Goal: Task Accomplishment & Management: Manage account settings

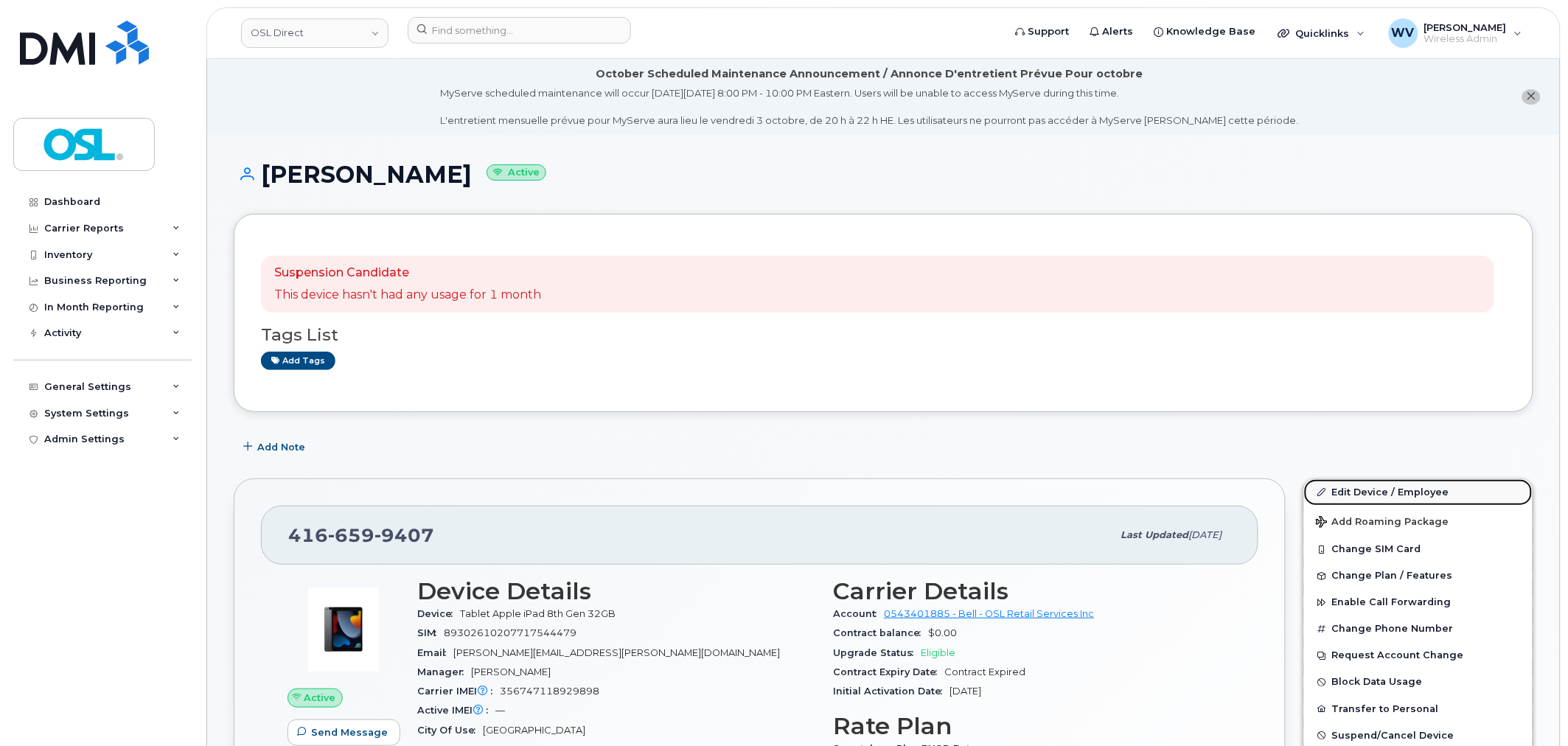
click at [1414, 484] on link "Edit Device / Employee" at bounding box center [1418, 493] width 228 height 27
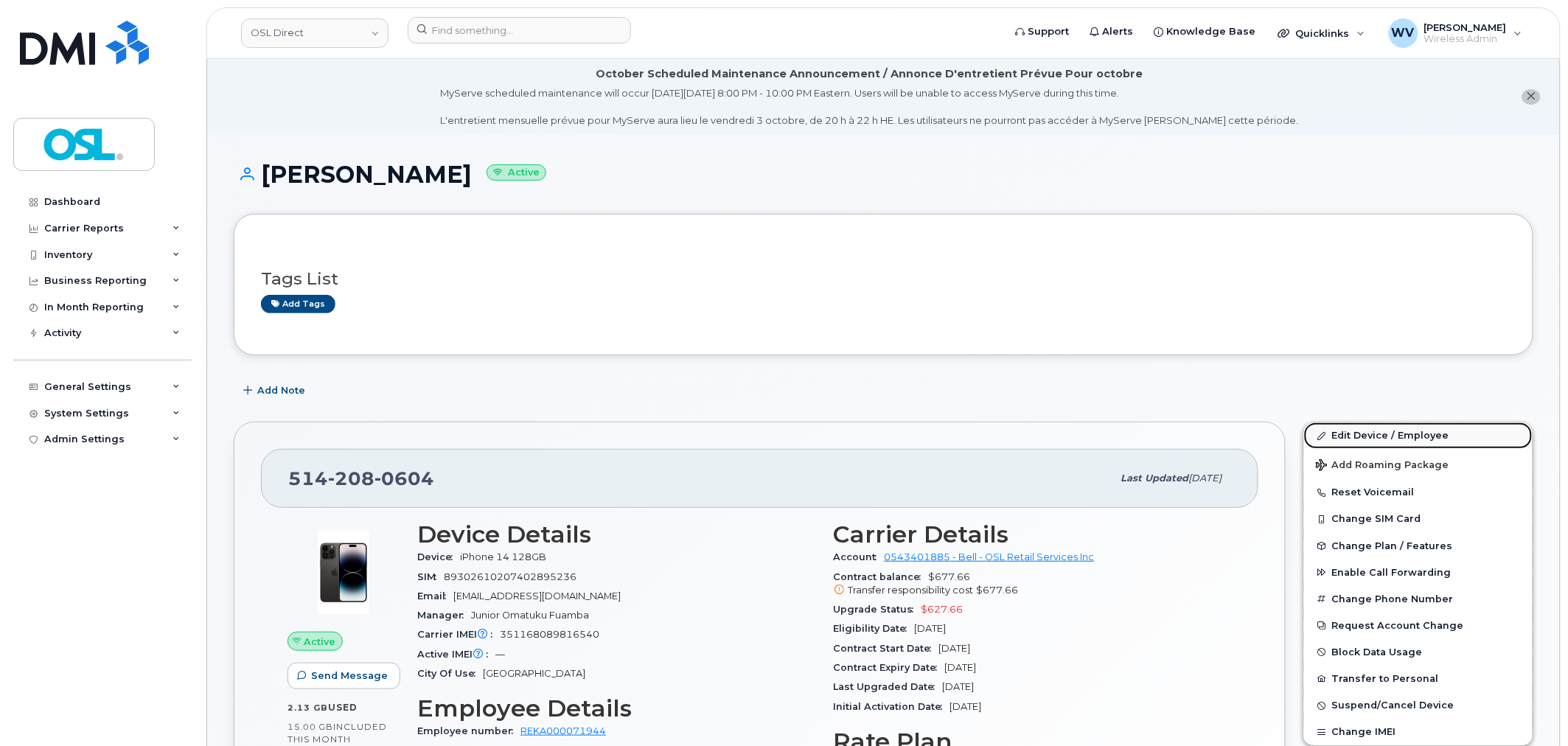
click at [1341, 423] on link "Edit Device / Employee" at bounding box center [1418, 436] width 228 height 27
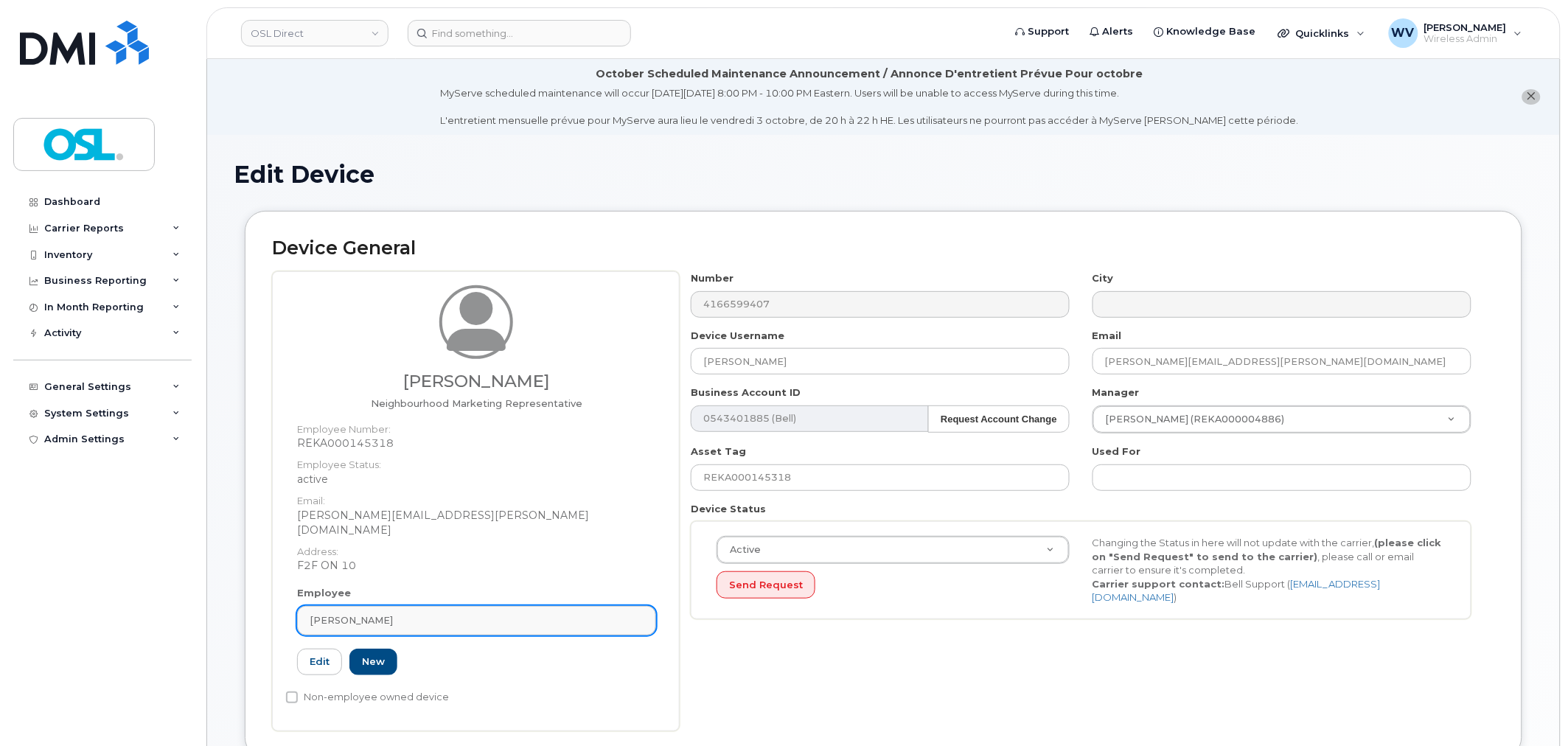
click at [437, 613] on div "[PERSON_NAME]" at bounding box center [476, 620] width 334 height 14
paste input "unassigned"
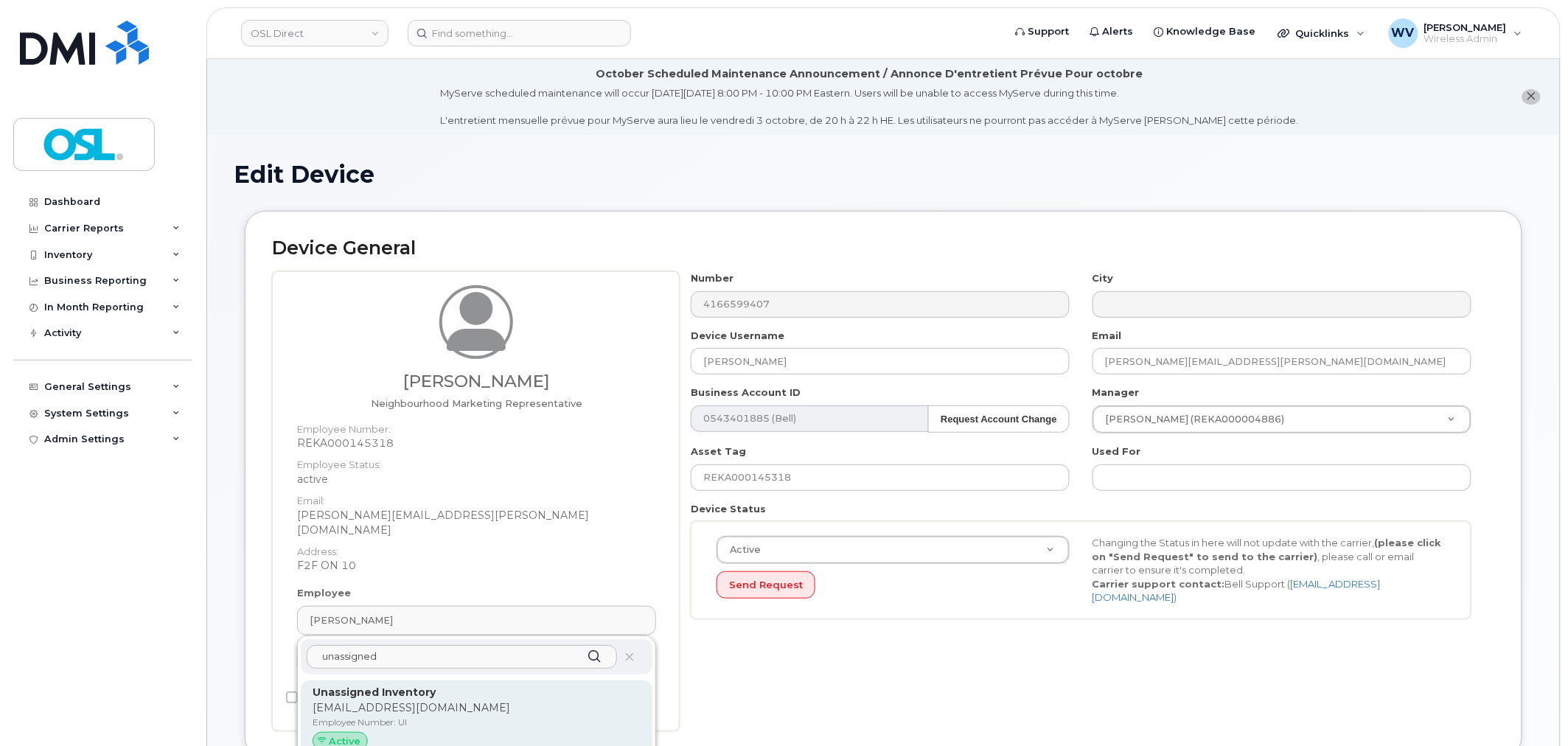
type input "unassigned"
click at [448, 685] on p "Unassigned Inventory" at bounding box center [476, 692] width 328 height 16
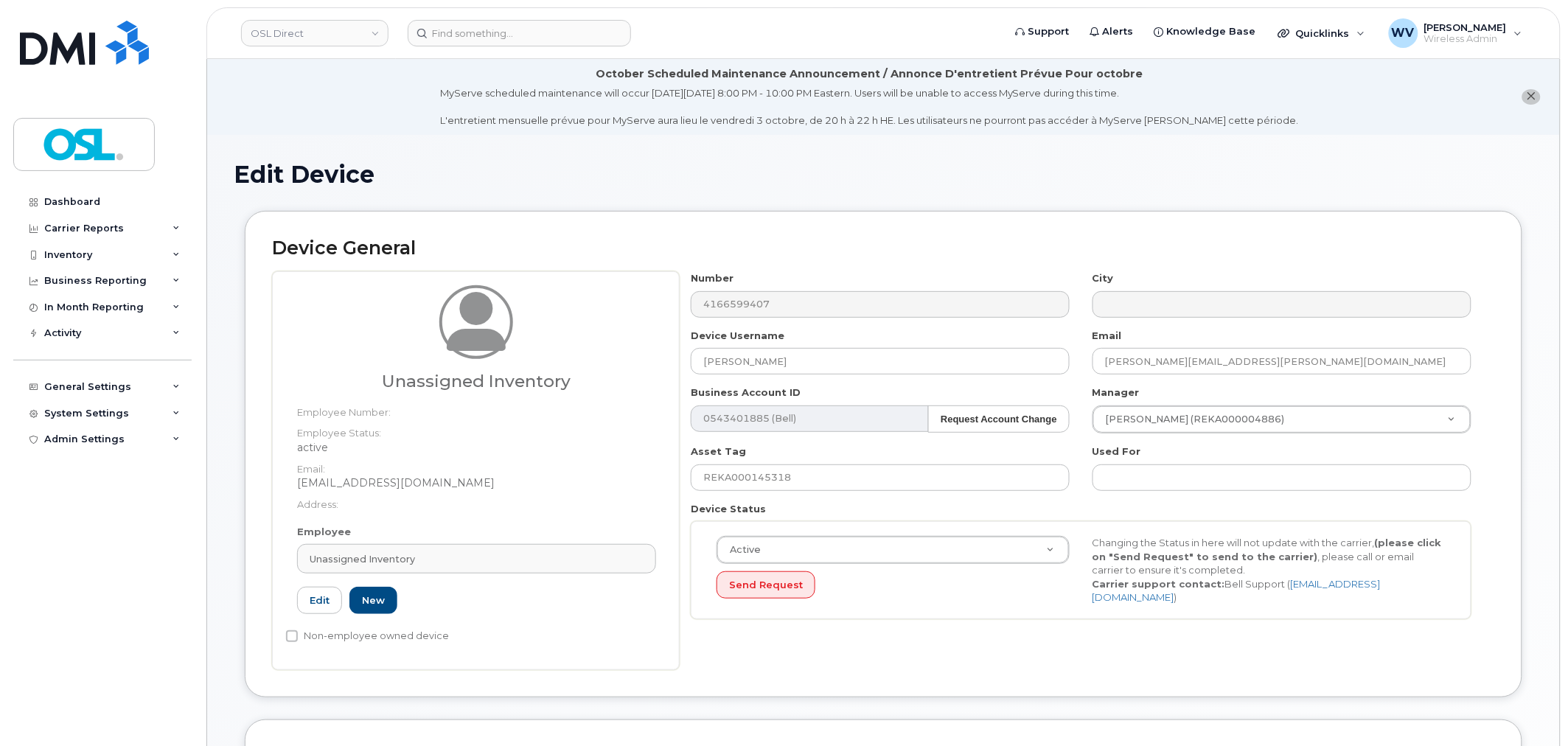
type input "Unassigned Inventory"
type input "[EMAIL_ADDRESS][DOMAIN_NAME]"
type input "4724252"
type input "UI"
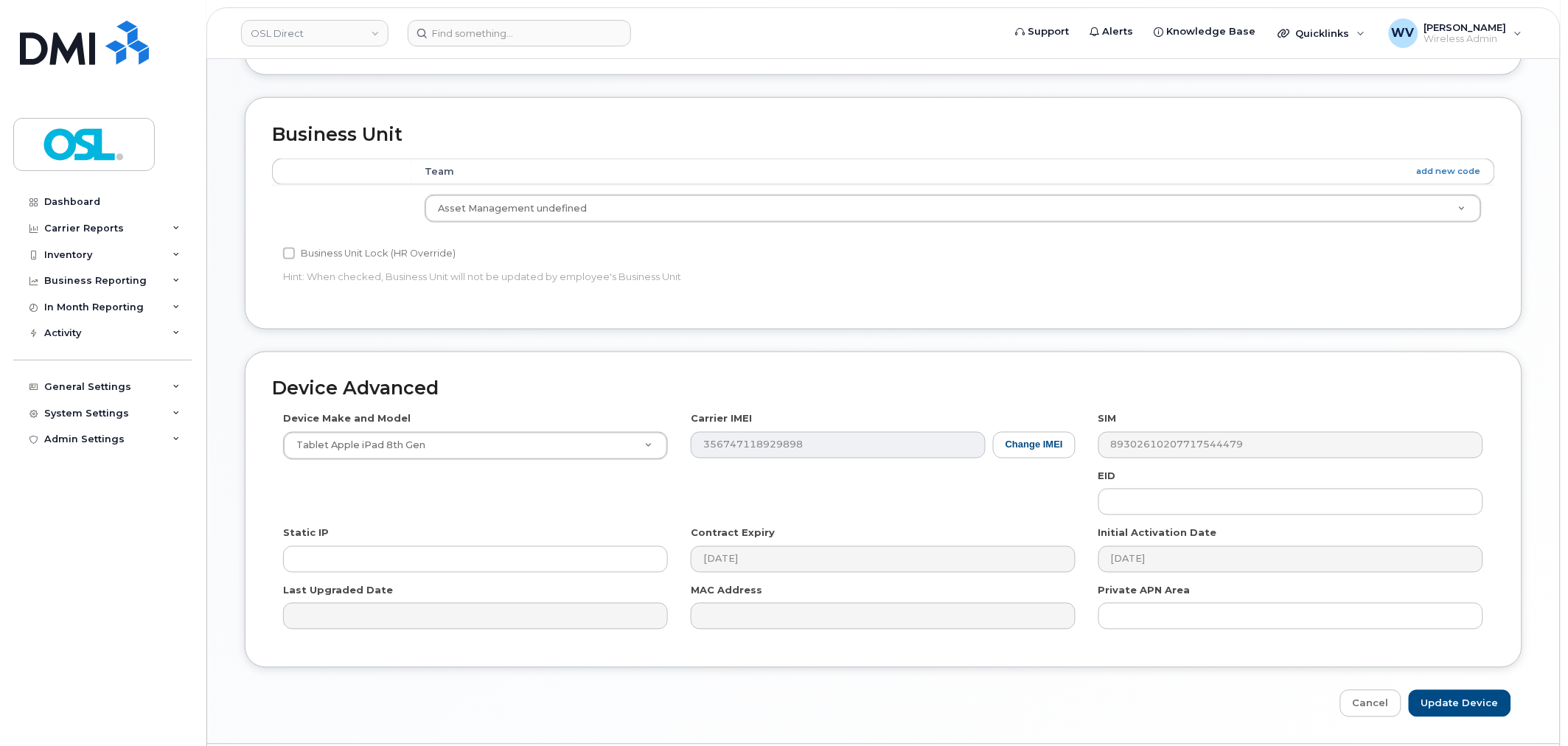
scroll to position [668, 0]
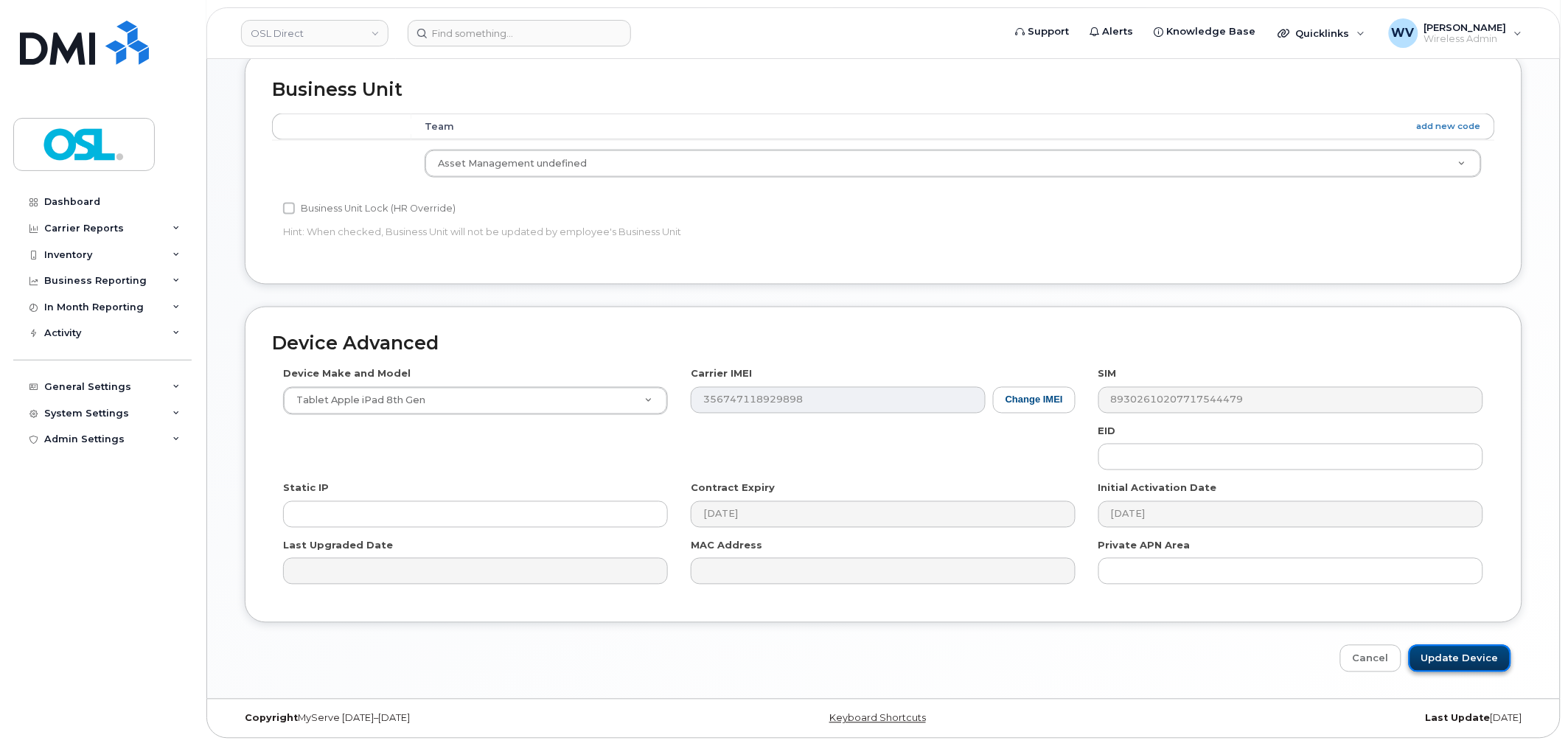
click at [1427, 659] on input "Update Device" at bounding box center [1459, 659] width 102 height 28
type input "Saving..."
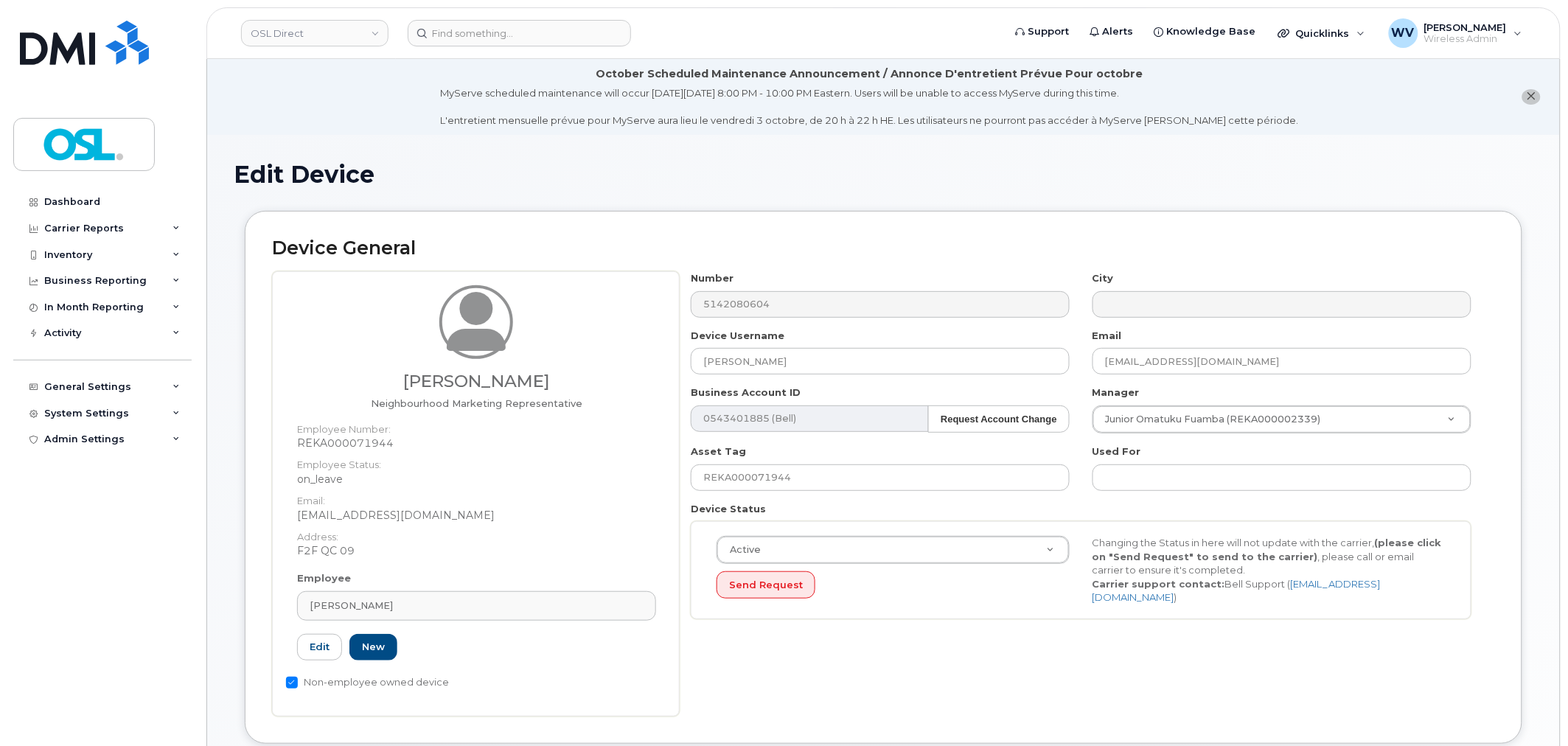
click at [444, 543] on dd "F2F QC 09" at bounding box center [477, 550] width 359 height 15
click at [438, 608] on div "Hussam Zaben" at bounding box center [476, 606] width 334 height 14
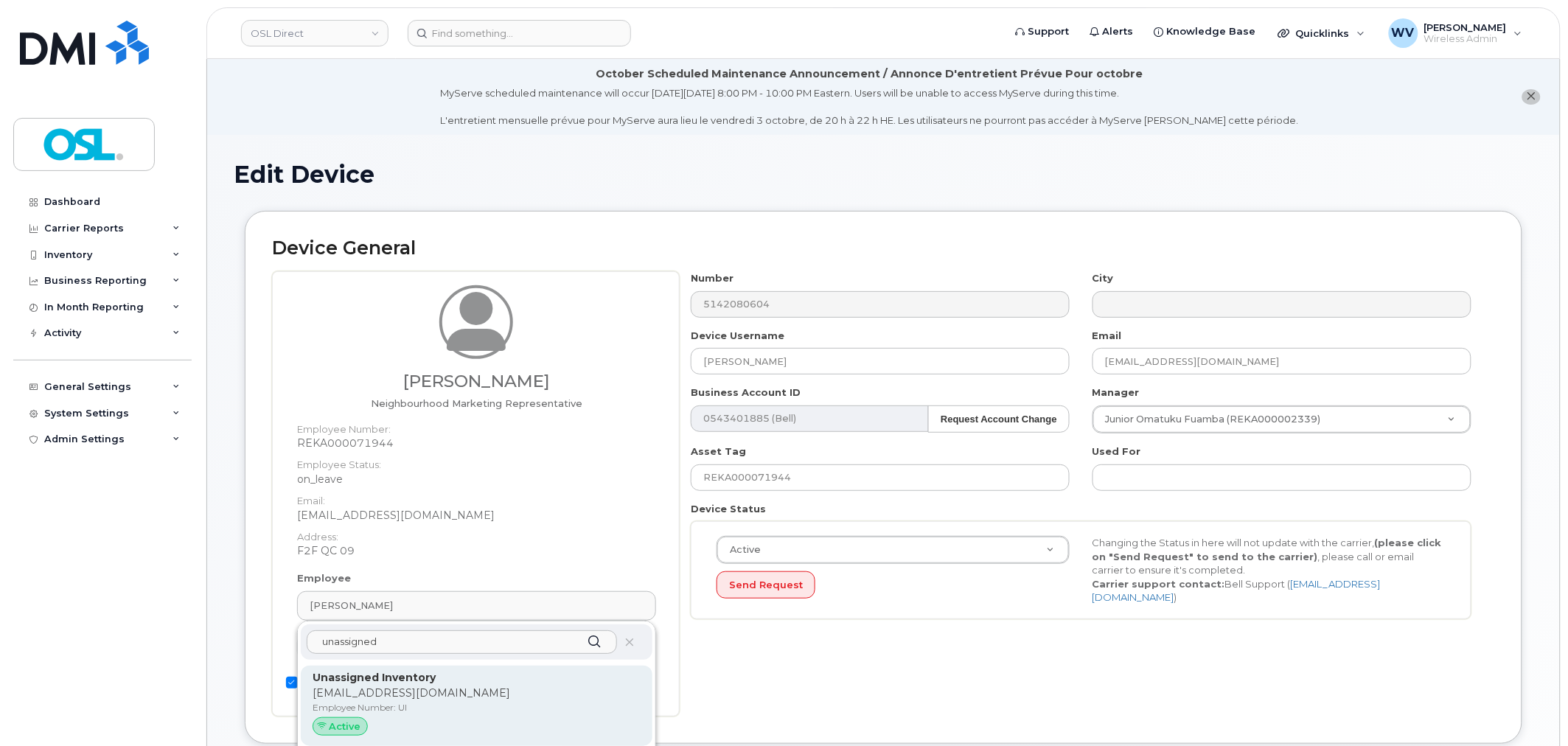
type input "unassigned"
click at [425, 677] on strong "Unassigned Inventory" at bounding box center [374, 677] width 123 height 13
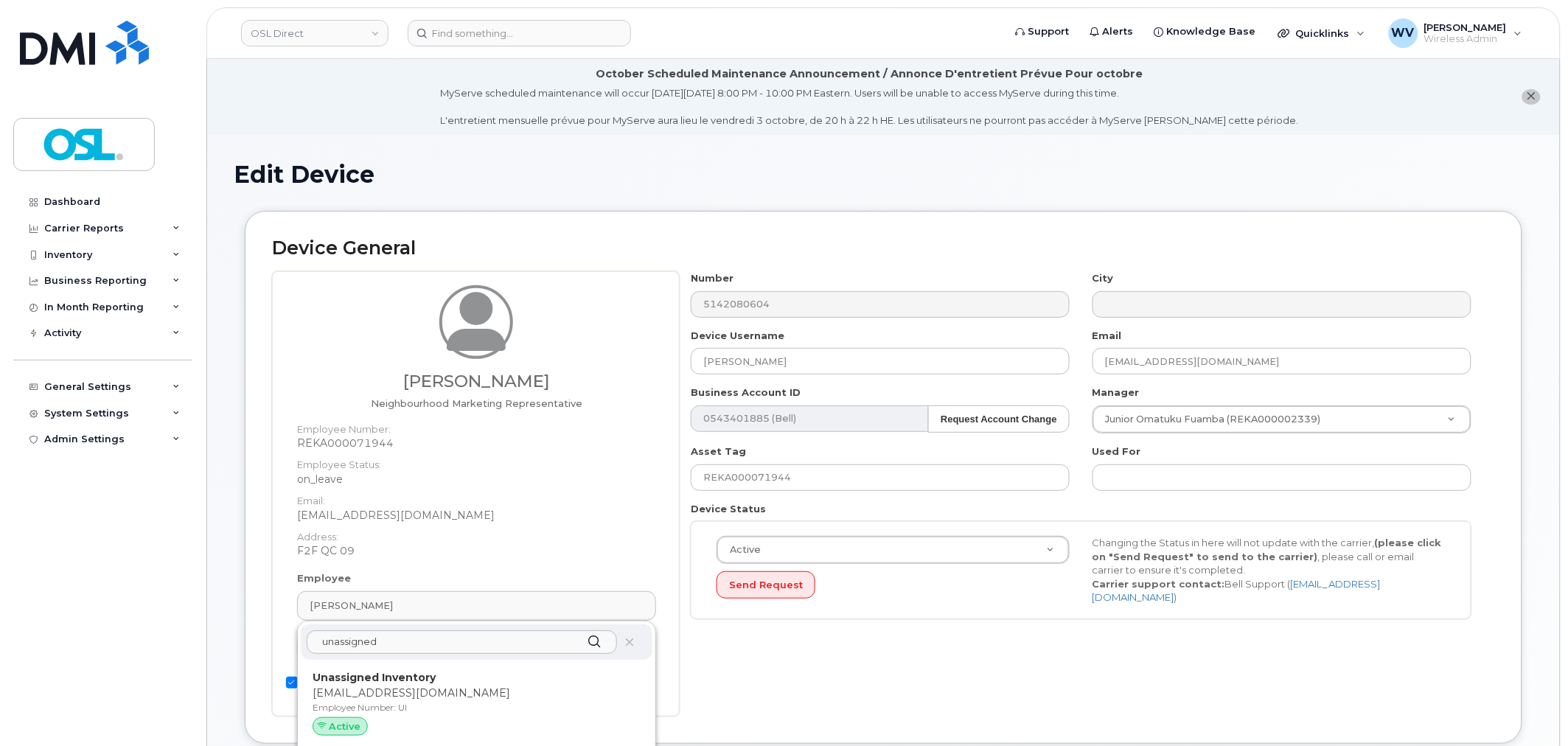
type input "UI"
type input "Unassigned Inventory"
type input "[EMAIL_ADDRESS][DOMAIN_NAME]"
type input "4724252"
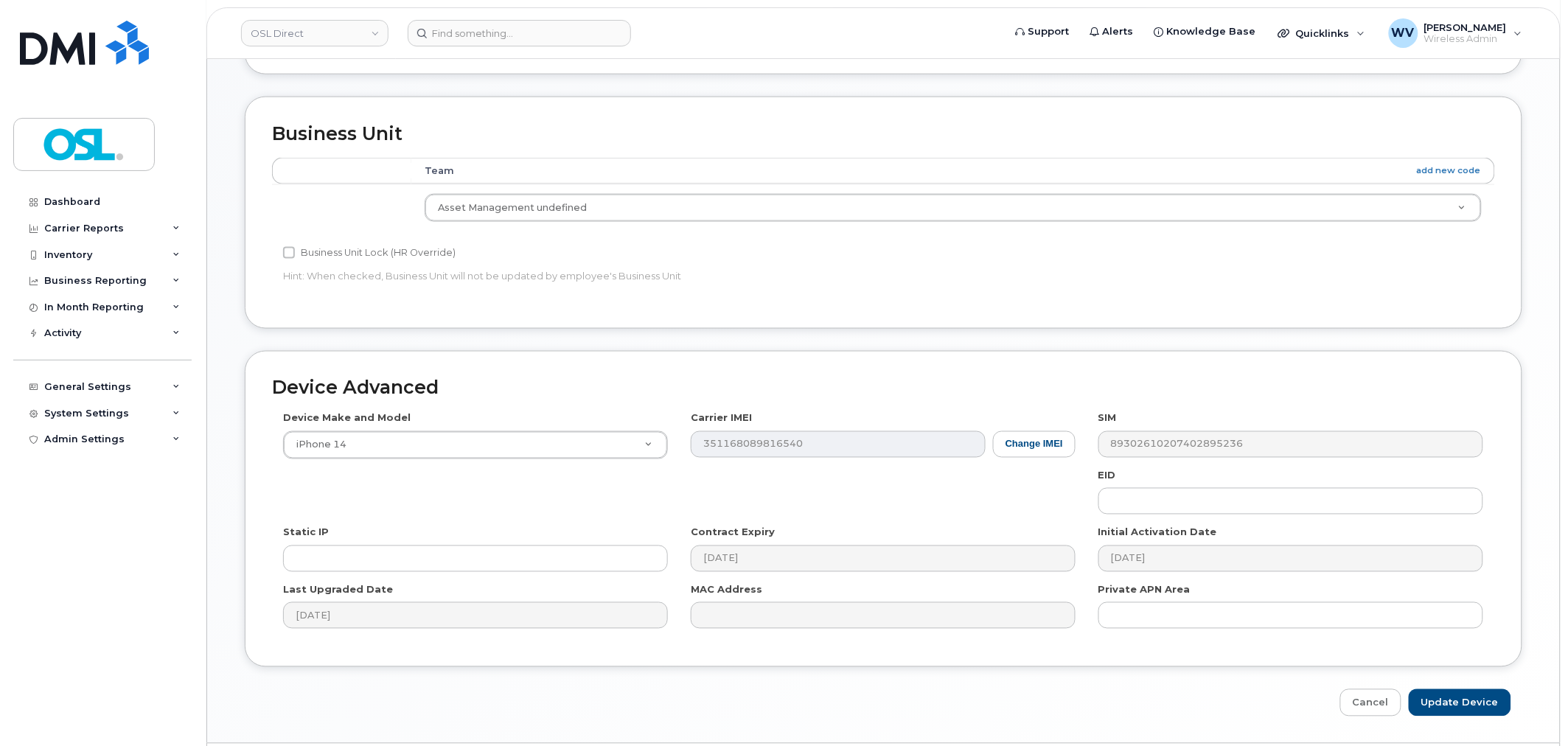
scroll to position [668, 0]
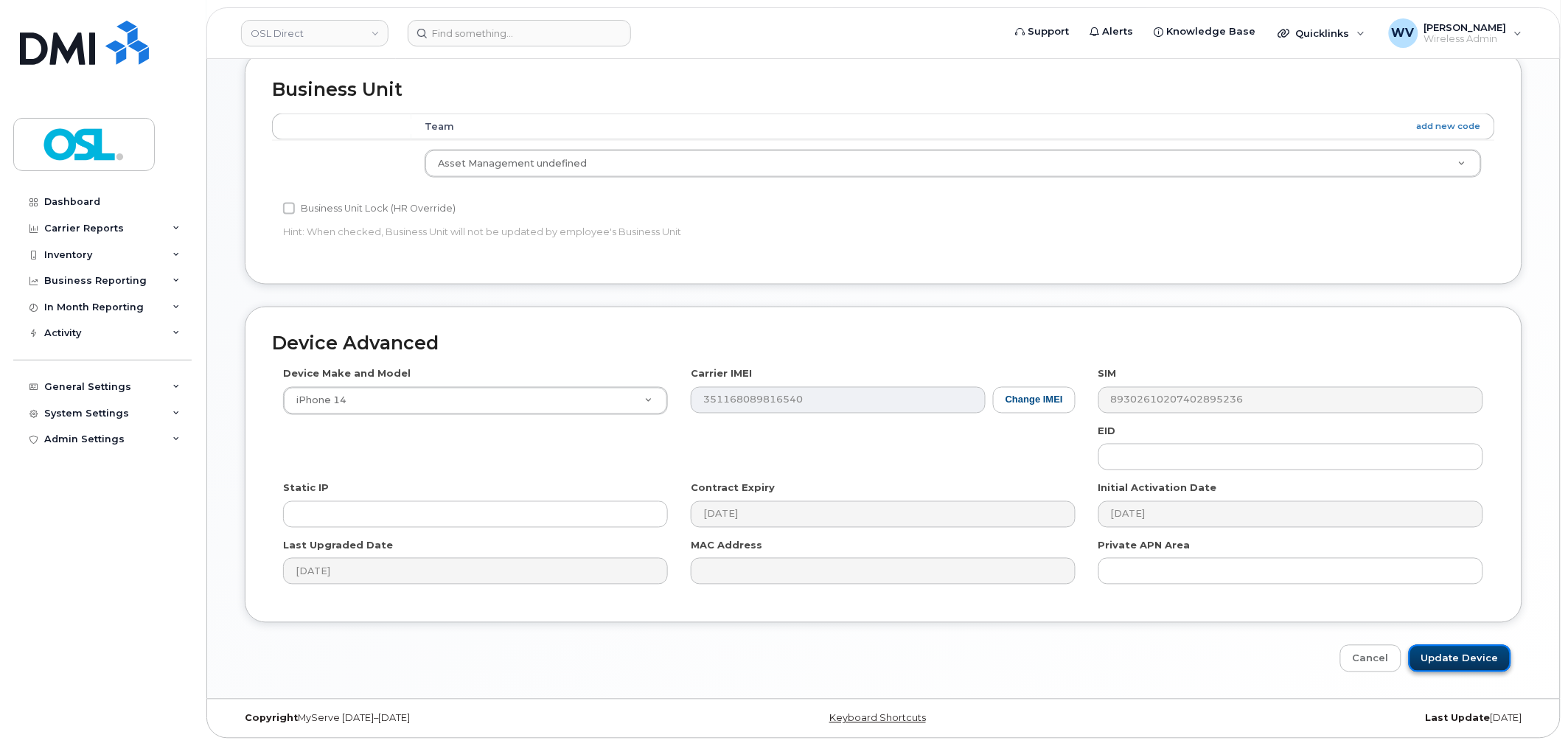
click at [1426, 655] on input "Update Device" at bounding box center [1459, 659] width 102 height 28
type input "Saving..."
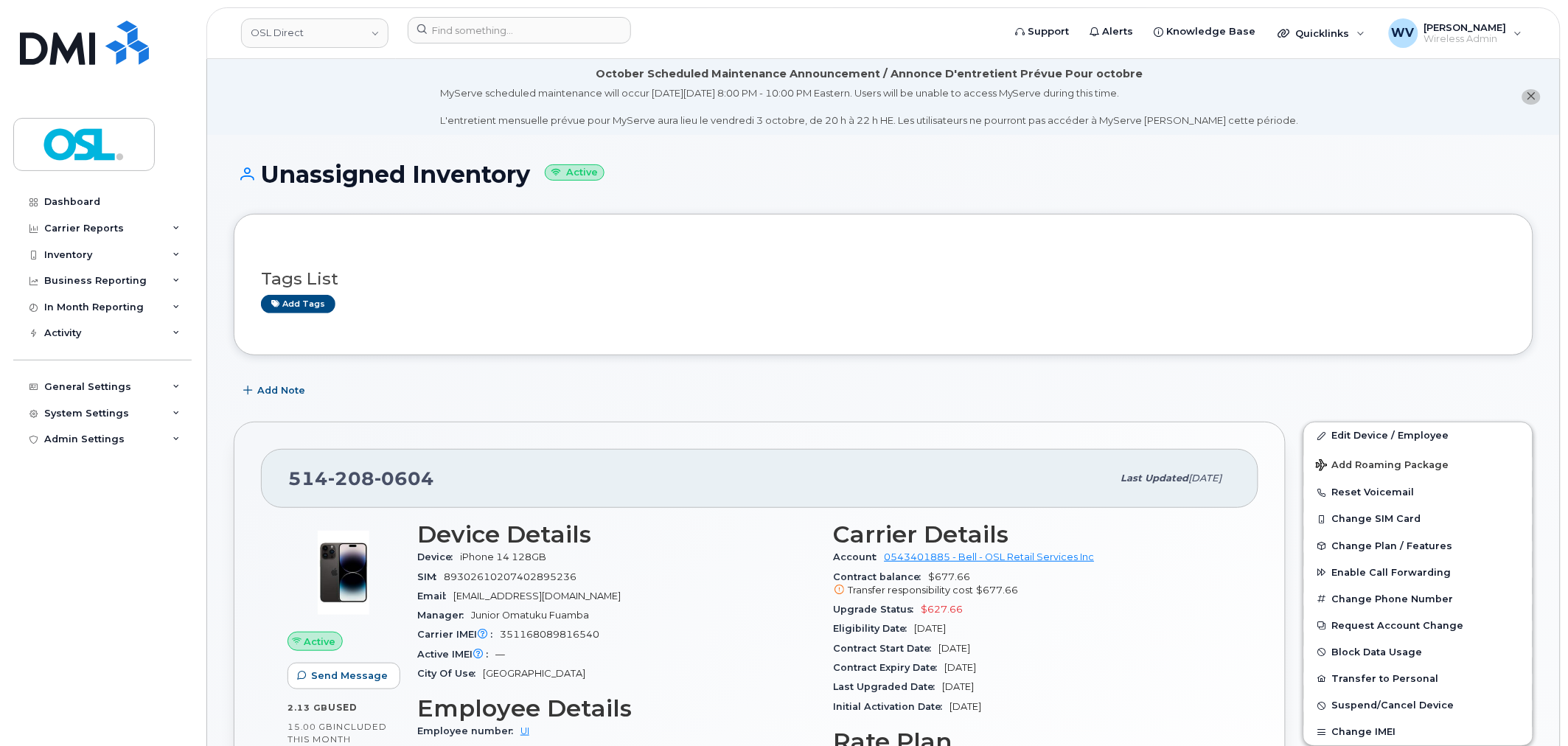
click at [395, 484] on span "0604" at bounding box center [404, 478] width 60 height 22
copy span "514 208 0604"
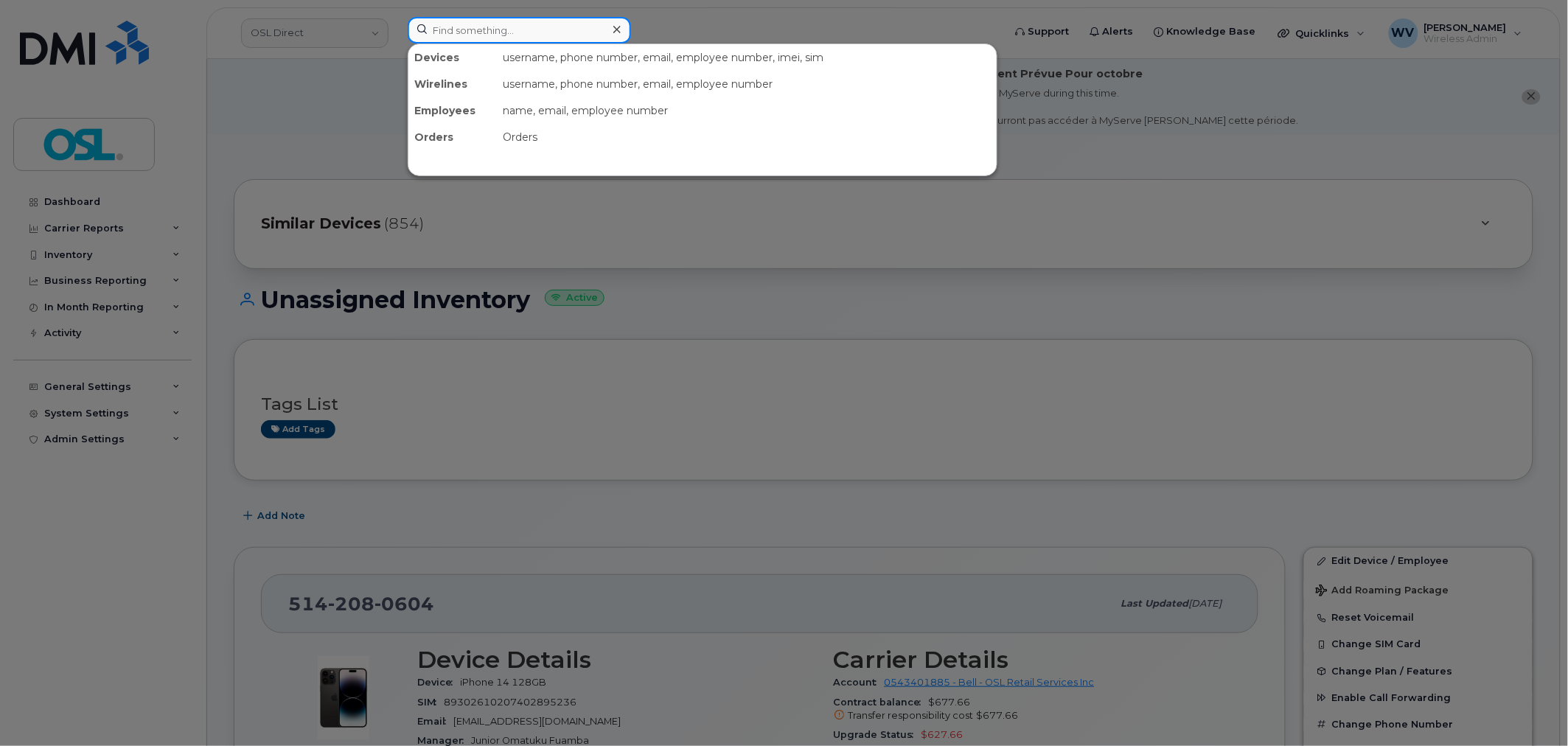
click at [542, 41] on input at bounding box center [519, 31] width 223 height 27
paste input "4383427522"
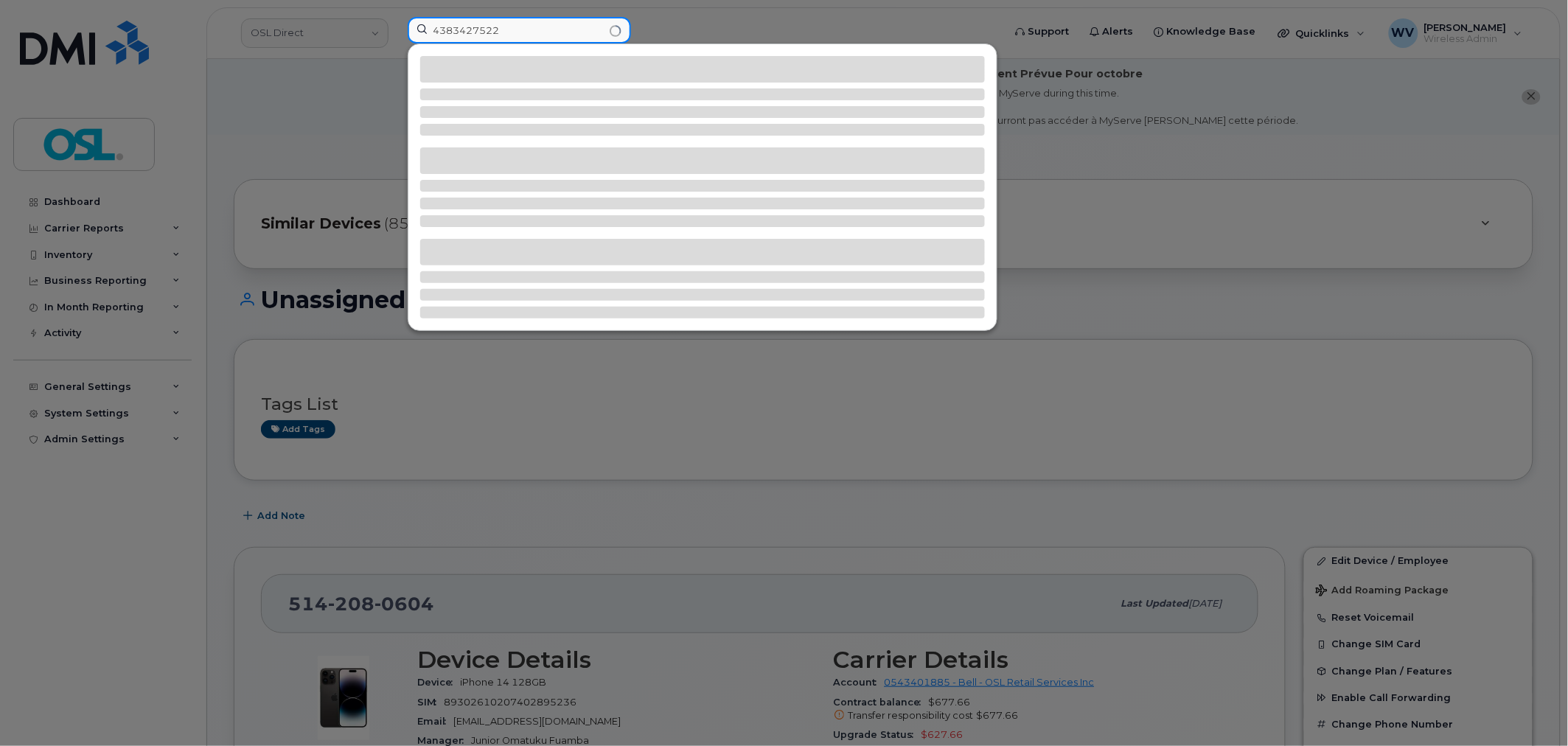
type input "4383427522"
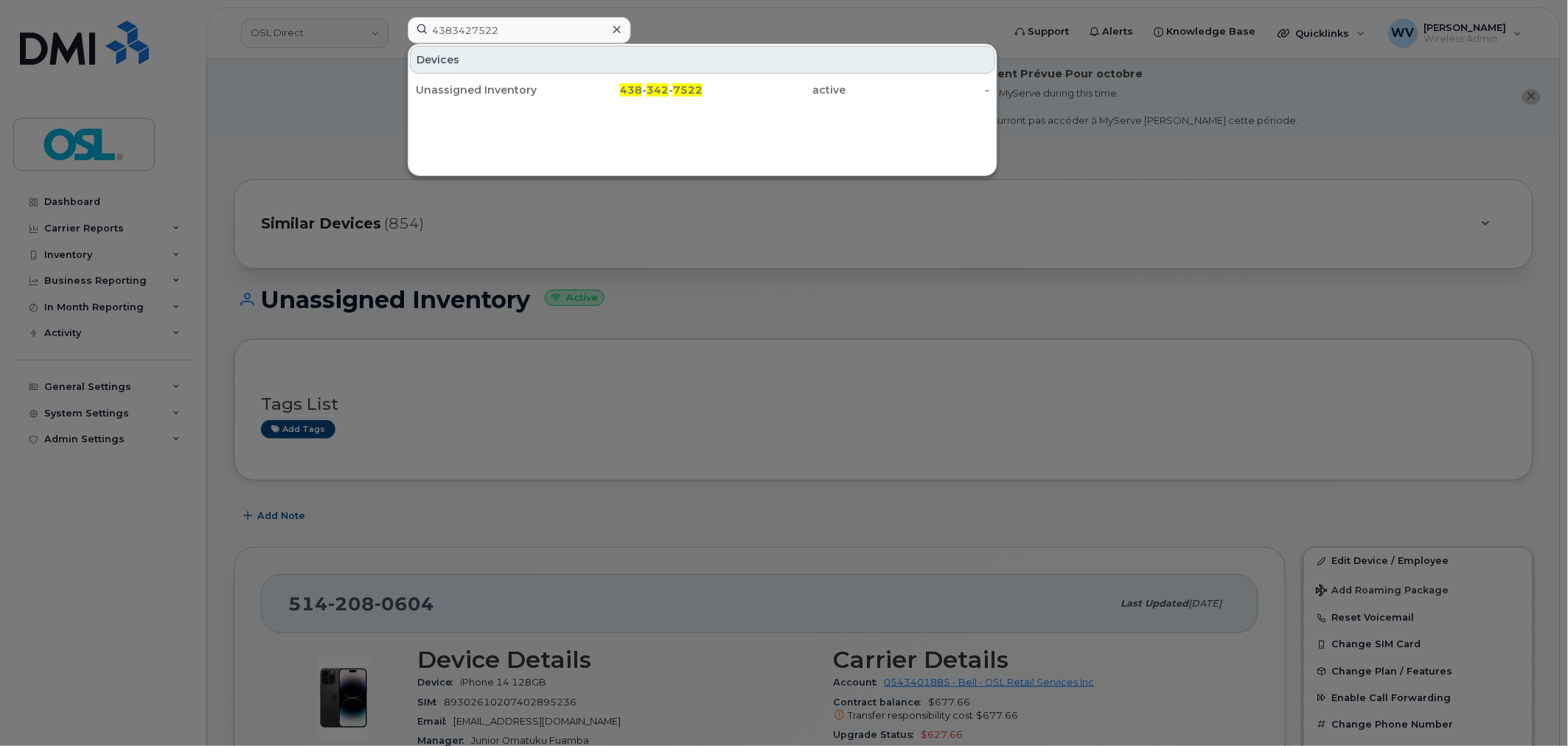
click at [540, 82] on div "Unassigned Inventory" at bounding box center [487, 90] width 144 height 27
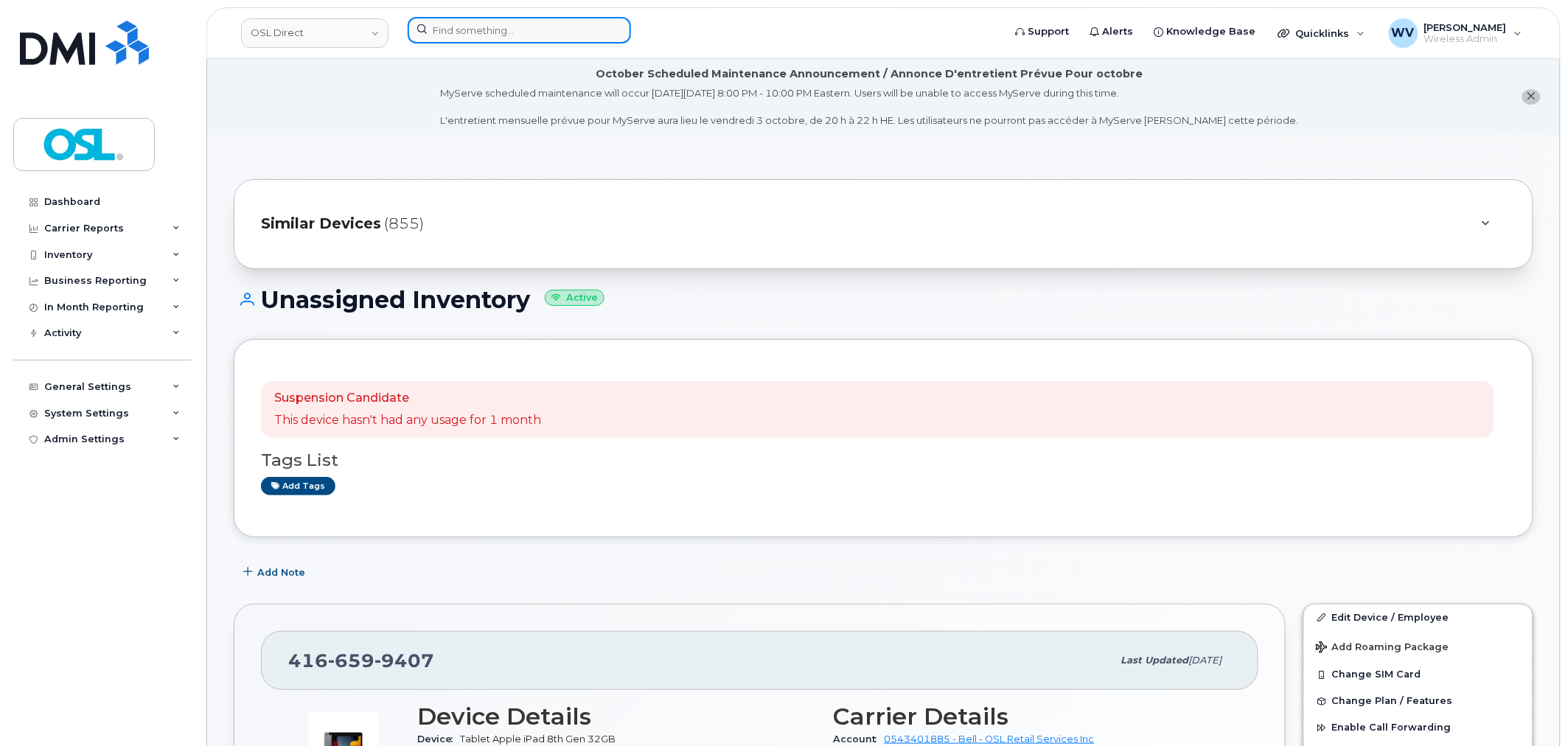
click at [468, 42] on div at bounding box center [700, 31] width 586 height 27
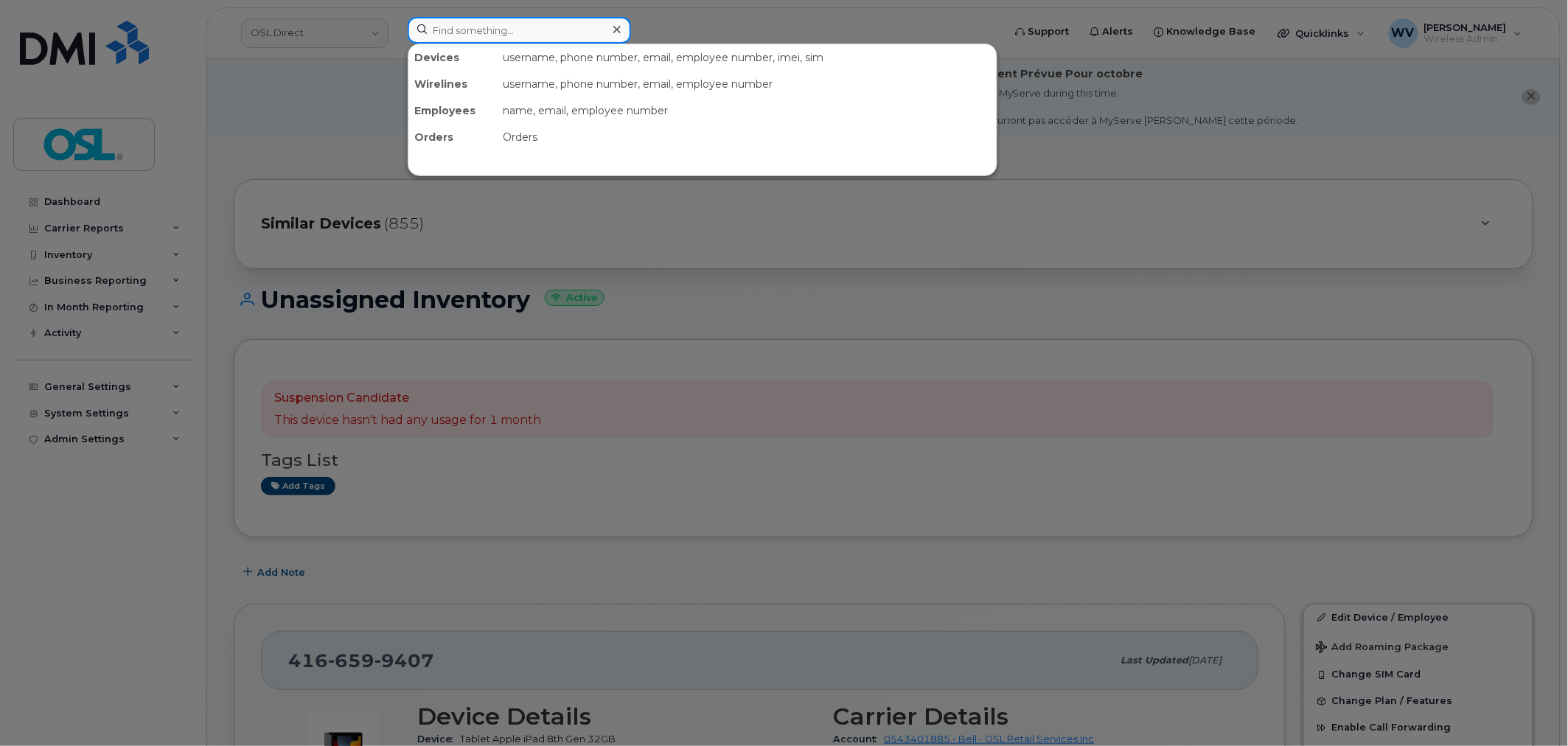
paste input "4164580710"
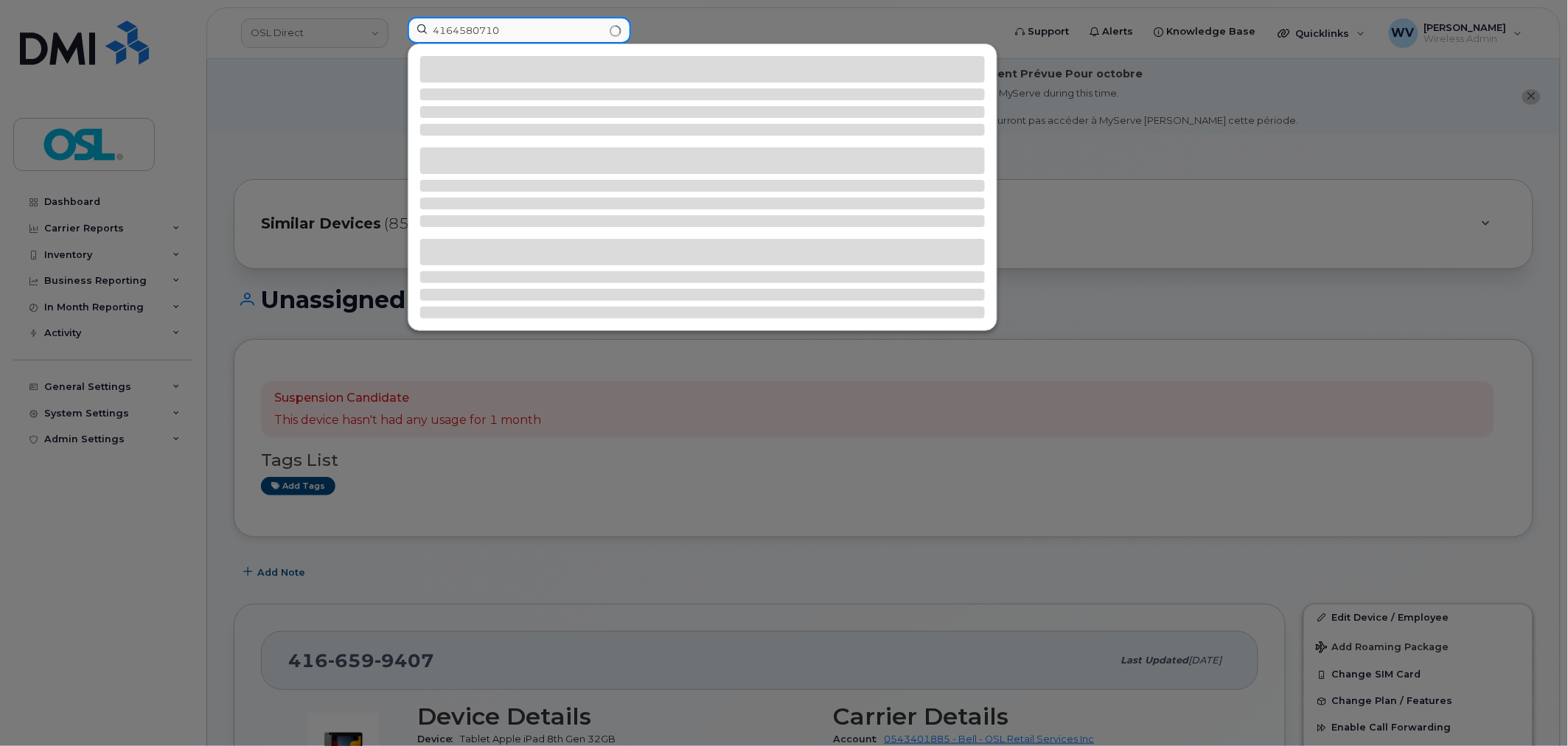
click at [502, 28] on input "4164580710" at bounding box center [519, 31] width 223 height 27
paste input "4164580710"
paste input
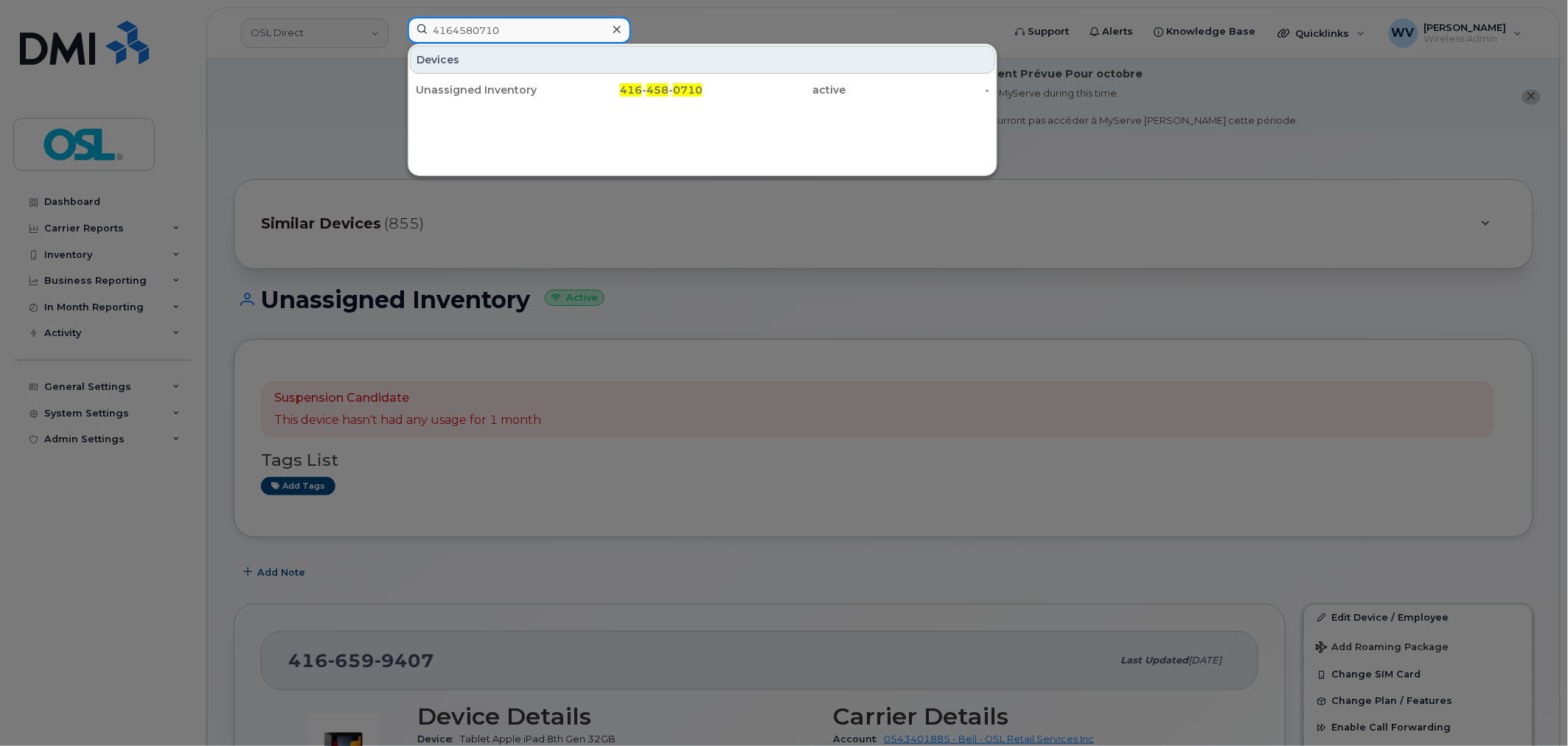
type input "4164580710"
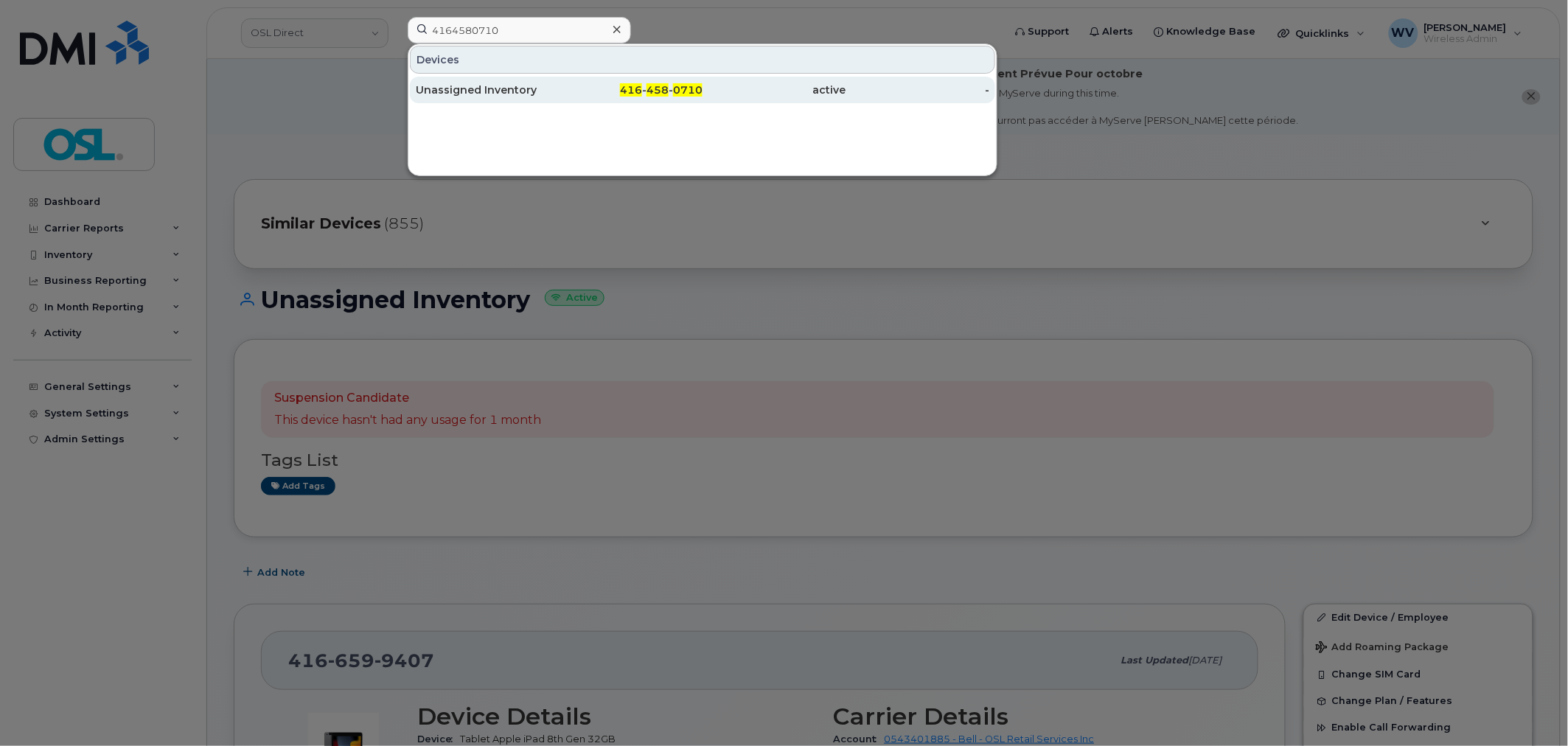
click at [509, 83] on div "Unassigned Inventory" at bounding box center [487, 90] width 144 height 27
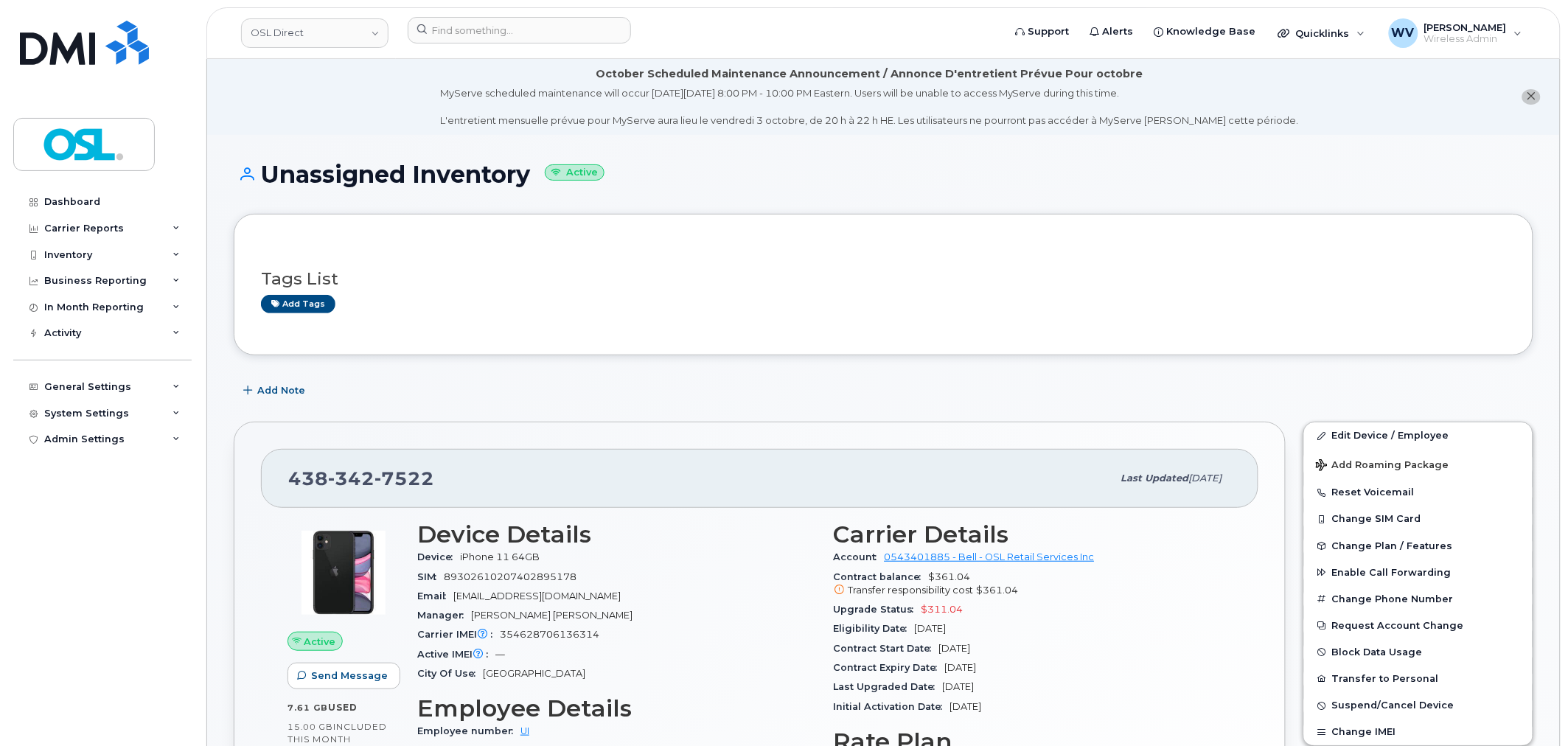
click at [346, 487] on span "342" at bounding box center [351, 478] width 46 height 22
click at [346, 486] on span "342" at bounding box center [351, 478] width 46 height 22
copy span "438 342 7522"
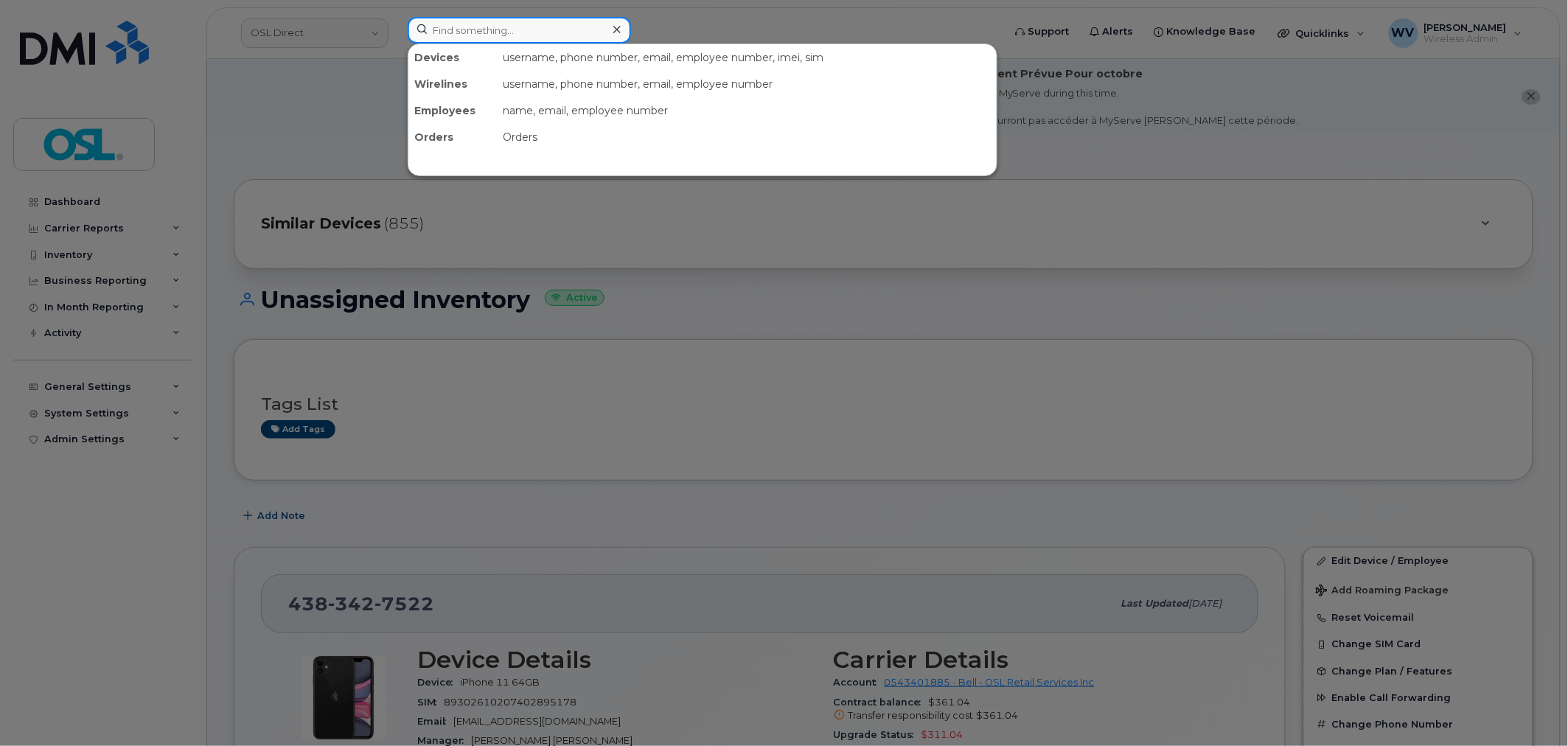
click at [592, 31] on input at bounding box center [519, 31] width 223 height 27
paste input "6472244752"
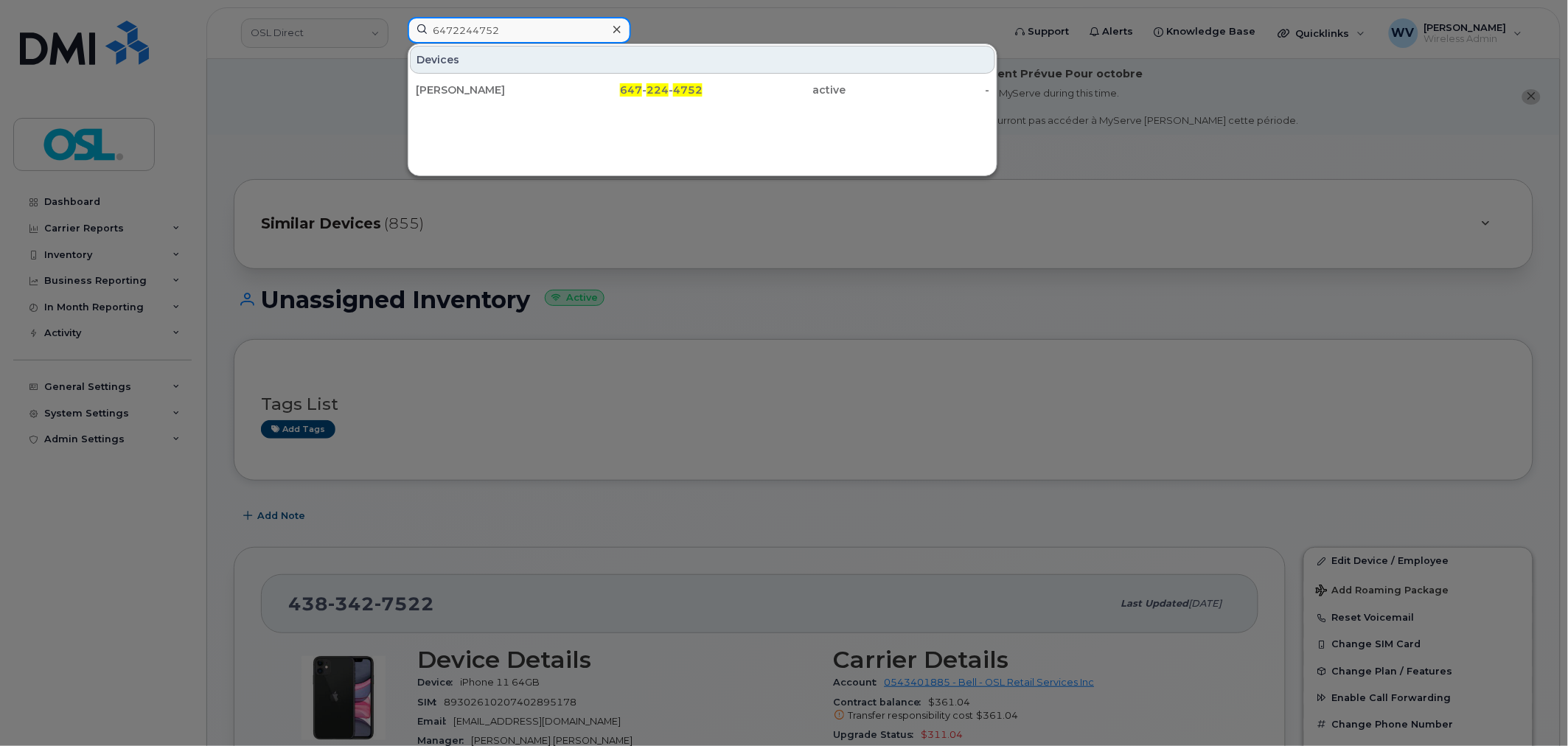
type input "6472244752"
click at [517, 104] on div "Alaa Alnouno 647 - 224 - 4752 active -" at bounding box center [703, 90] width 588 height 29
drag, startPoint x: 520, startPoint y: 94, endPoint x: 612, endPoint y: 4, distance: 128.7
click at [520, 94] on div "[PERSON_NAME]" at bounding box center [487, 90] width 144 height 15
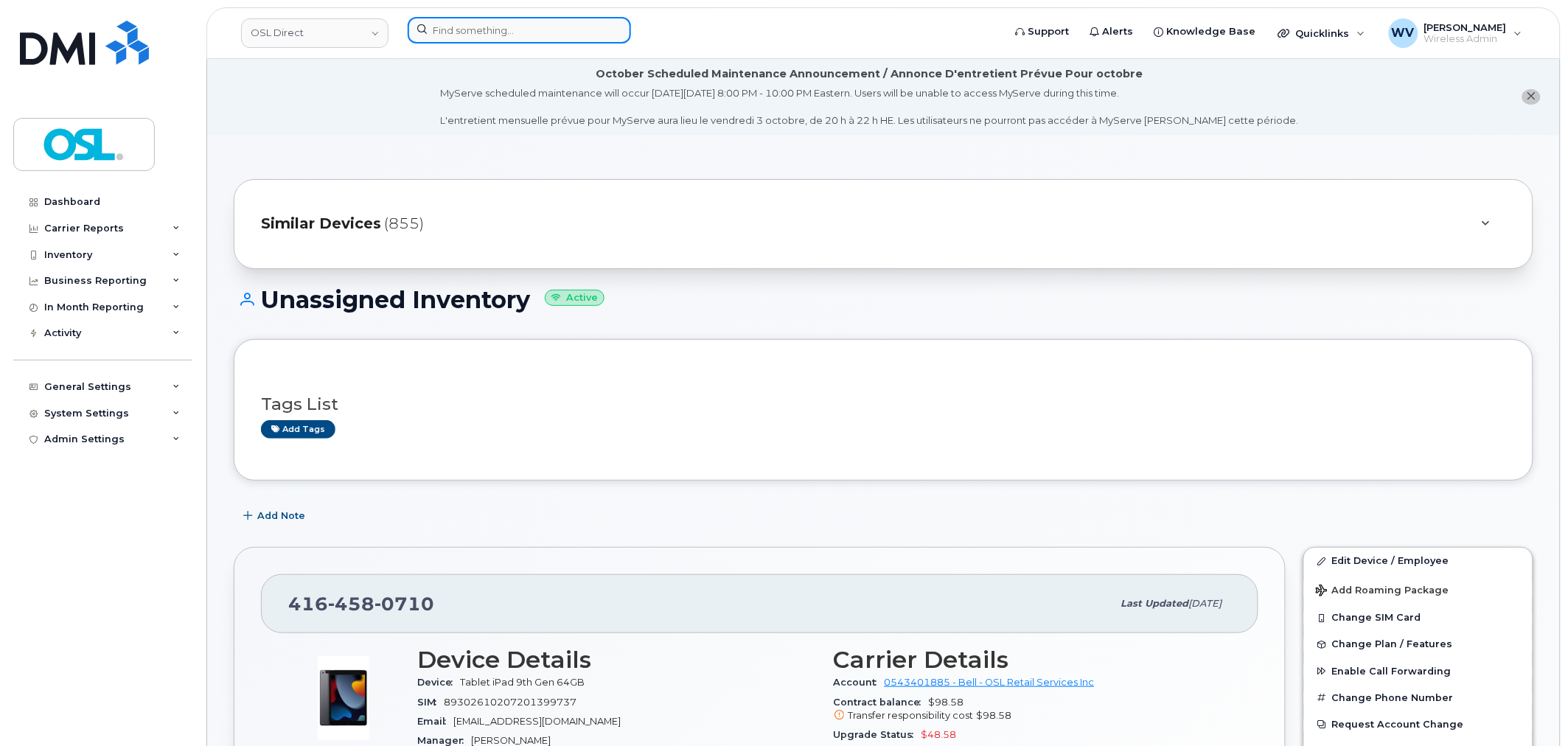
click at [555, 33] on input at bounding box center [519, 31] width 223 height 27
paste input "7053514206"
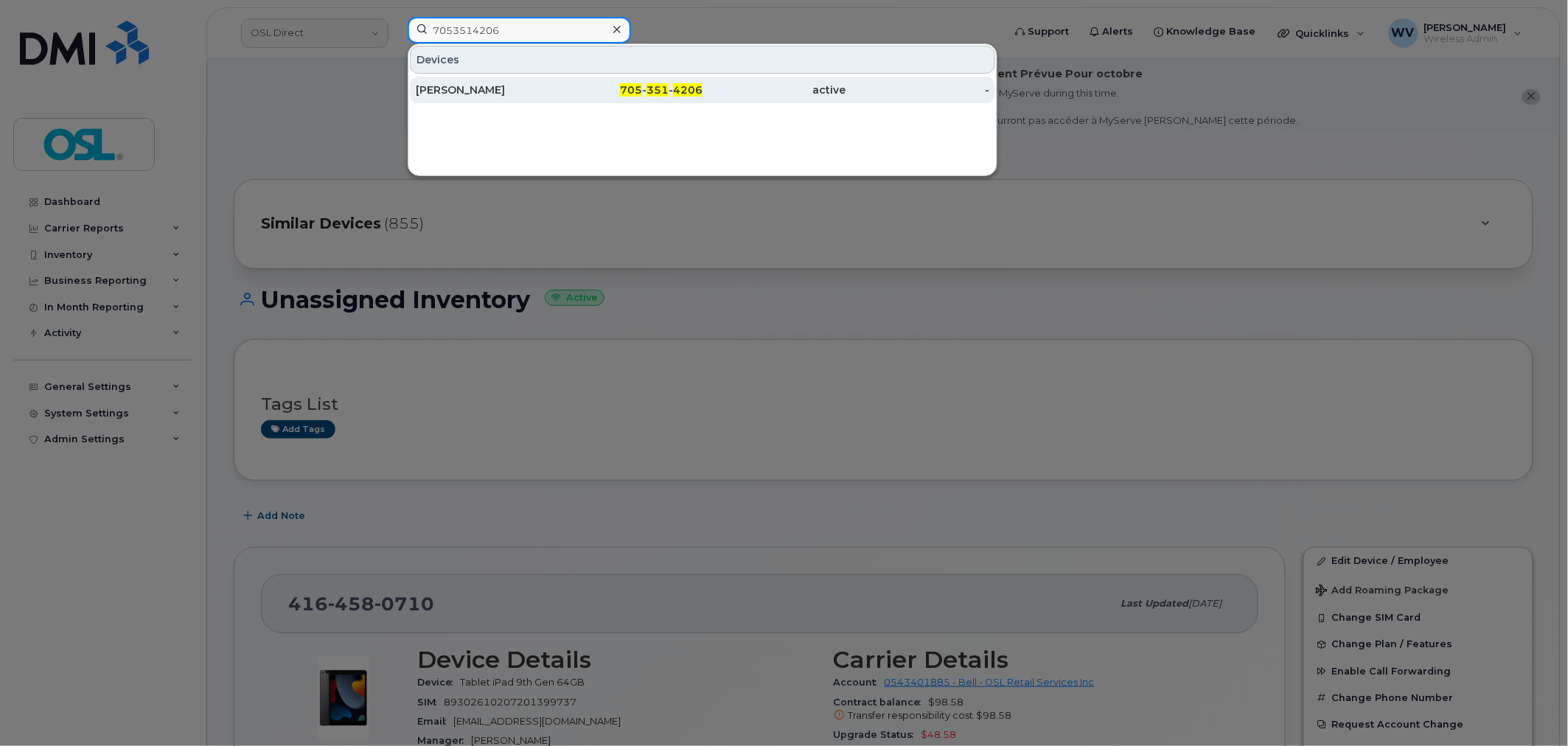
type input "7053514206"
click at [552, 83] on div "[PERSON_NAME]" at bounding box center [487, 90] width 144 height 27
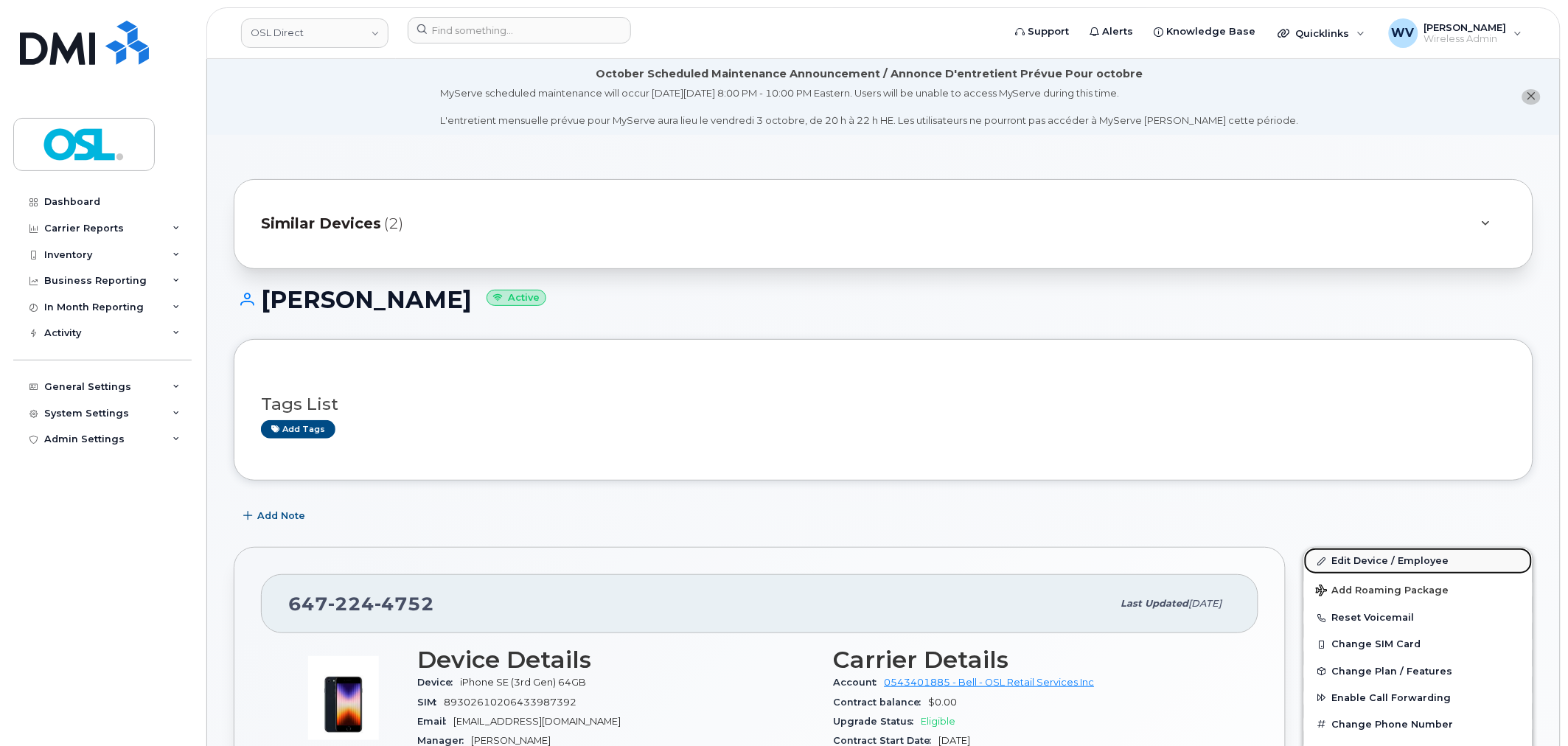
click at [1347, 561] on link "Edit Device / Employee" at bounding box center [1418, 561] width 228 height 27
drag, startPoint x: 1339, startPoint y: 550, endPoint x: 1112, endPoint y: 68, distance: 532.8
click at [1339, 550] on link "Edit Device / Employee" at bounding box center [1418, 561] width 228 height 27
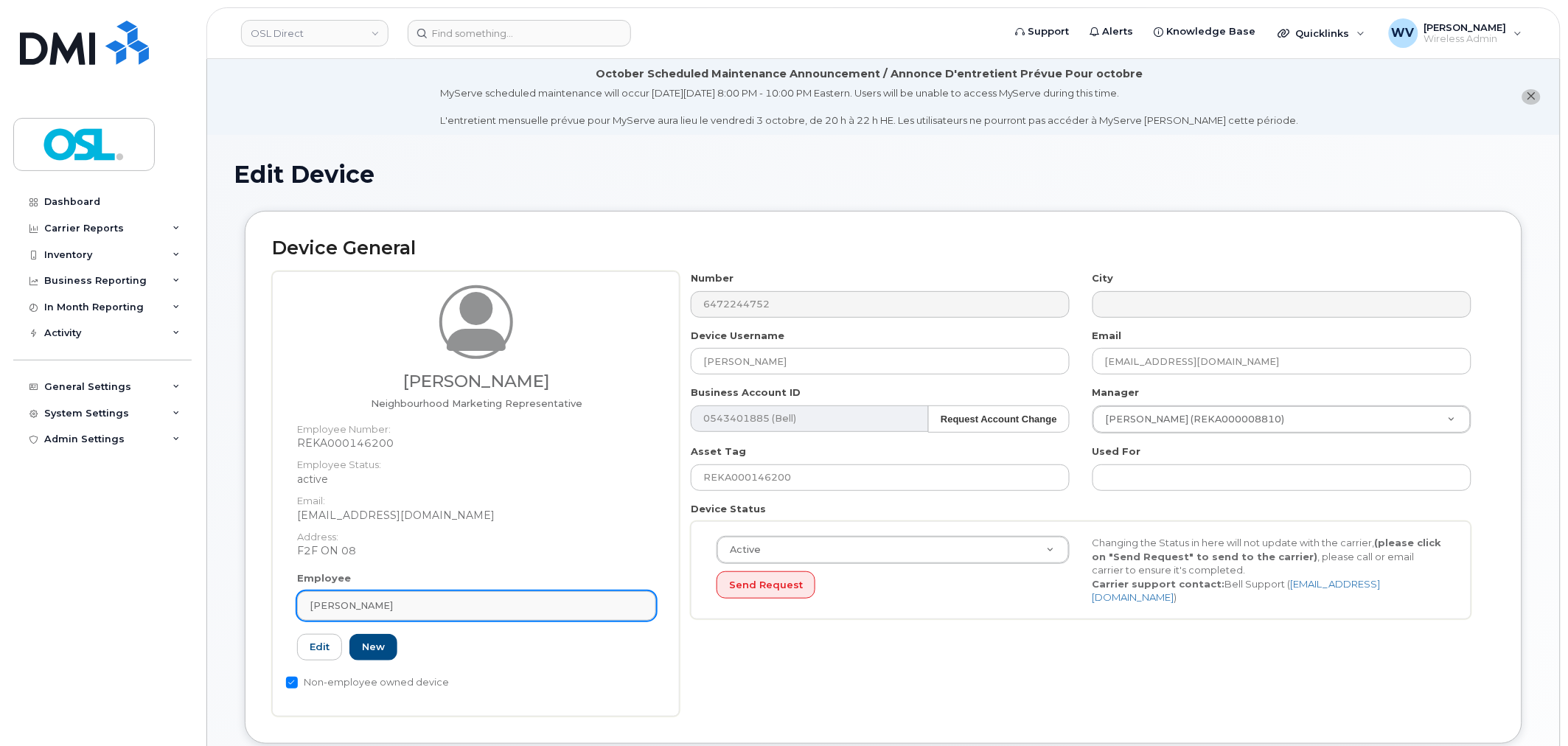
click at [444, 600] on div "[PERSON_NAME]" at bounding box center [476, 606] width 334 height 14
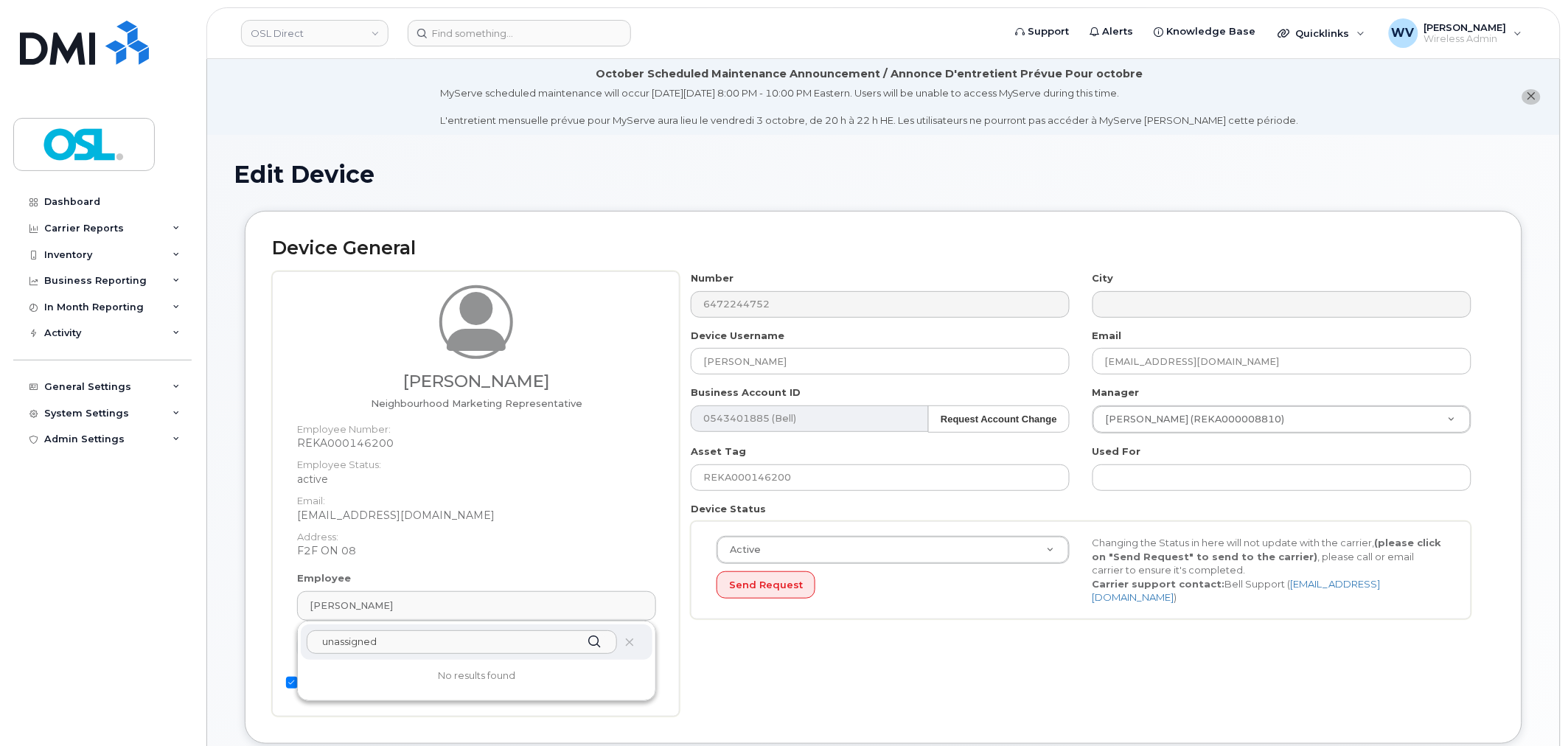
click at [386, 637] on input "unassigned" at bounding box center [462, 642] width 310 height 24
click at [354, 642] on input "unassigned" at bounding box center [462, 642] width 310 height 24
click at [341, 642] on input "unassigned" at bounding box center [462, 642] width 310 height 24
click at [346, 636] on input "unassigned" at bounding box center [462, 642] width 310 height 24
click at [371, 643] on input "unasigned" at bounding box center [462, 642] width 310 height 24
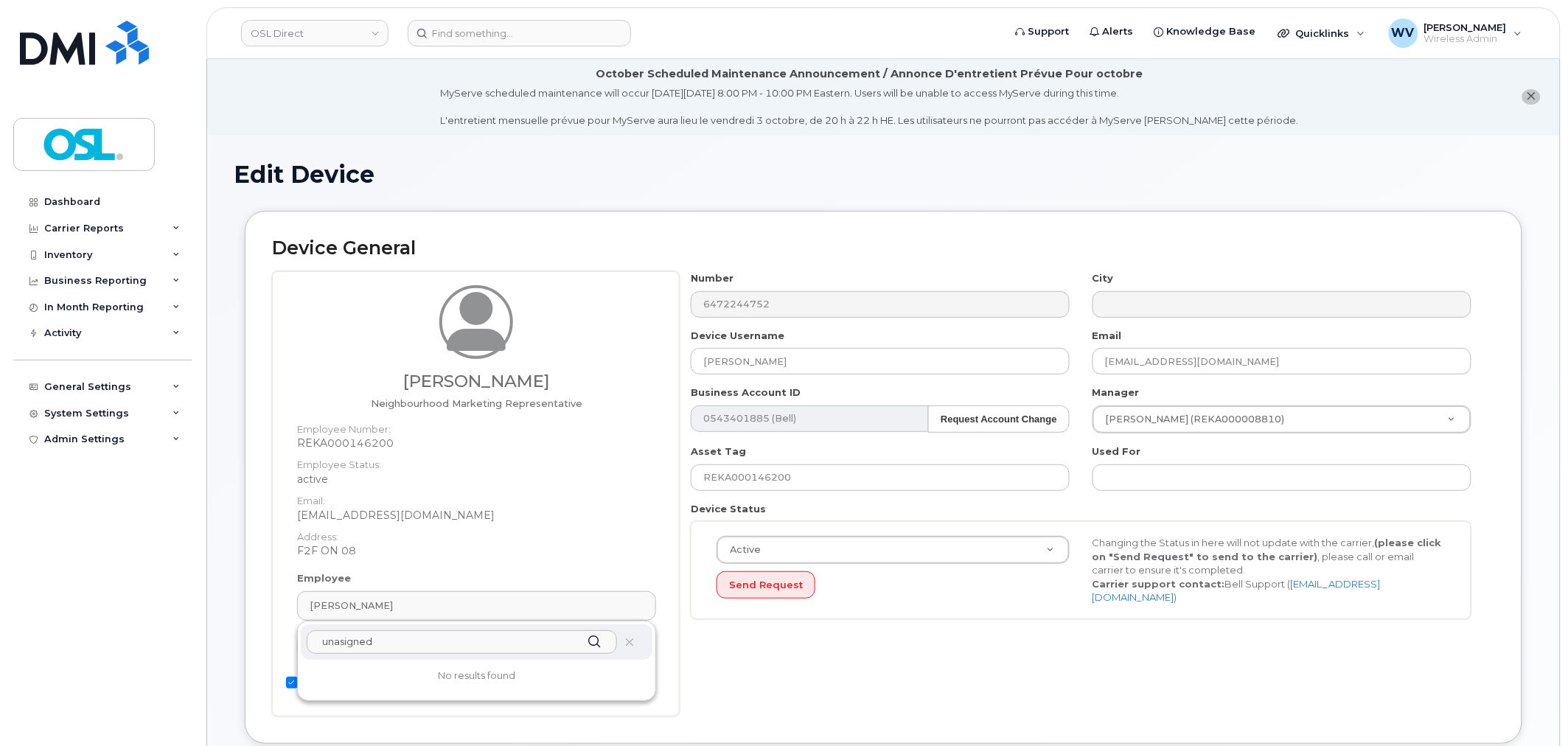
click at [385, 642] on input "unasigned" at bounding box center [462, 642] width 310 height 24
click at [333, 637] on input "unasigned" at bounding box center [462, 642] width 310 height 24
click at [349, 640] on input "unnasigned" at bounding box center [462, 642] width 310 height 24
click at [335, 644] on input "unnassigned" at bounding box center [462, 642] width 310 height 24
type input "unassigned"
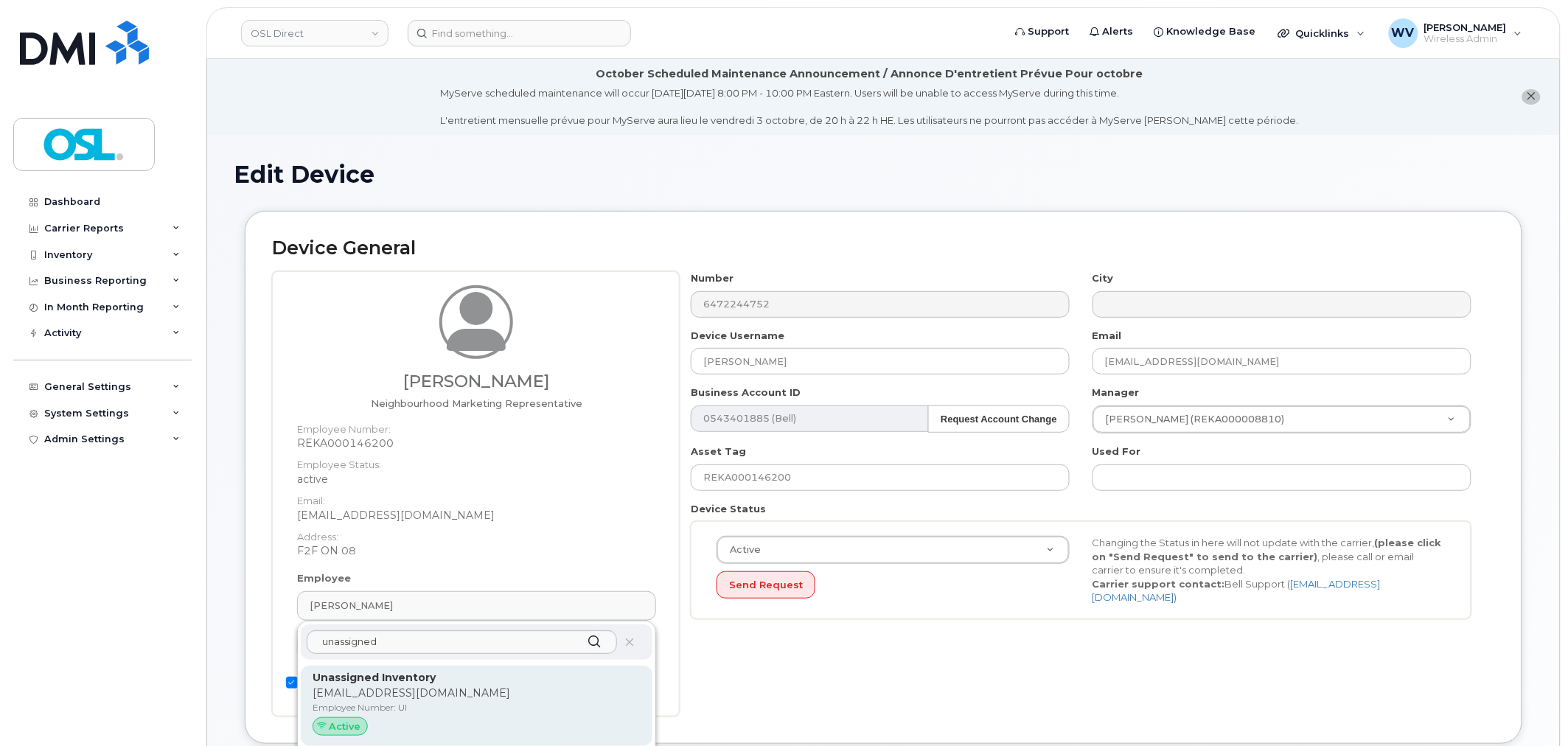
click at [386, 696] on p "[EMAIL_ADDRESS][DOMAIN_NAME]" at bounding box center [476, 693] width 328 height 16
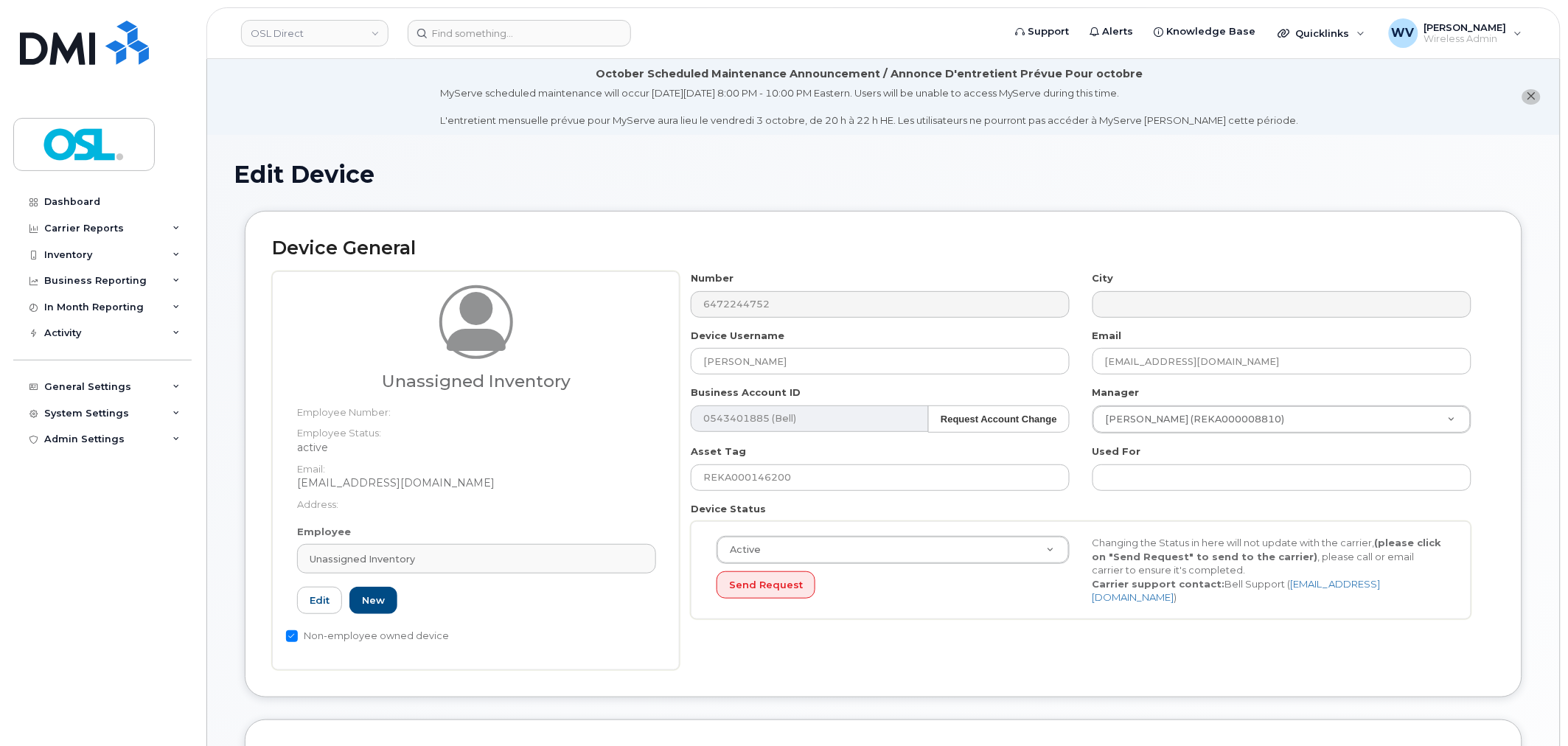
type input "UI"
type input "Unassigned Inventory"
type input "[EMAIL_ADDRESS][DOMAIN_NAME]"
type input "4724252"
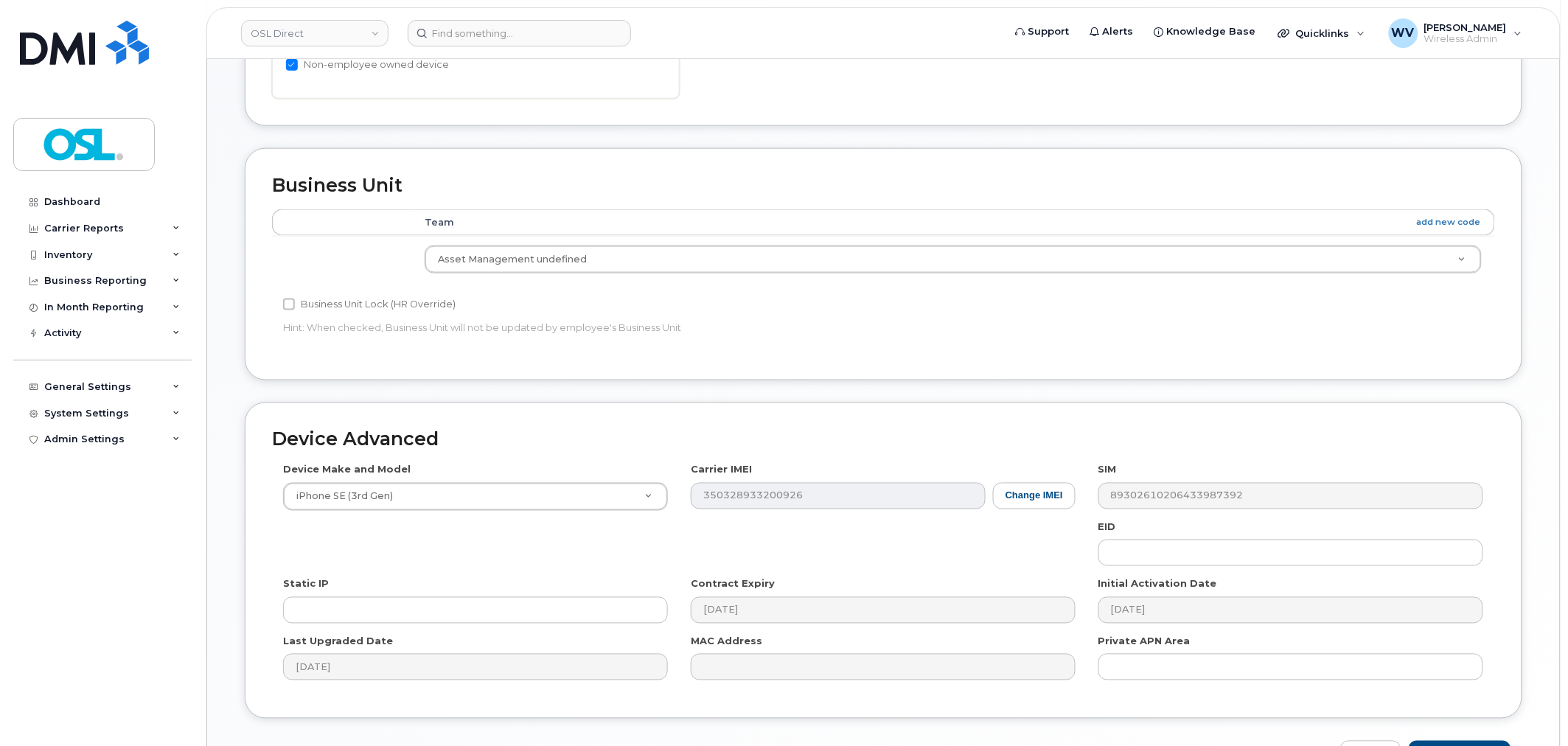
scroll to position [668, 0]
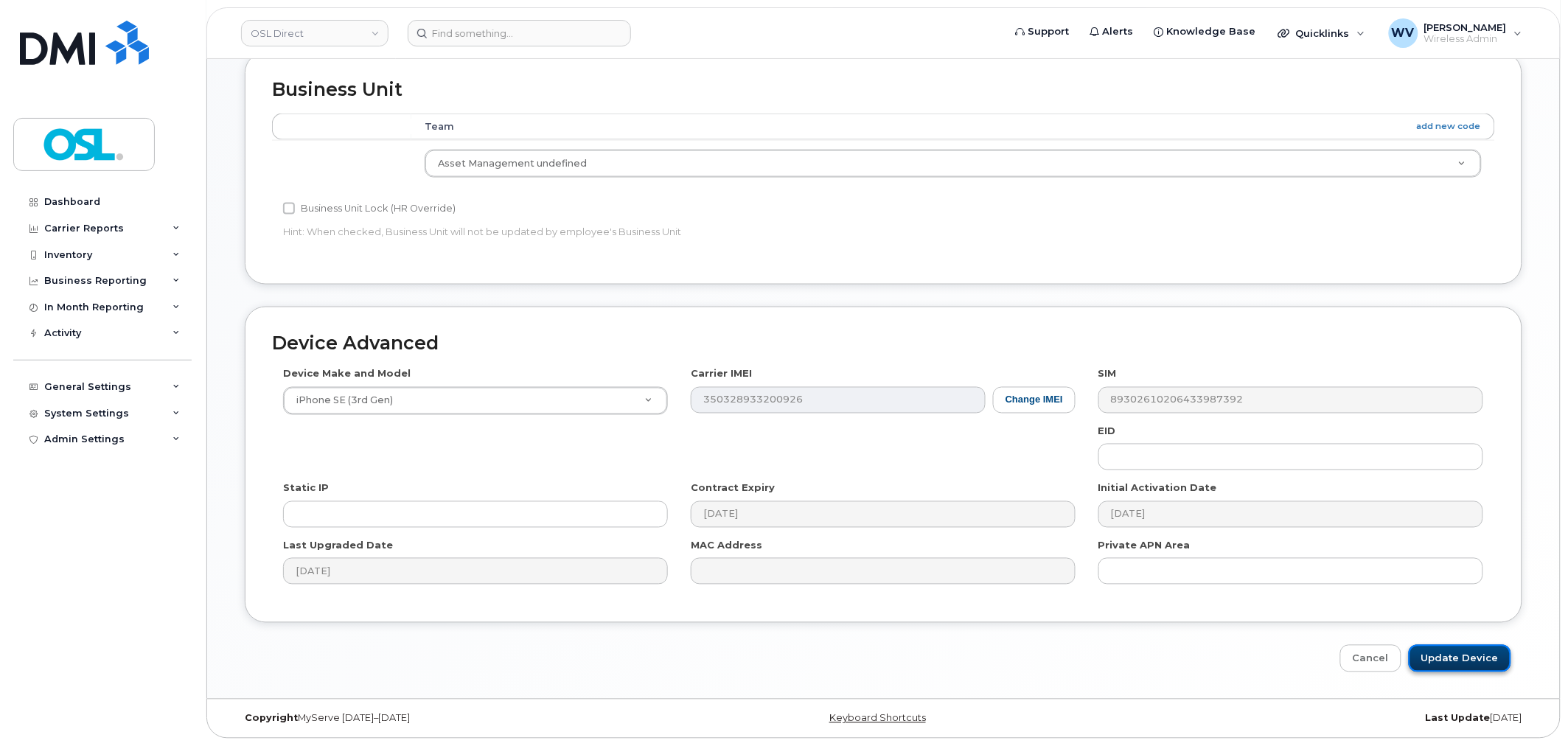
click at [1454, 663] on input "Update Device" at bounding box center [1459, 659] width 102 height 28
type input "Saving..."
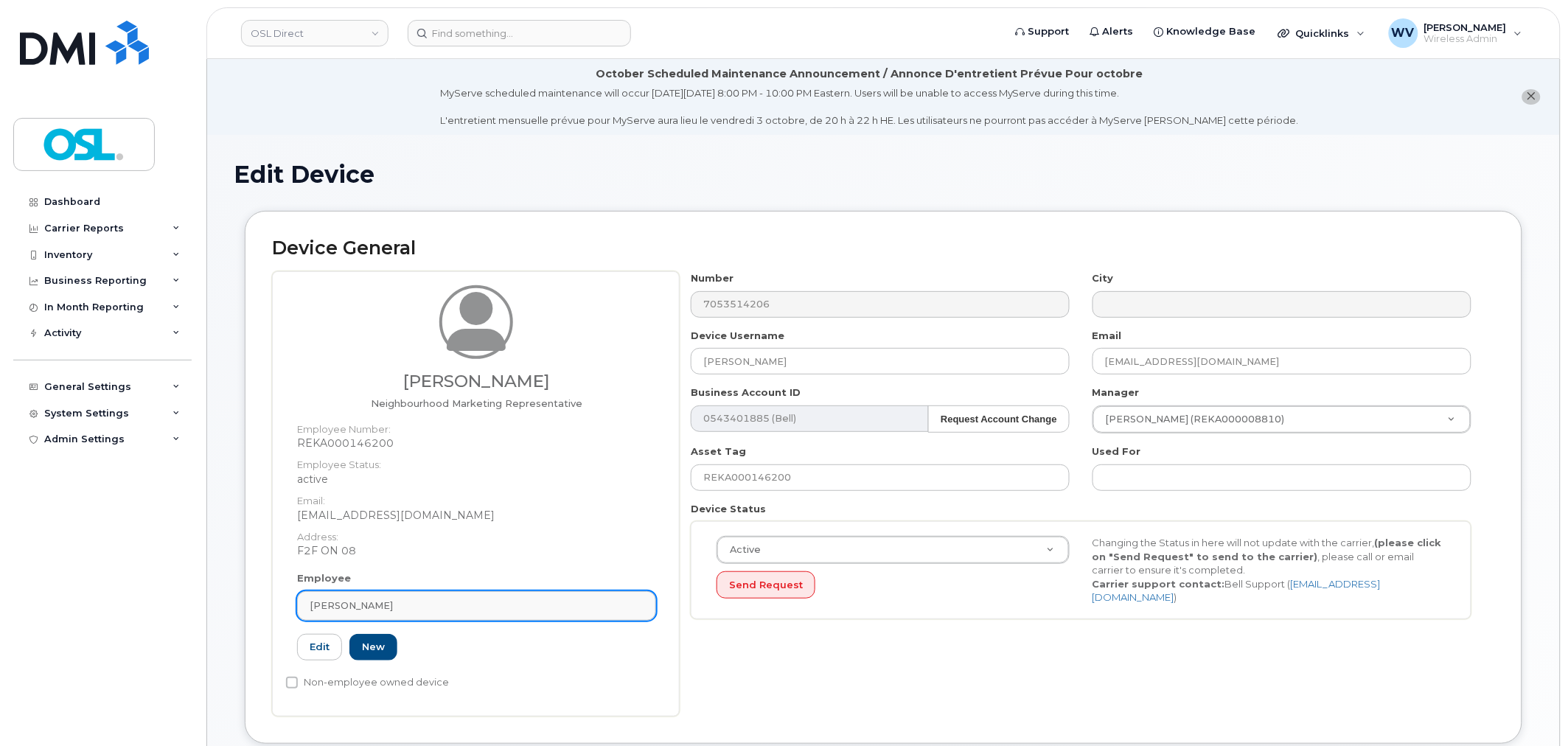
click at [380, 607] on div "[PERSON_NAME]" at bounding box center [476, 606] width 334 height 14
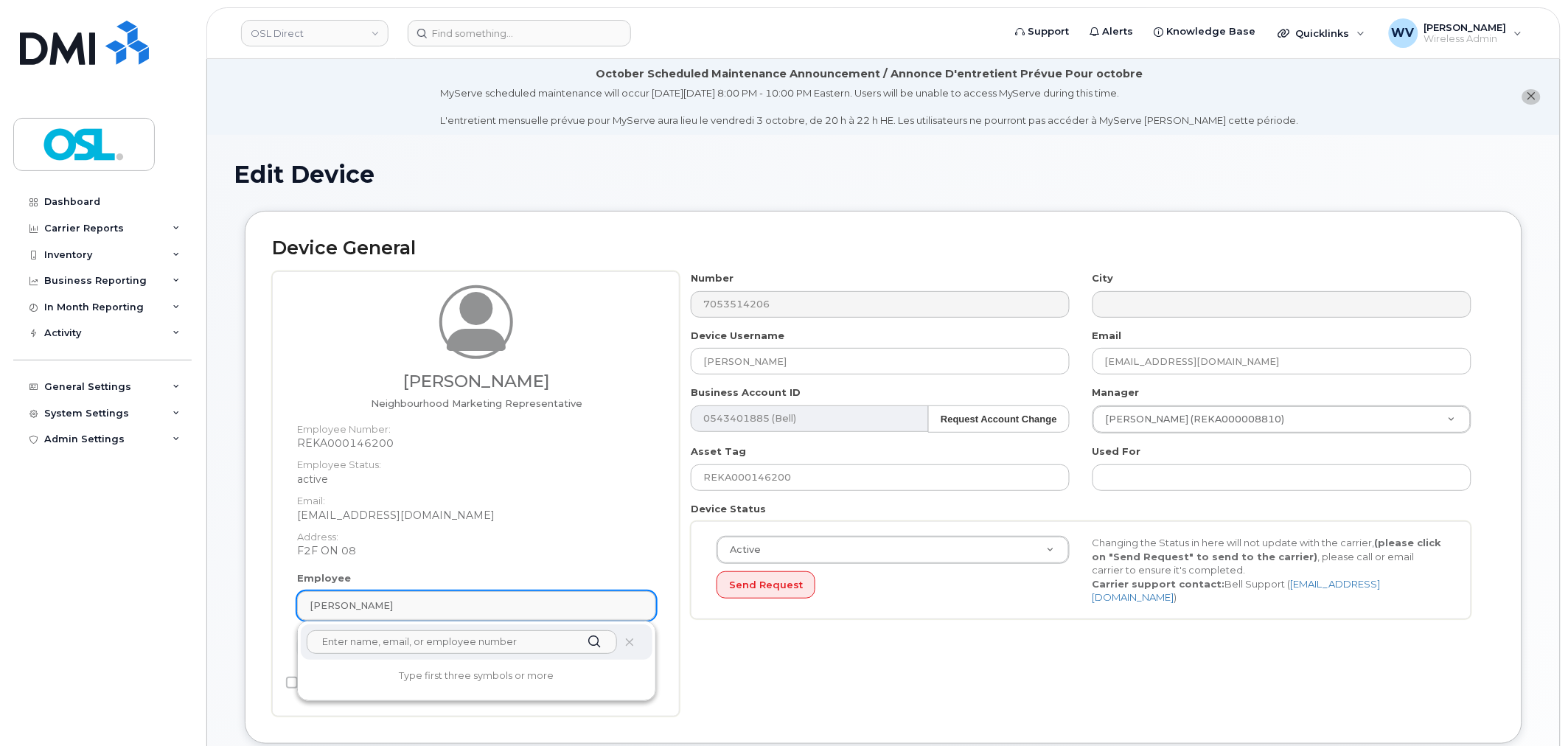
paste input "unassigned"
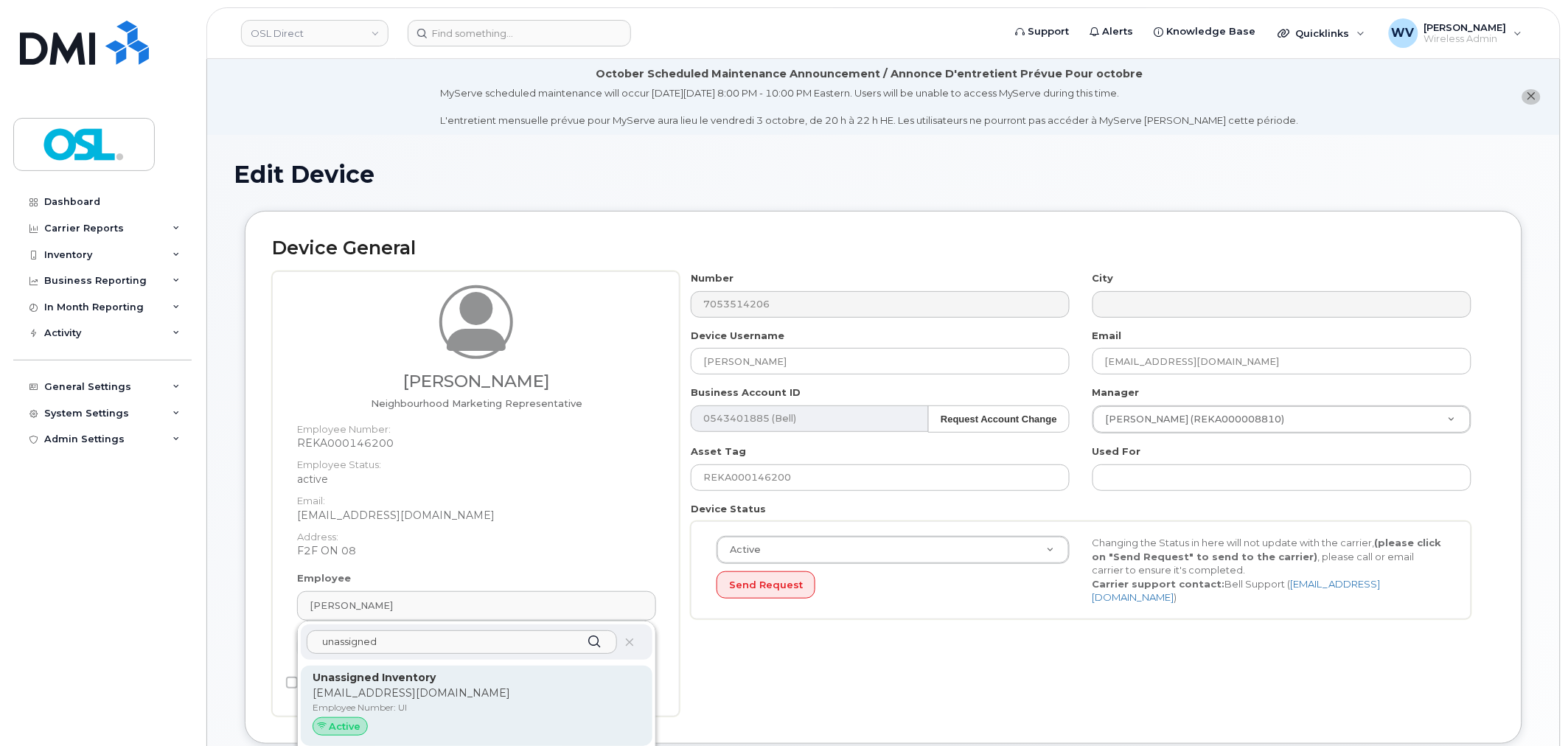
type input "unassigned"
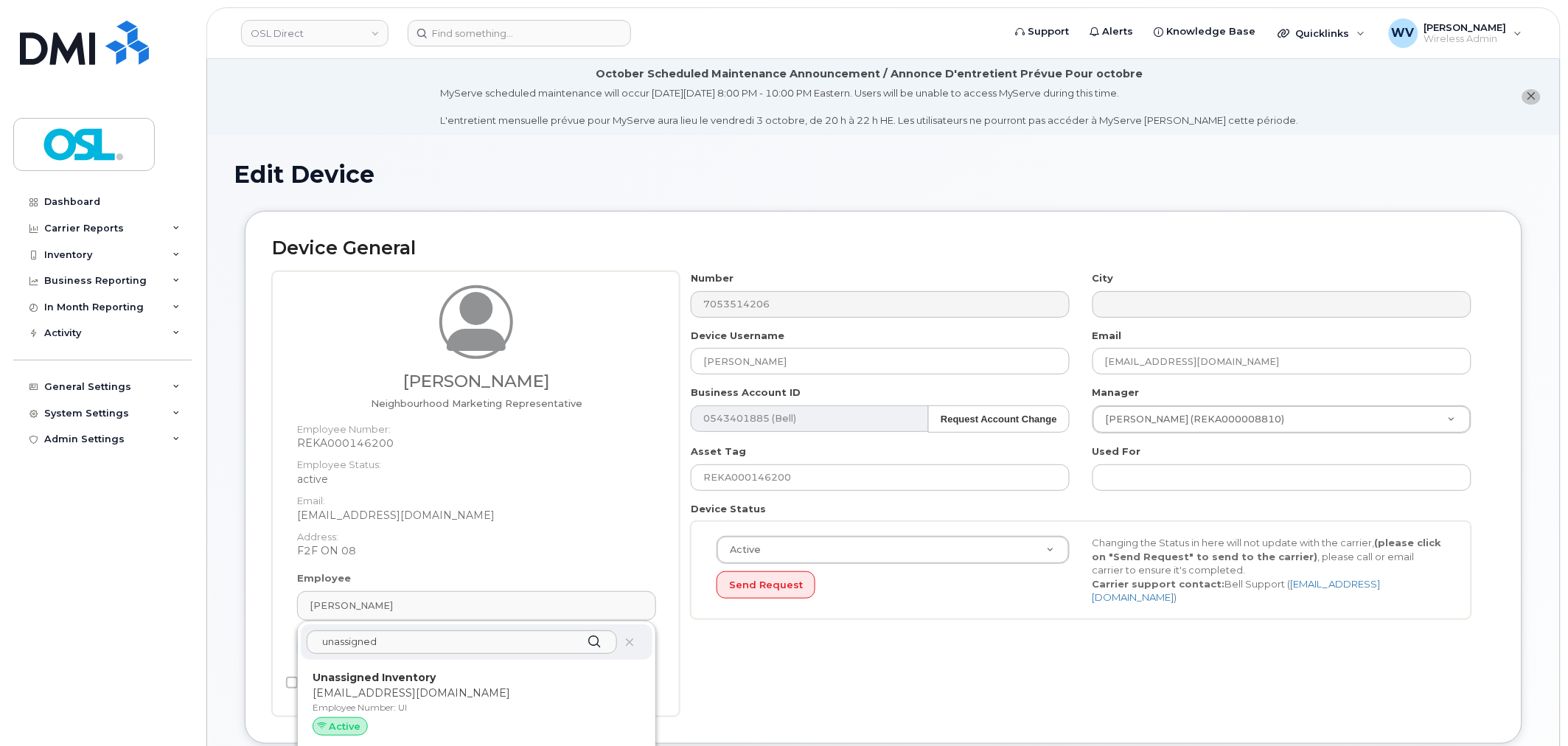
drag, startPoint x: 442, startPoint y: 678, endPoint x: 854, endPoint y: 57, distance: 745.2
click at [444, 676] on p "Unassigned Inventory" at bounding box center [476, 678] width 328 height 16
type input "UI"
type input "Unassigned Inventory"
type input "[EMAIL_ADDRESS][DOMAIN_NAME]"
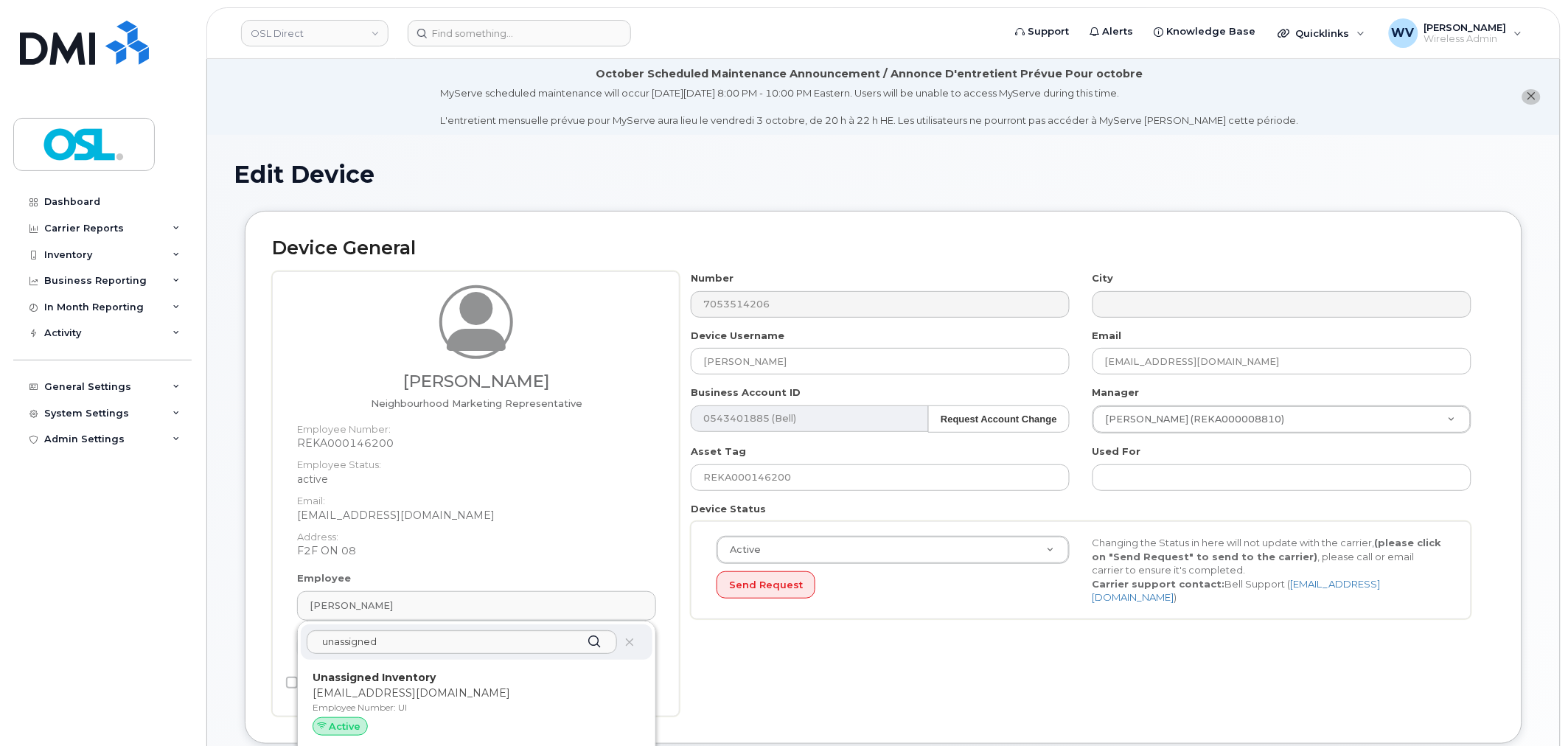
type input "4724252"
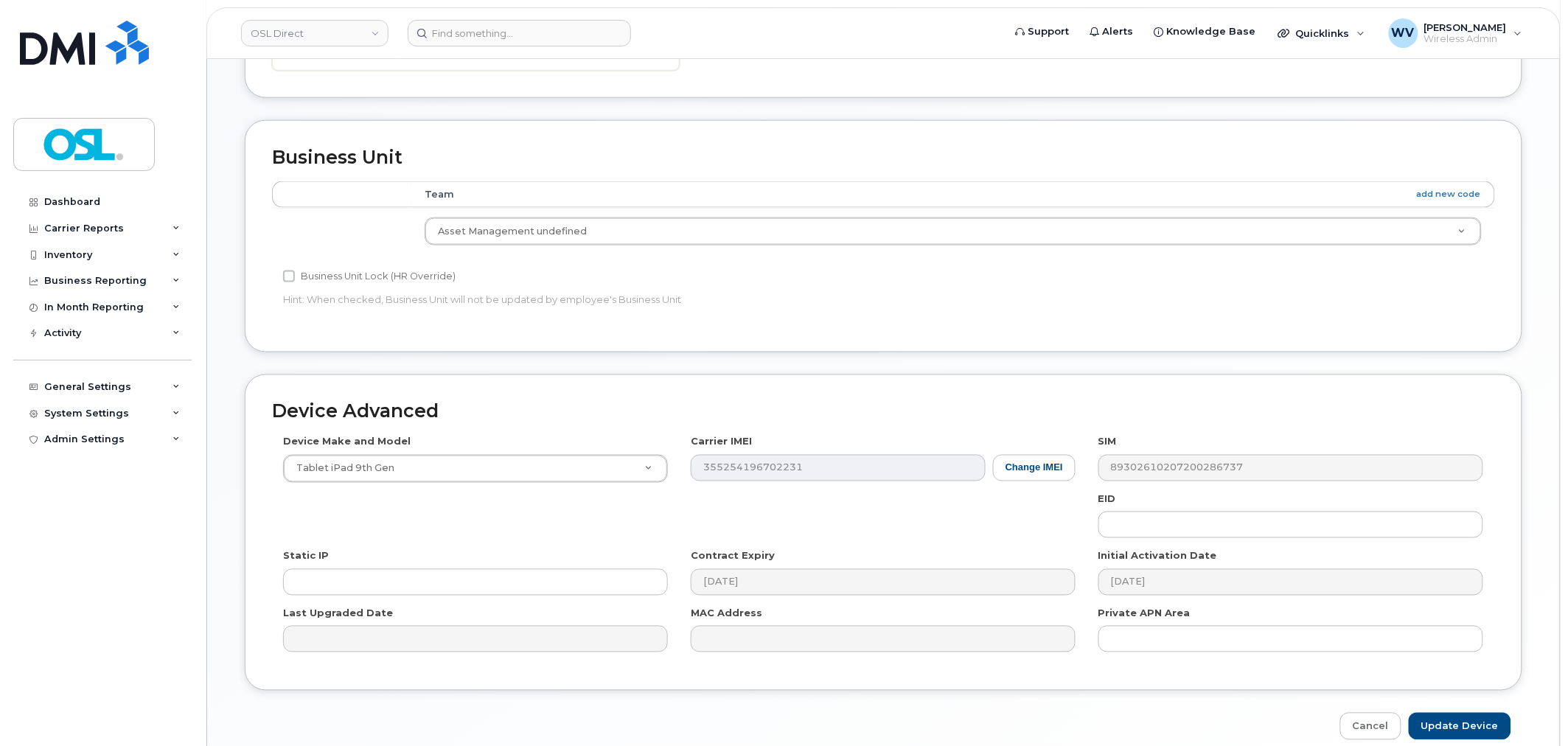
scroll to position [668, 0]
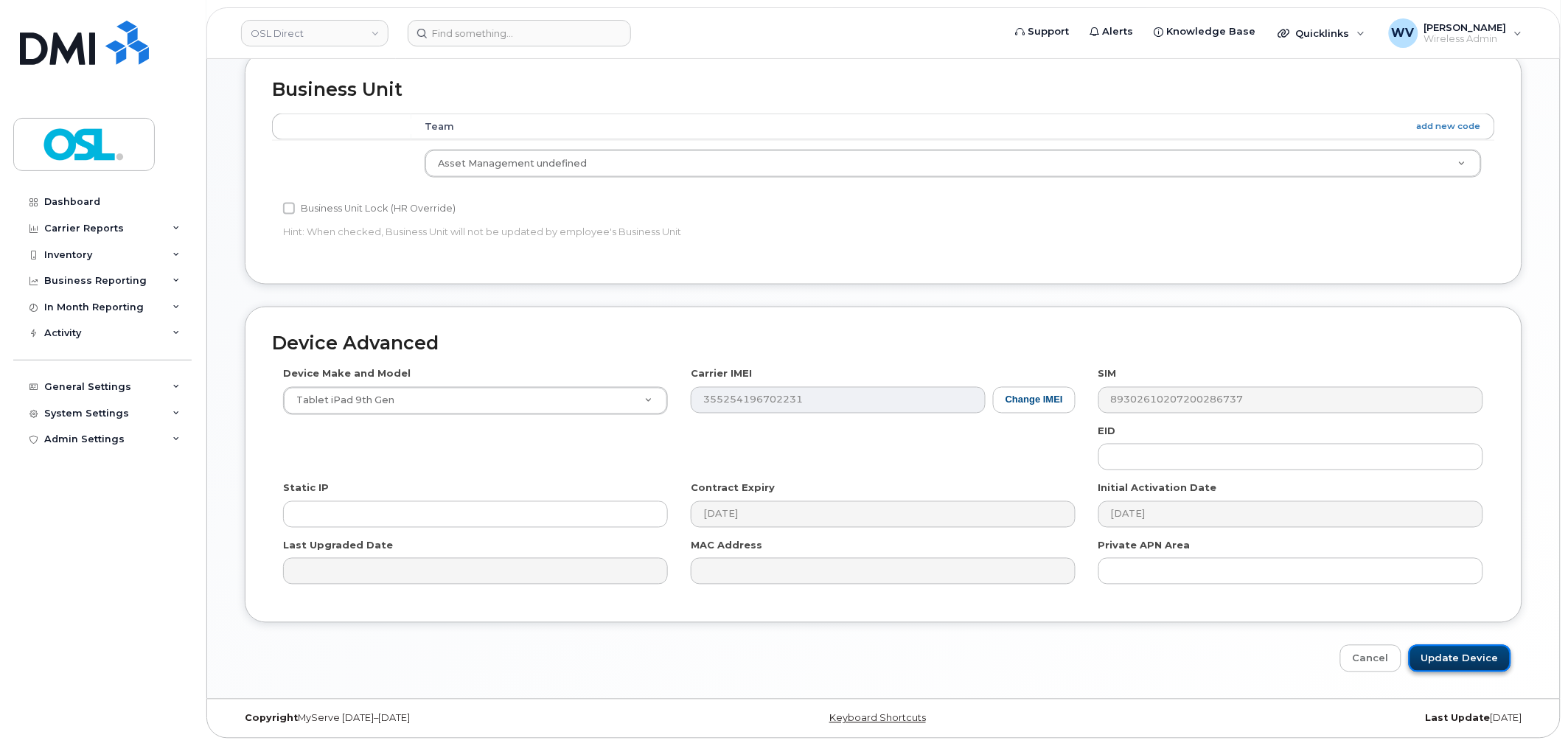
click at [1463, 670] on input "Update Device" at bounding box center [1459, 659] width 102 height 28
type input "Saving..."
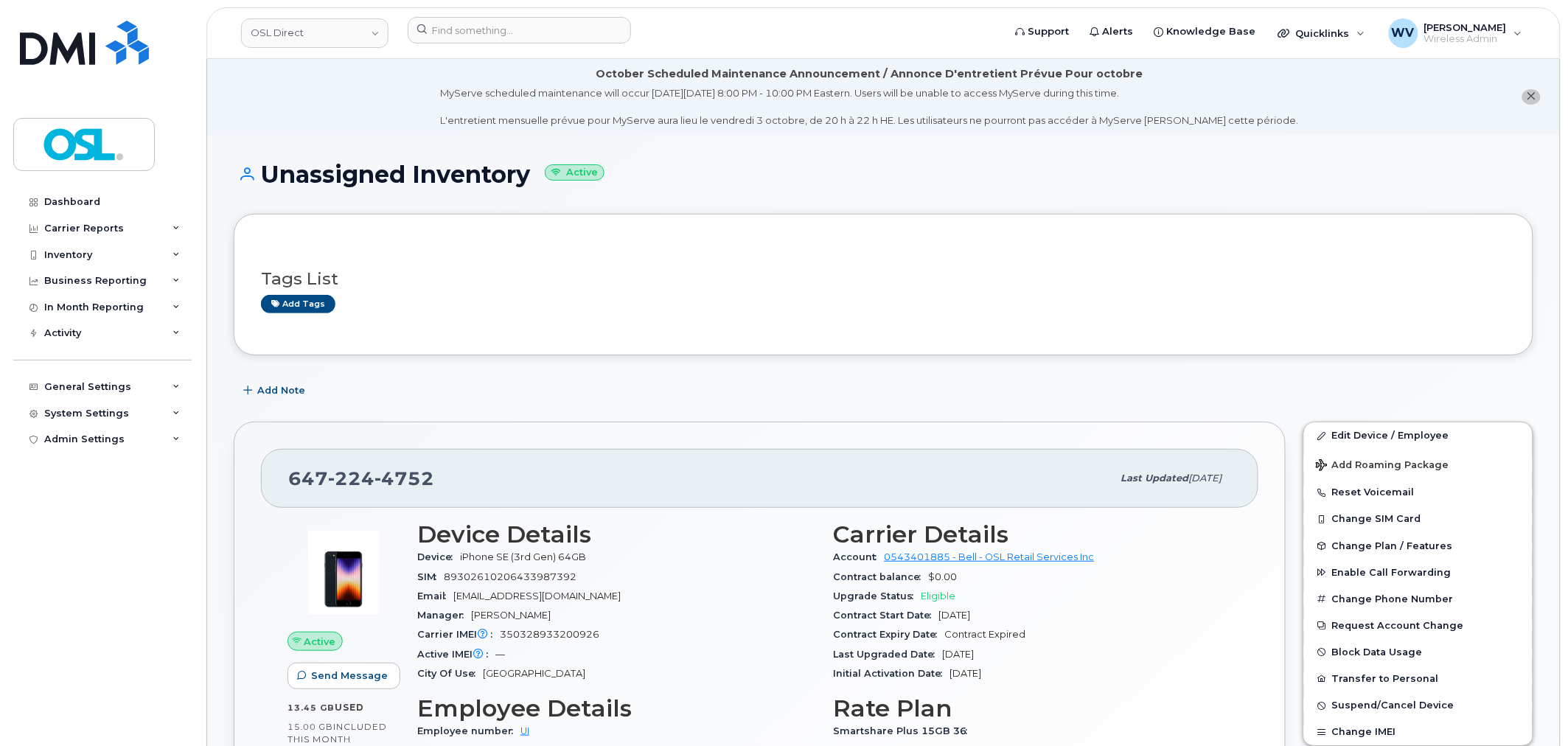
click at [415, 479] on span "4752" at bounding box center [404, 478] width 60 height 22
click at [417, 480] on span "4752" at bounding box center [404, 478] width 60 height 22
copy span "647 224 4752"
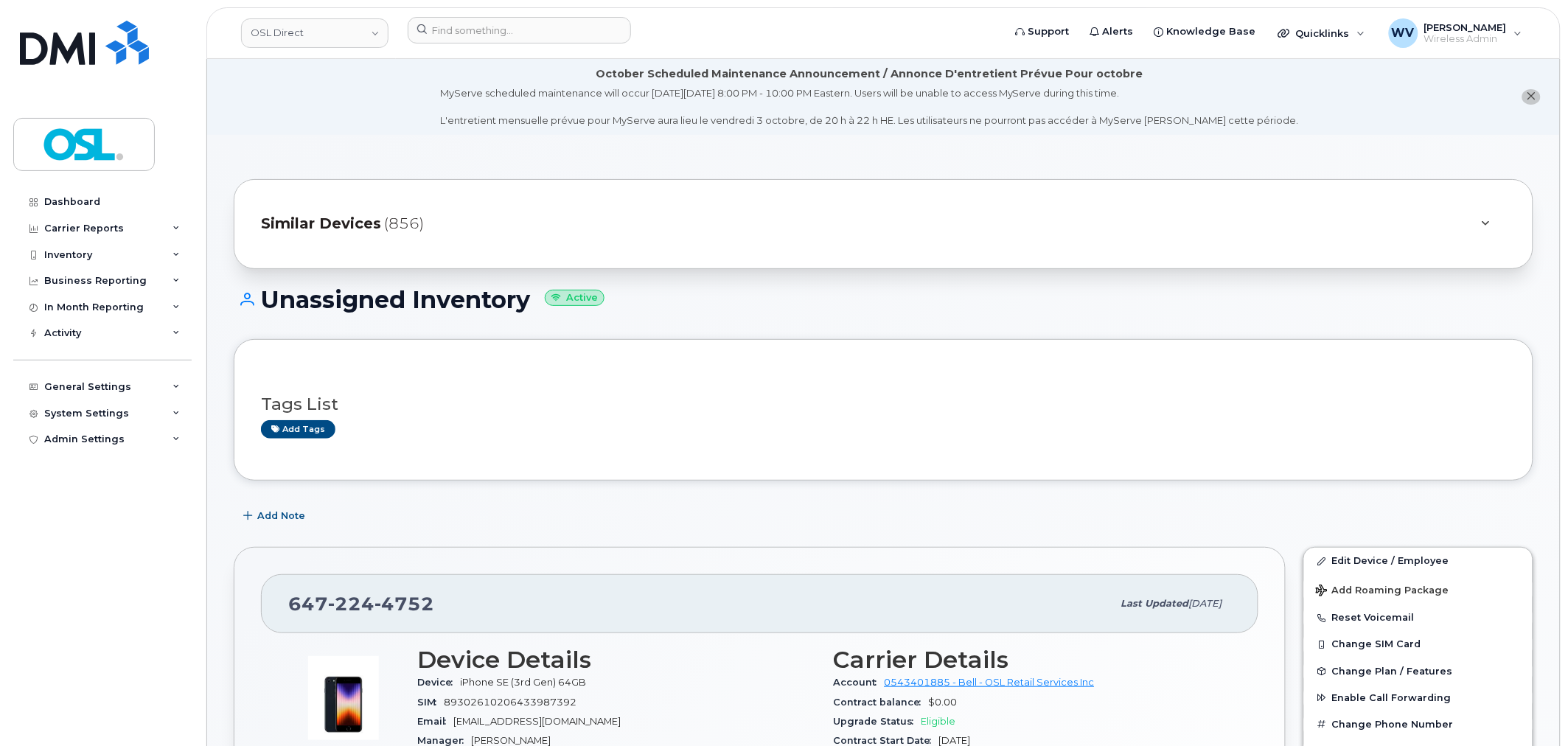
click at [521, 10] on header "OSL Direct Support Alerts Knowledge Base Quicklinks Suspend / Cancel Device Cha…" at bounding box center [883, 33] width 1354 height 52
click at [518, 29] on input at bounding box center [519, 31] width 223 height 27
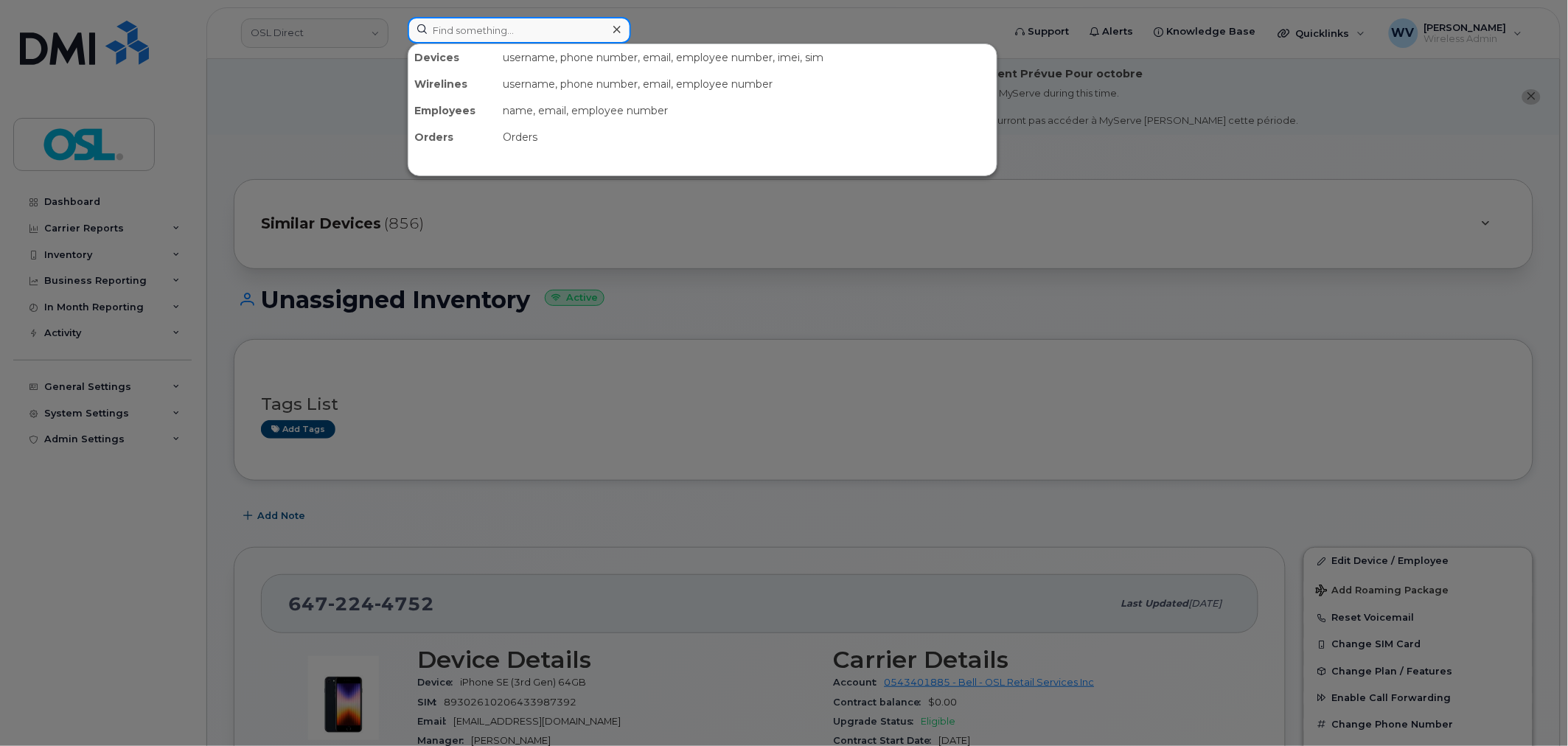
paste input "4374392464"
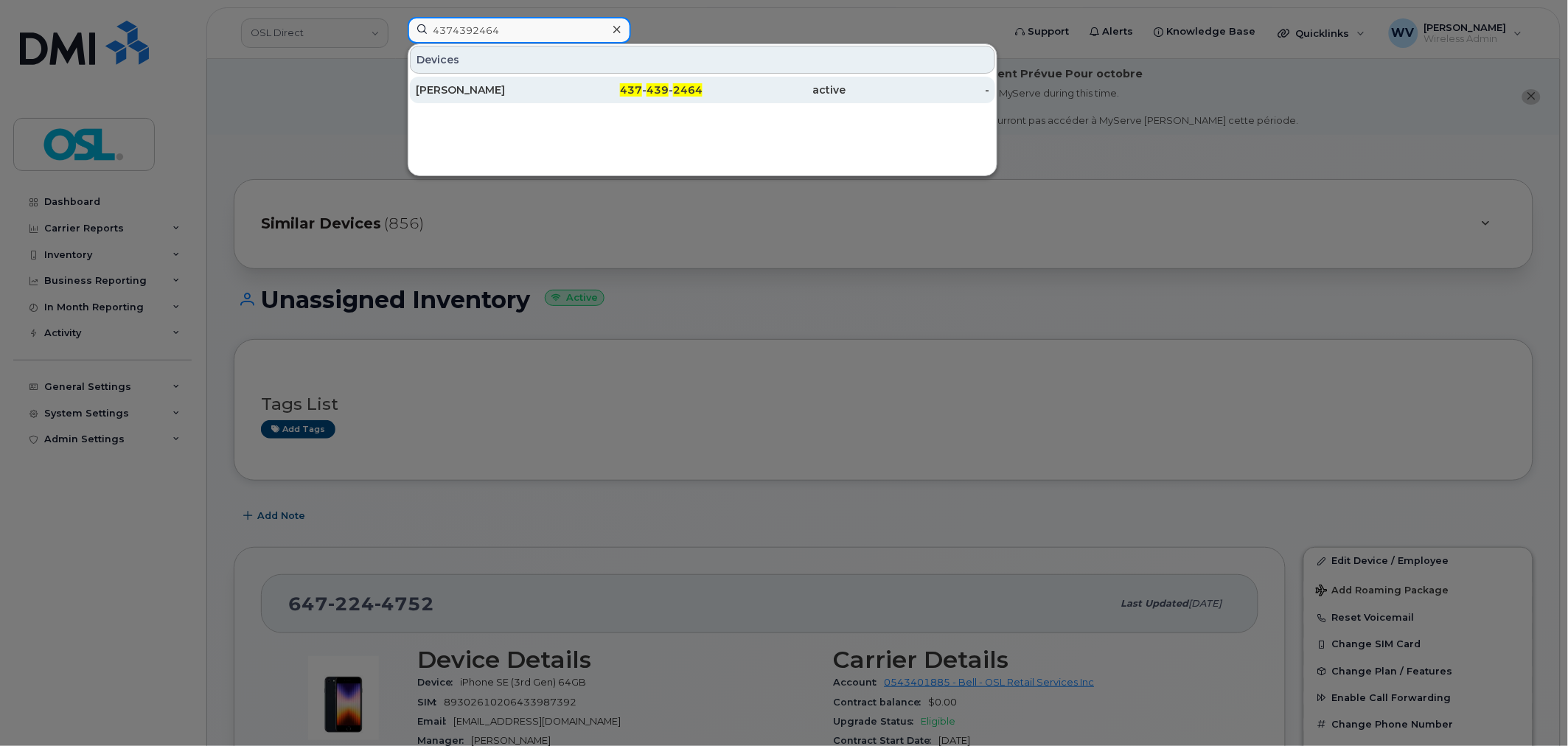
type input "4374392464"
click at [537, 85] on div "[PERSON_NAME]" at bounding box center [487, 90] width 144 height 15
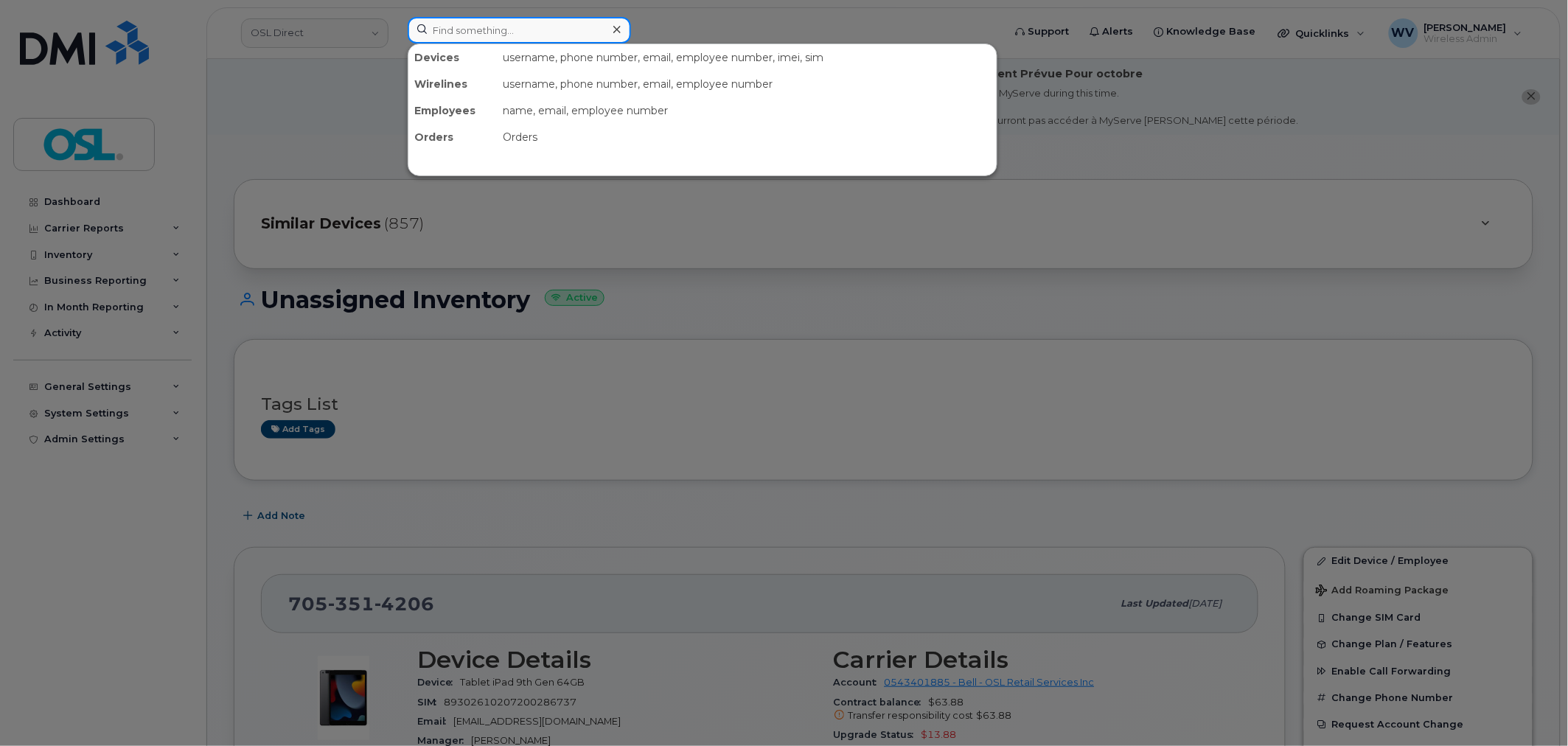
click at [464, 31] on input at bounding box center [519, 31] width 223 height 27
paste input "4164329337"
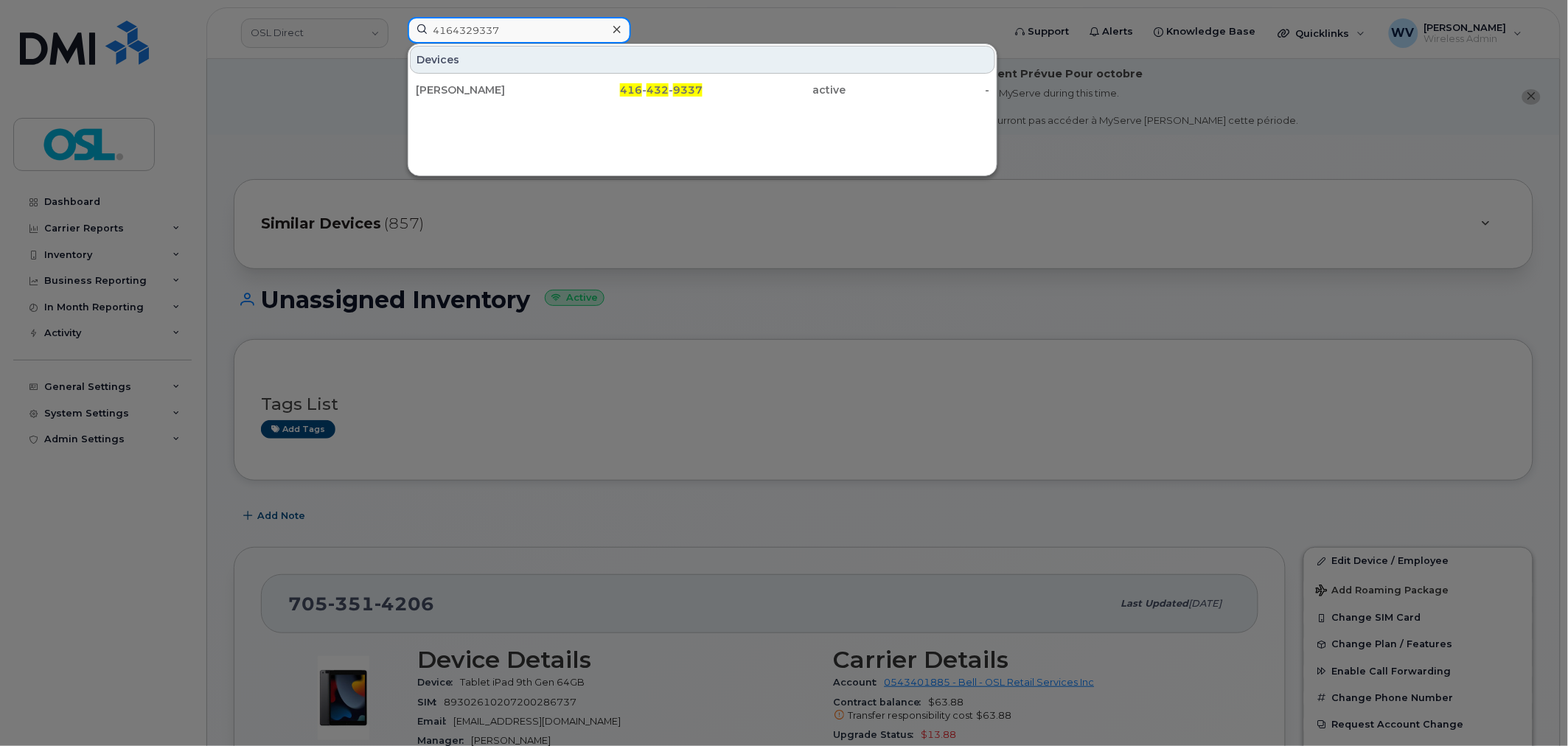
type input "4164329337"
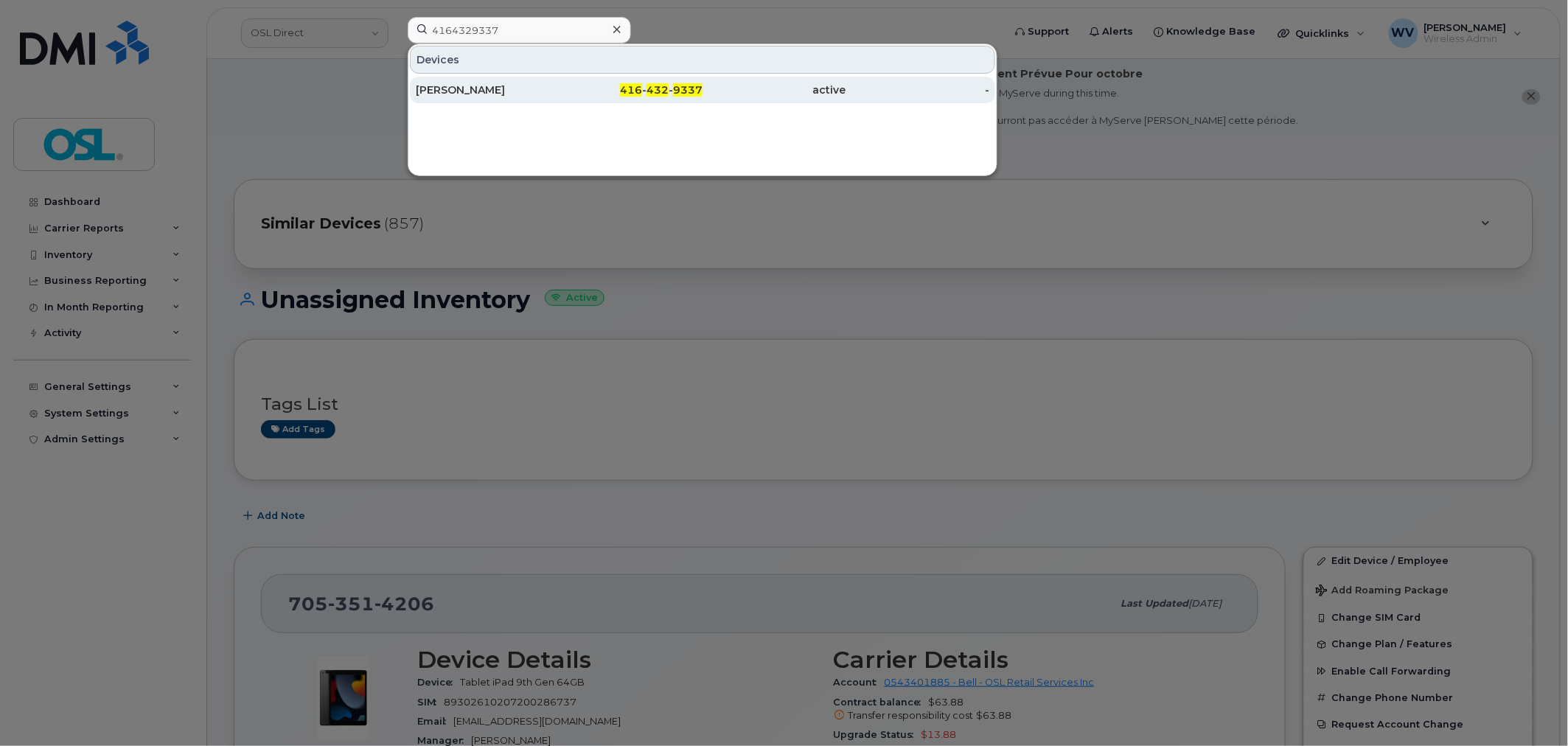
click at [511, 99] on div "[PERSON_NAME]" at bounding box center [487, 90] width 144 height 27
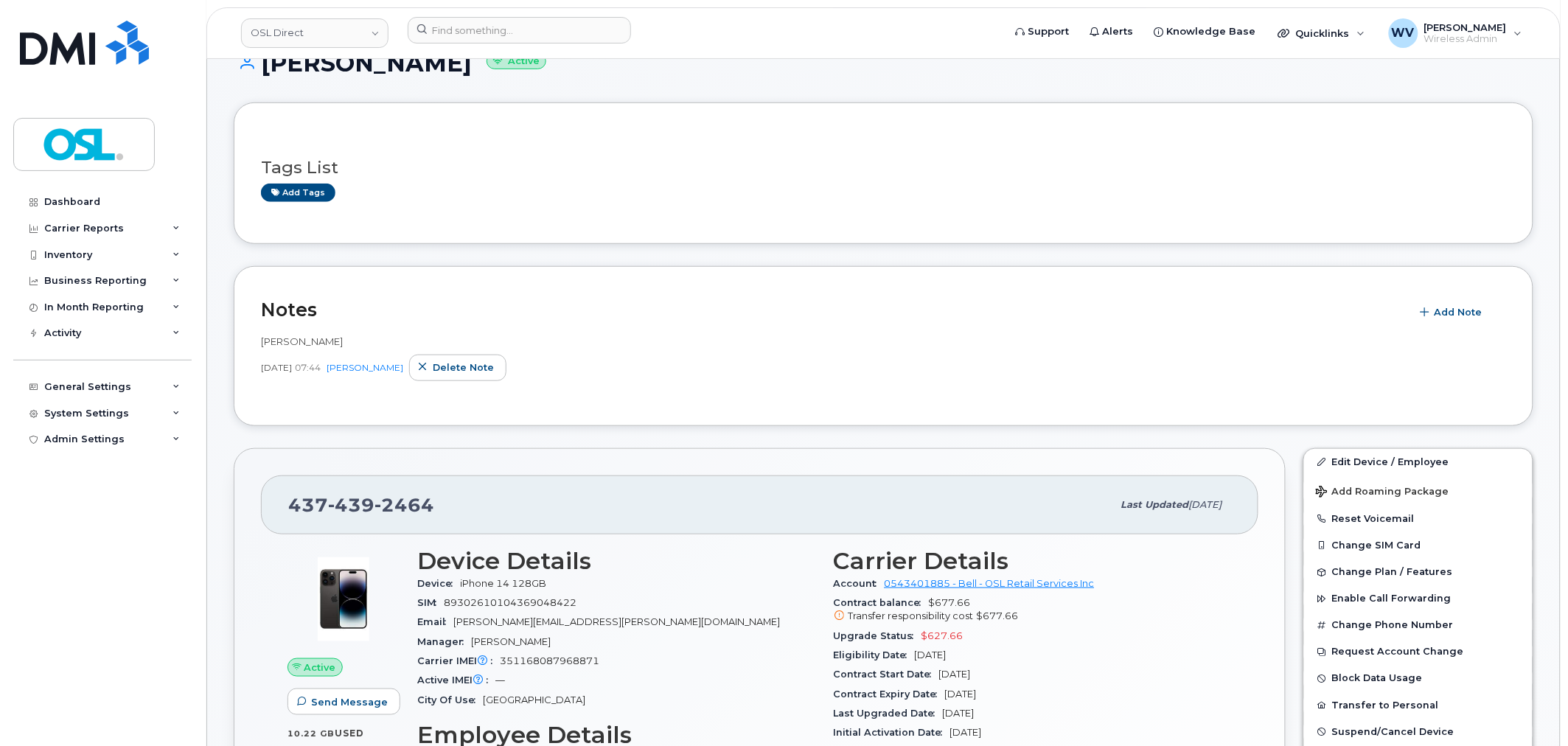
scroll to position [246, 0]
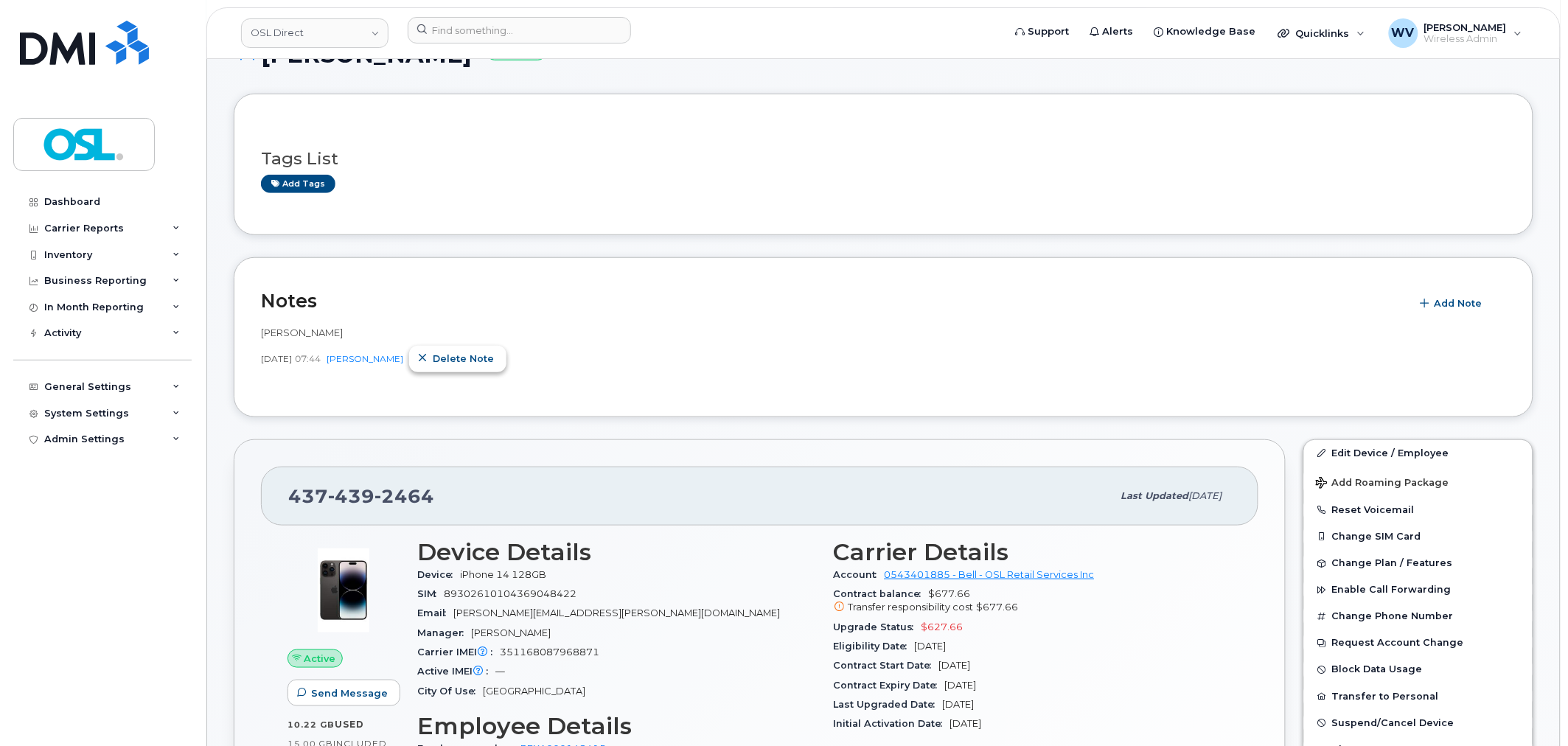
click at [470, 368] on button "Delete note" at bounding box center [458, 359] width 98 height 27
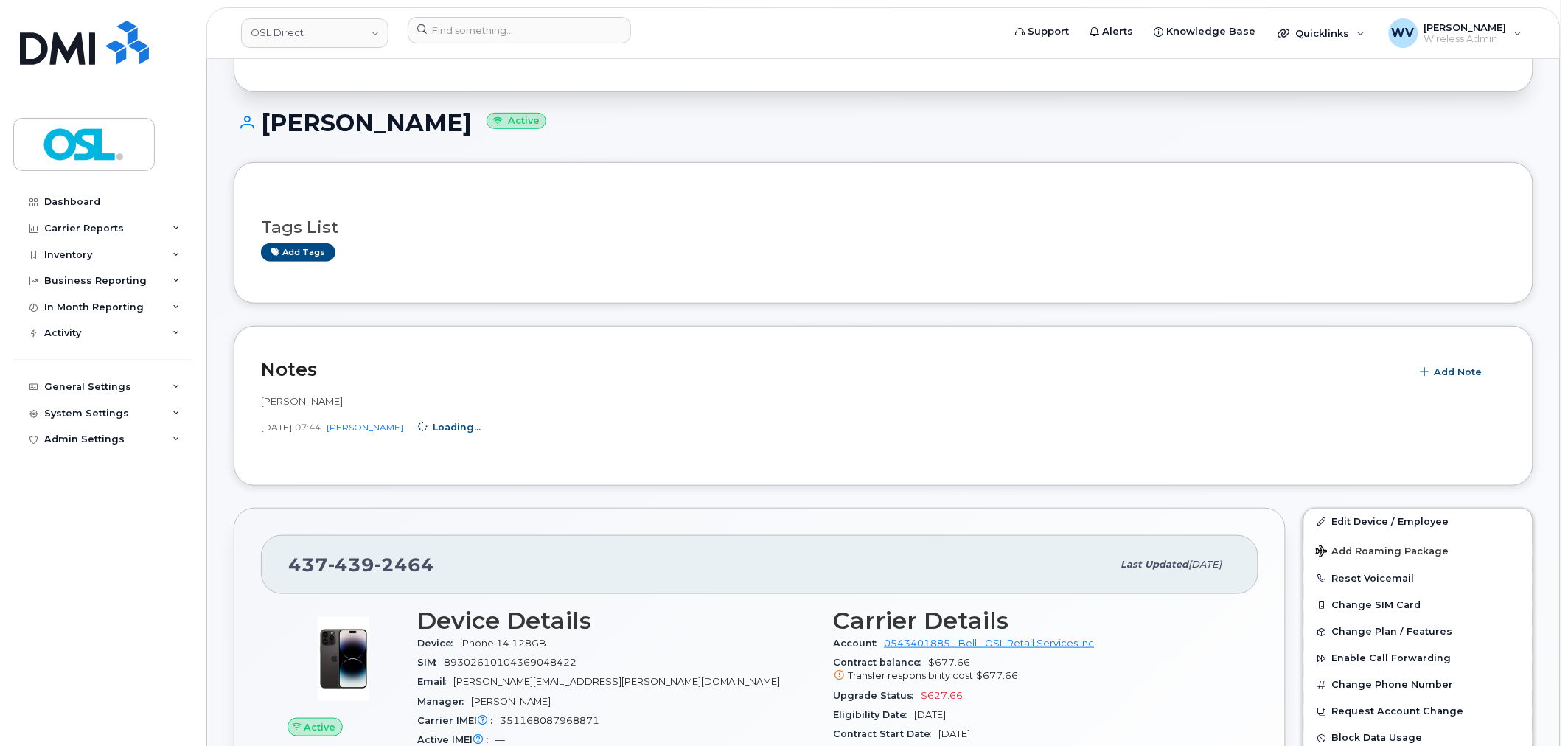
scroll to position [0, 0]
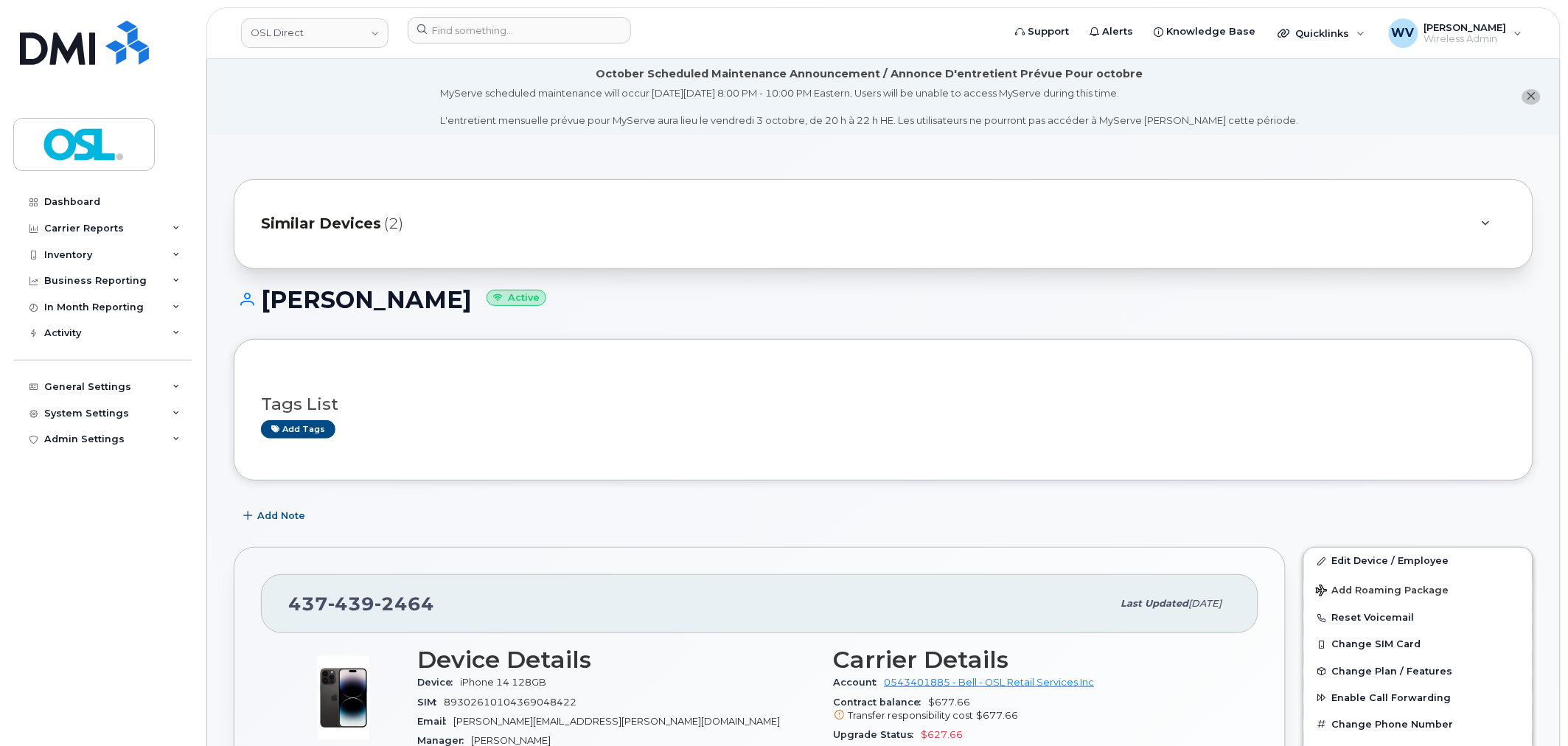
click at [391, 604] on span "2464" at bounding box center [404, 604] width 60 height 22
click at [388, 603] on span "2464" at bounding box center [404, 604] width 60 height 22
click at [387, 602] on span "2464" at bounding box center [404, 604] width 60 height 22
copy span "437 439 2464"
click at [1440, 560] on link "Edit Device / Employee" at bounding box center [1418, 561] width 228 height 27
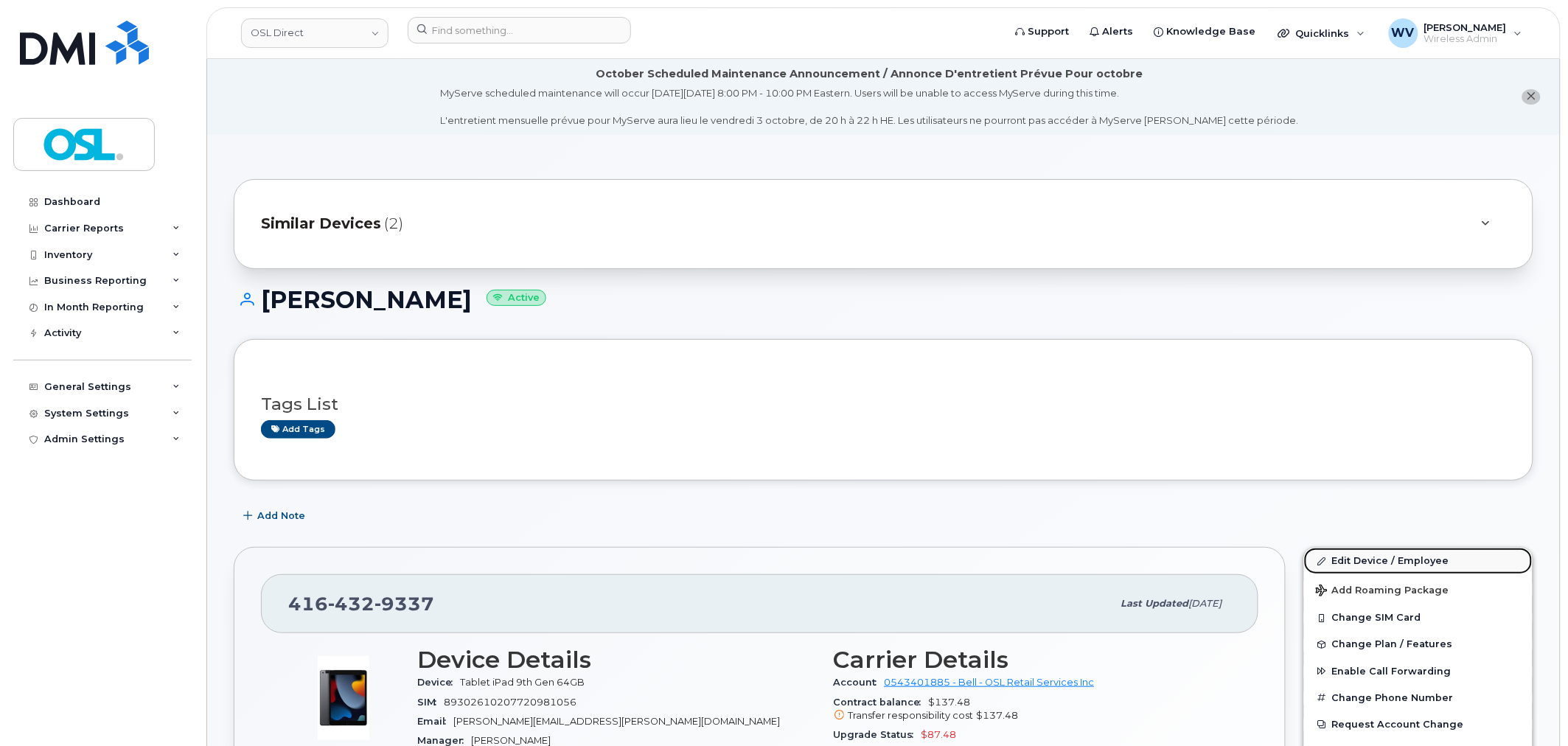
click at [1369, 553] on link "Edit Device / Employee" at bounding box center [1418, 561] width 228 height 27
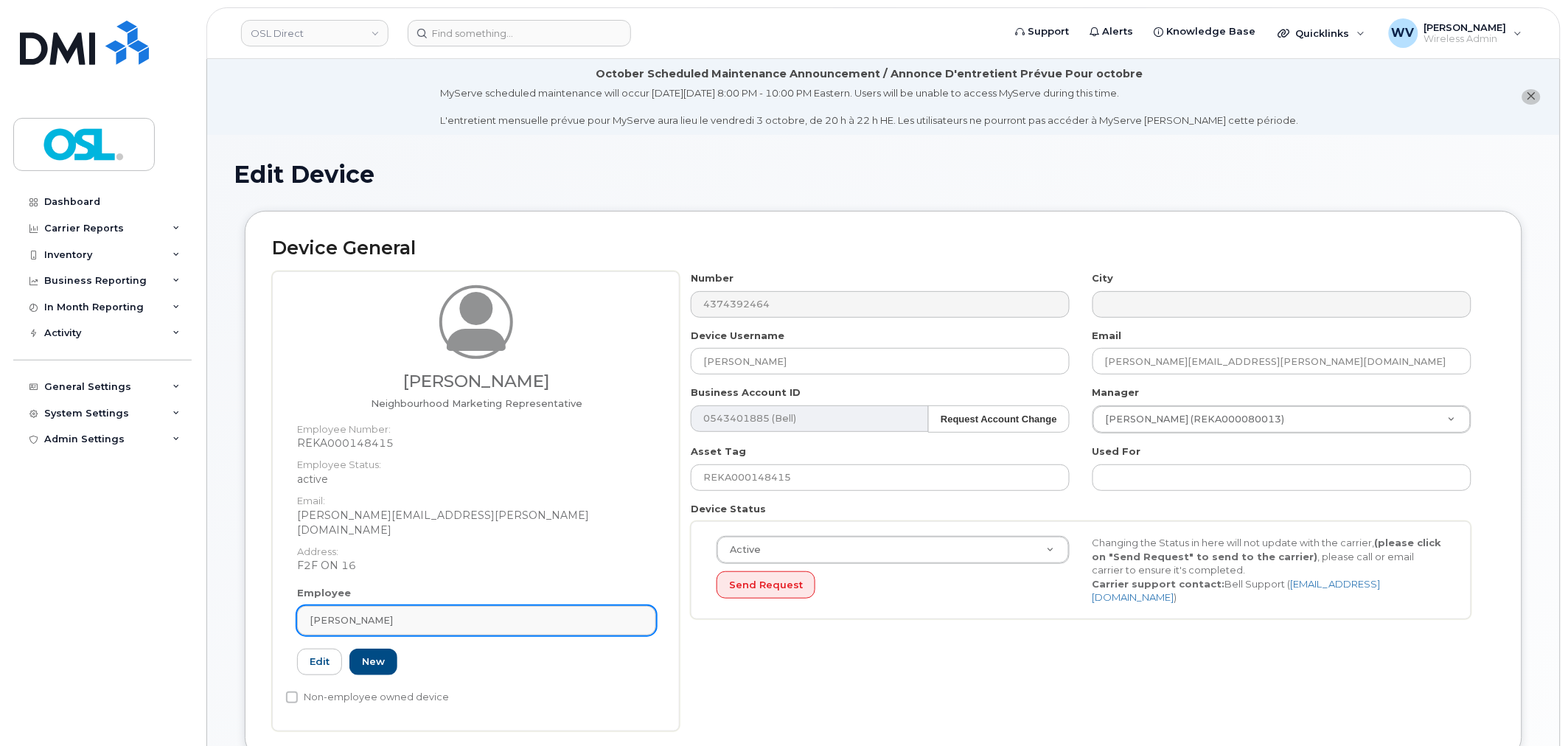
click at [496, 616] on div "Employee Teesha Mehta Type first three symbols or more REKA000148415 Edit New" at bounding box center [476, 637] width 381 height 102
click at [509, 613] on div "[PERSON_NAME]" at bounding box center [476, 620] width 334 height 14
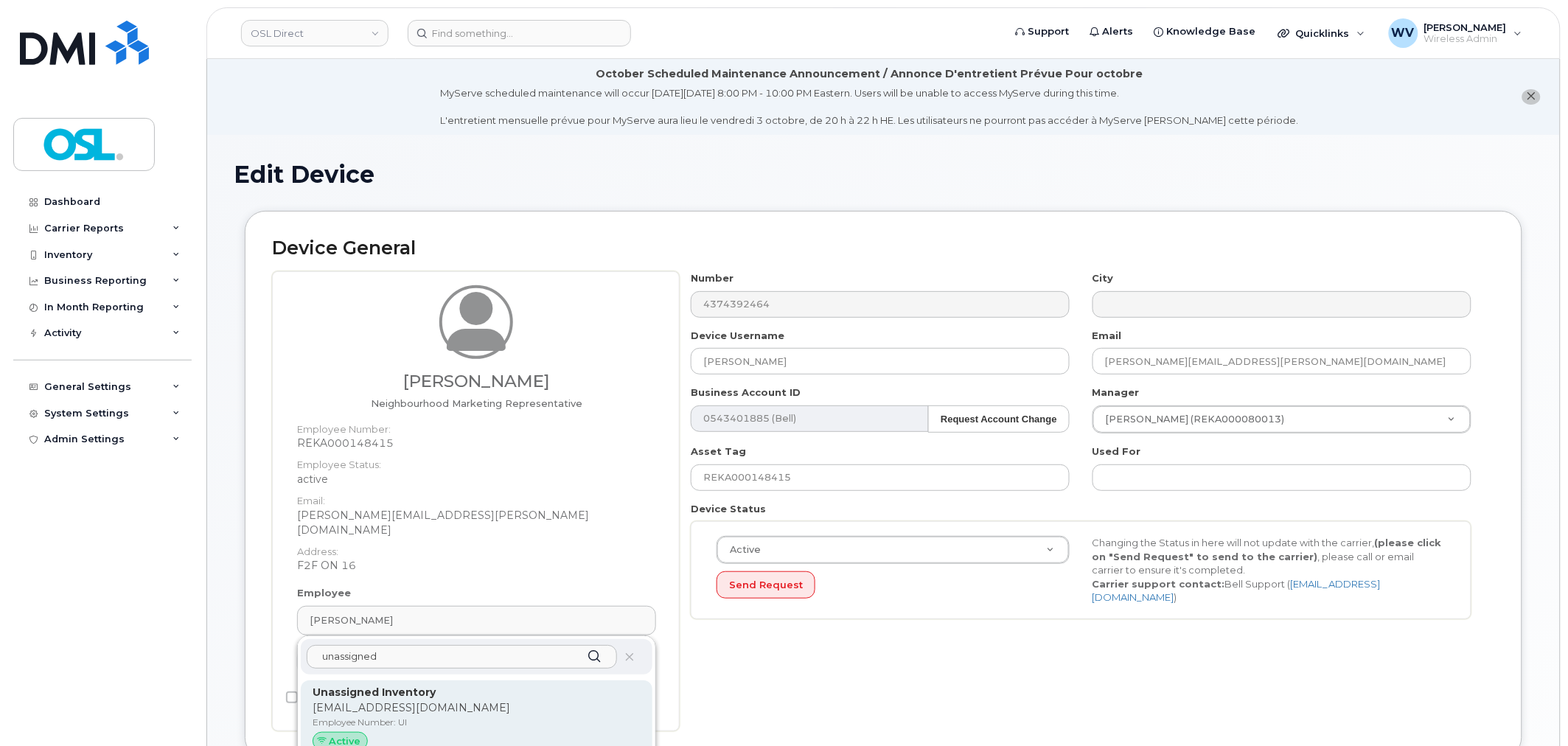
type input "unassigned"
click at [452, 700] on p "[EMAIL_ADDRESS][DOMAIN_NAME]" at bounding box center [476, 708] width 328 height 16
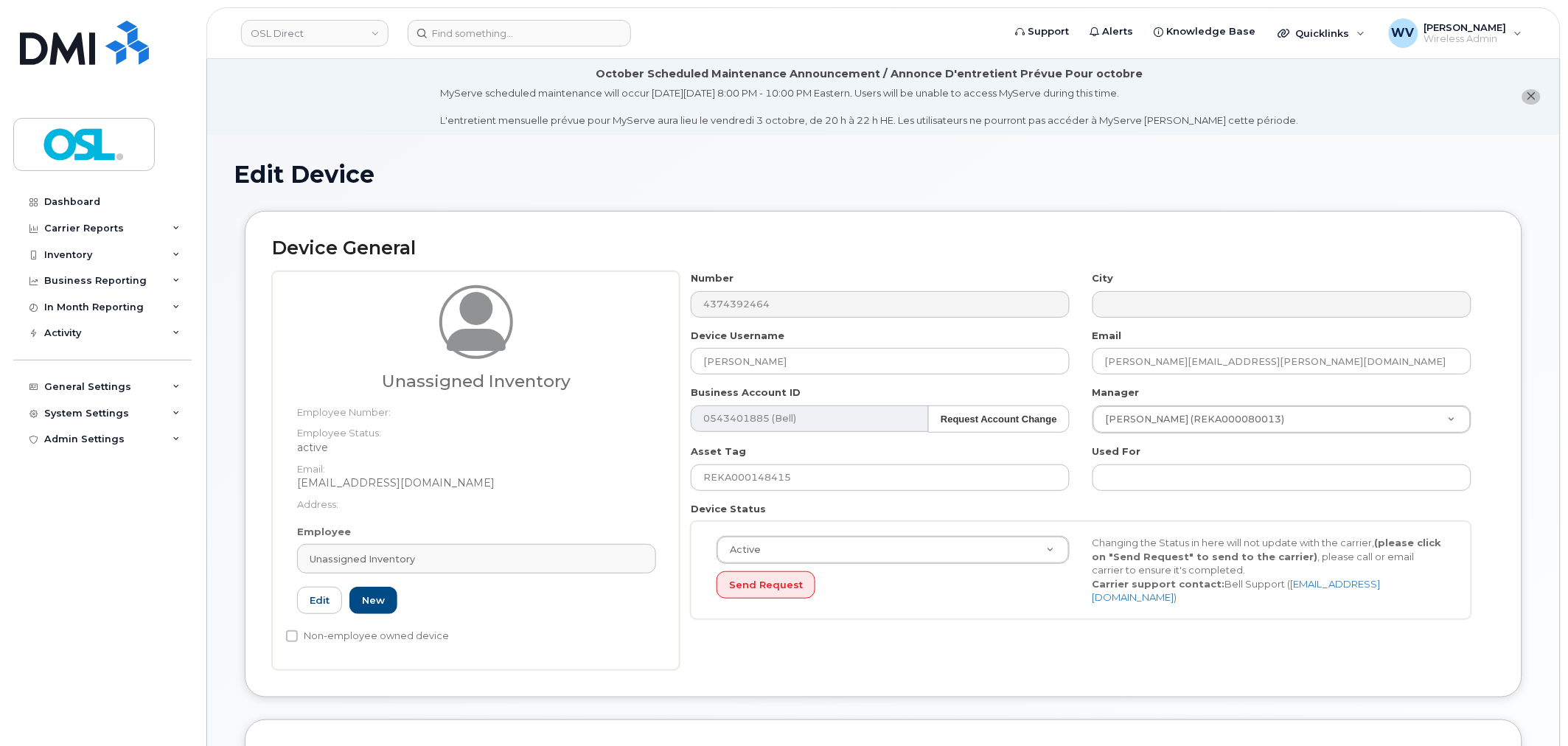
type input "UI"
type input "Unassigned Inventory"
type input "[EMAIL_ADDRESS][DOMAIN_NAME]"
type input "4724252"
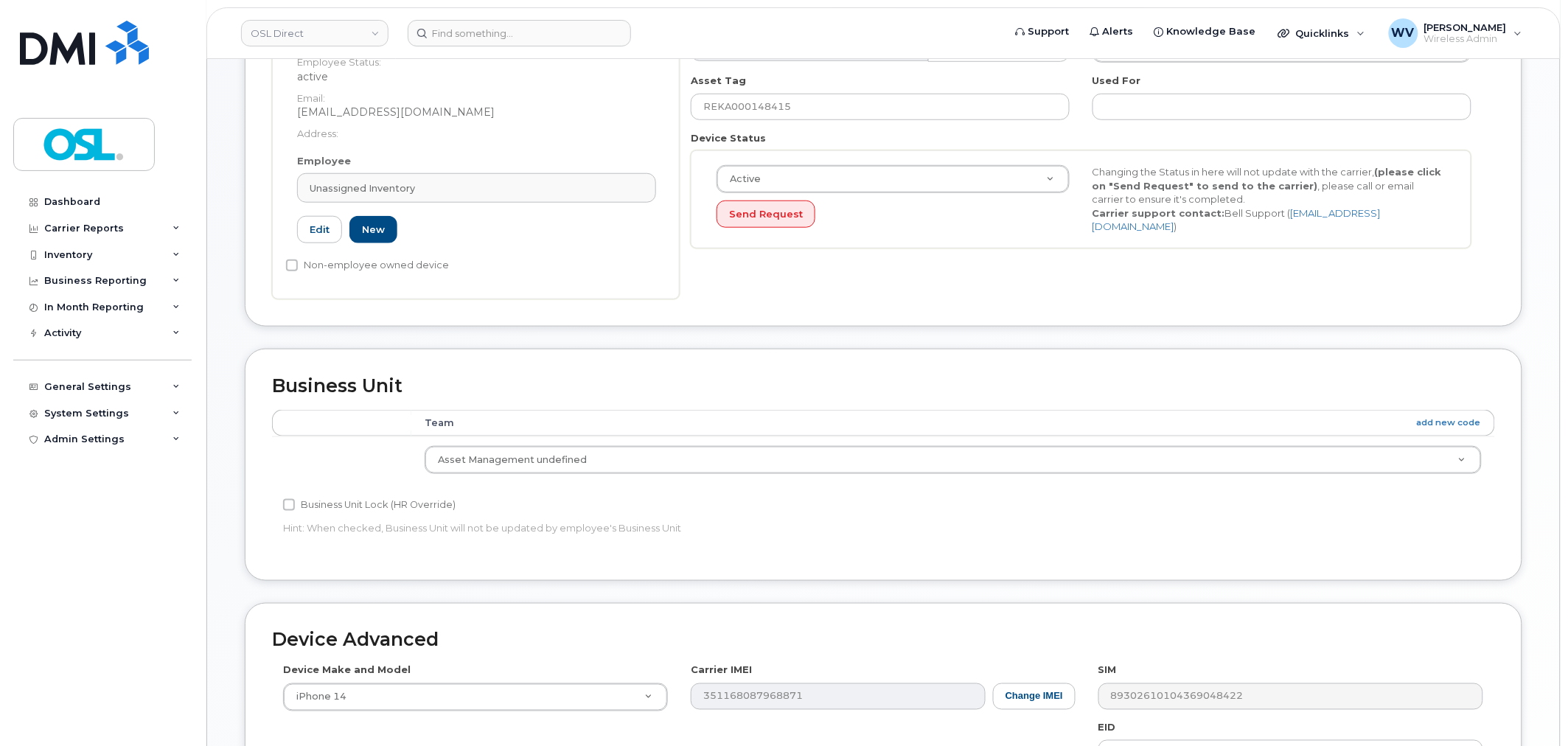
scroll to position [655, 0]
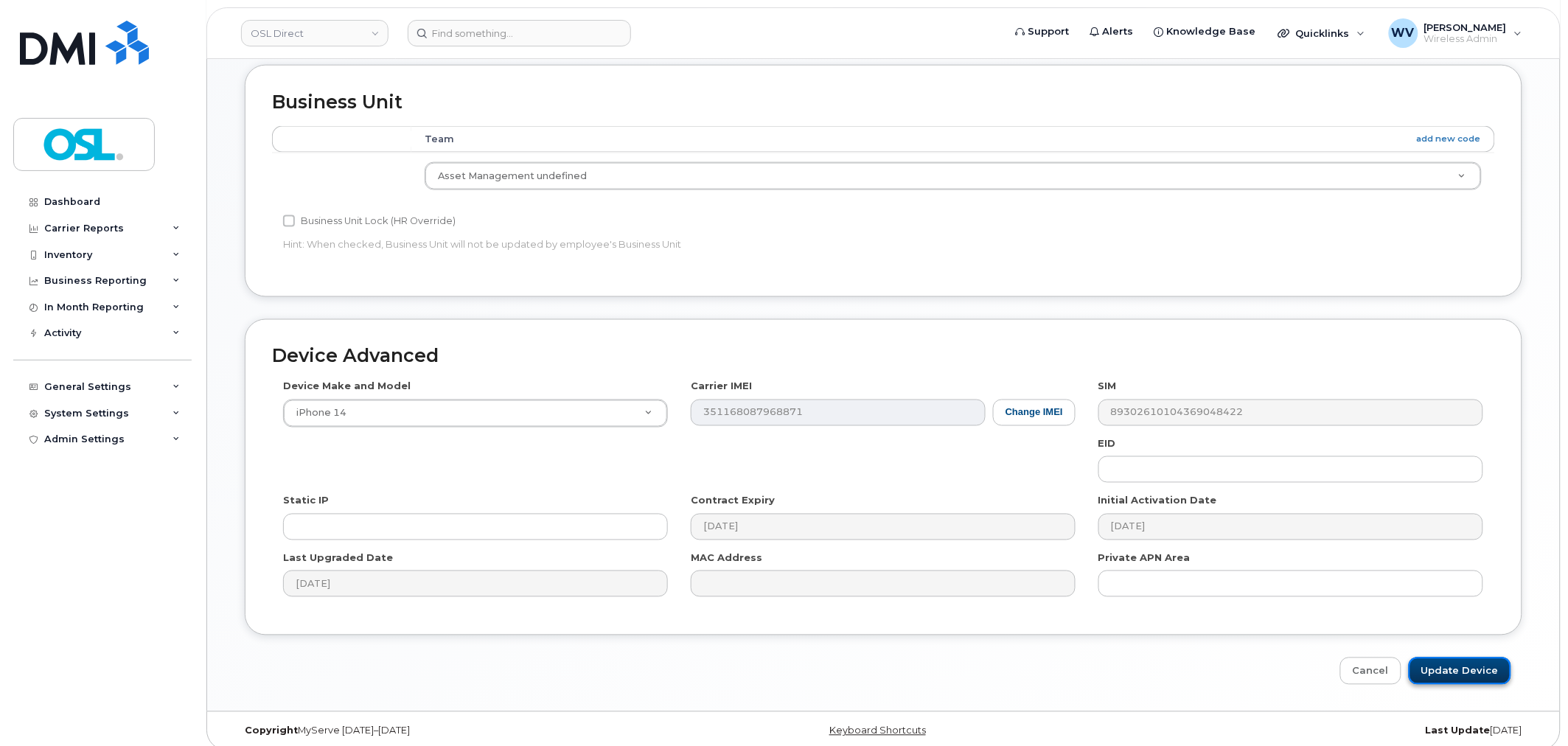
click at [1467, 683] on input "Update Device" at bounding box center [1459, 671] width 102 height 28
type input "Saving..."
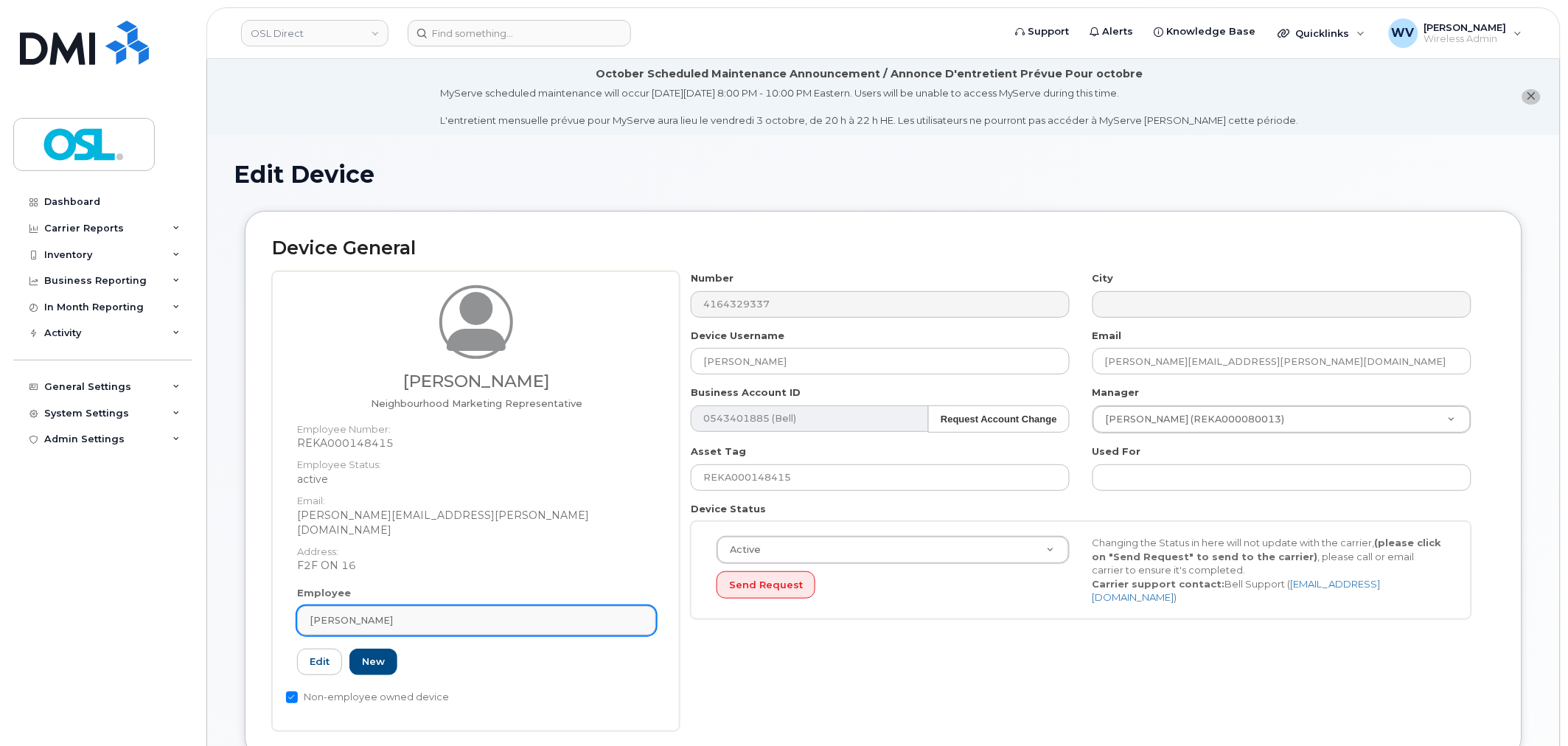
click at [426, 606] on link "Teesha Mehta" at bounding box center [477, 620] width 359 height 29
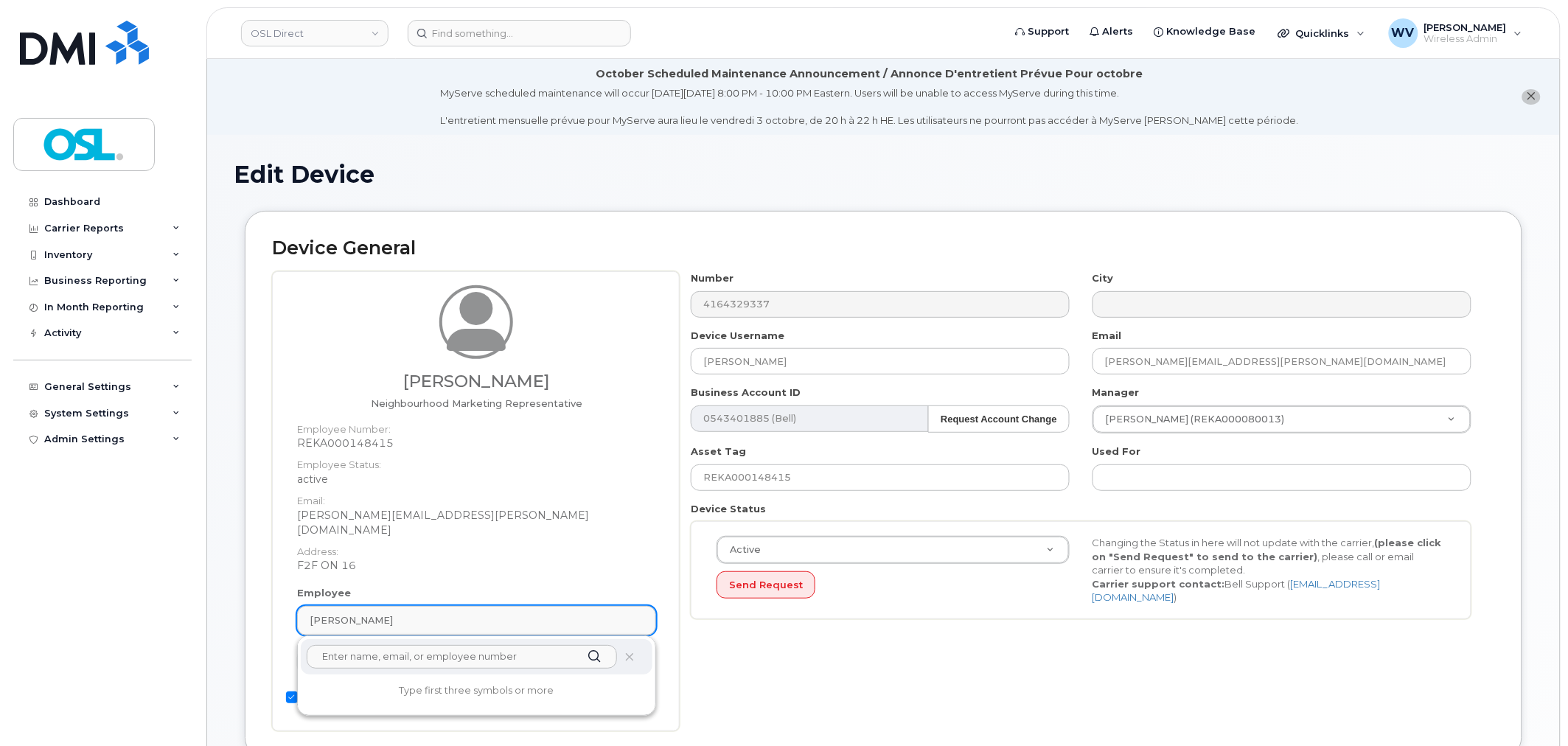
paste input "unassigned"
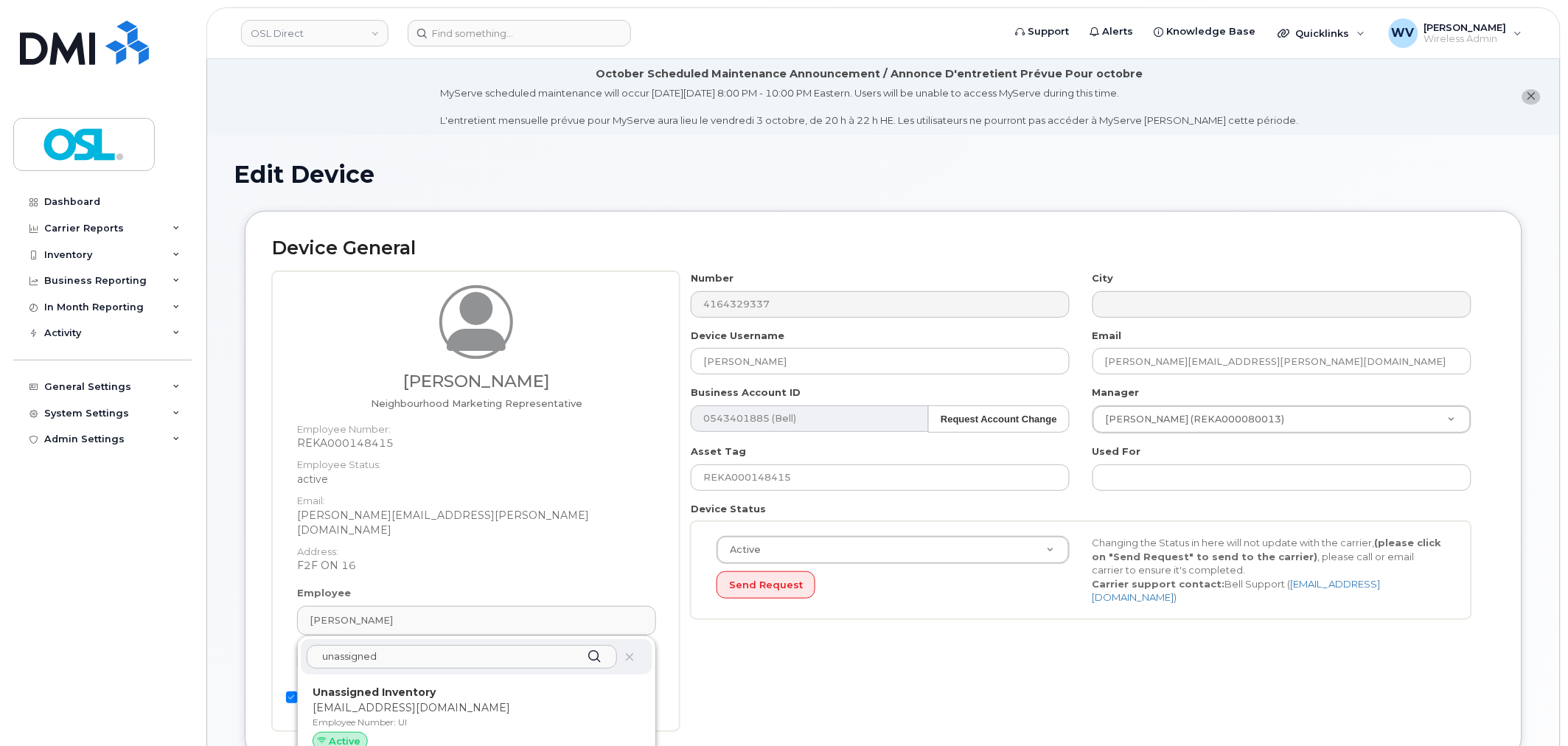
type input "unassigned"
click at [464, 685] on p "Unassigned Inventory" at bounding box center [476, 692] width 328 height 16
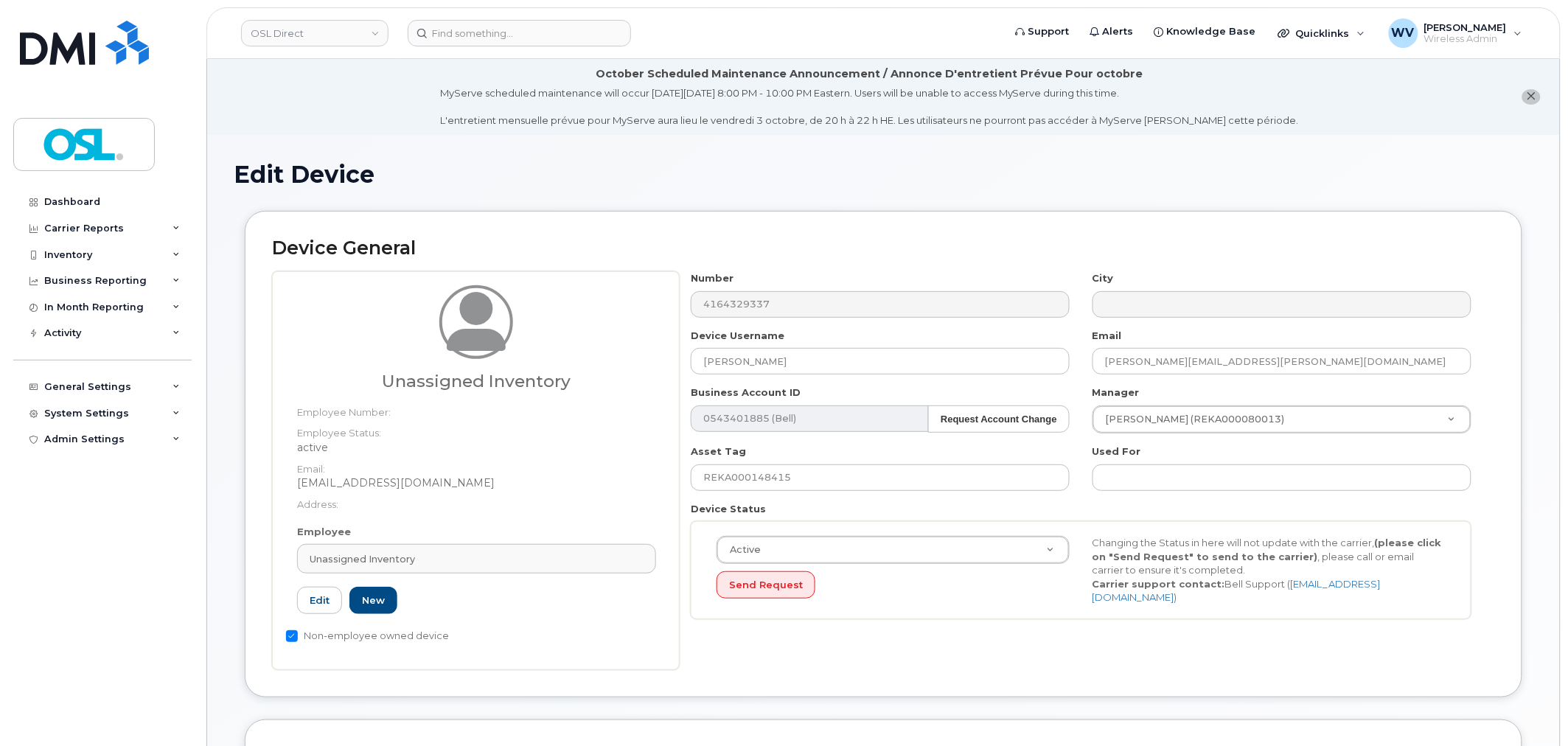
type input "UI"
type input "Unassigned Inventory"
type input "[EMAIL_ADDRESS][DOMAIN_NAME]"
type input "4724252"
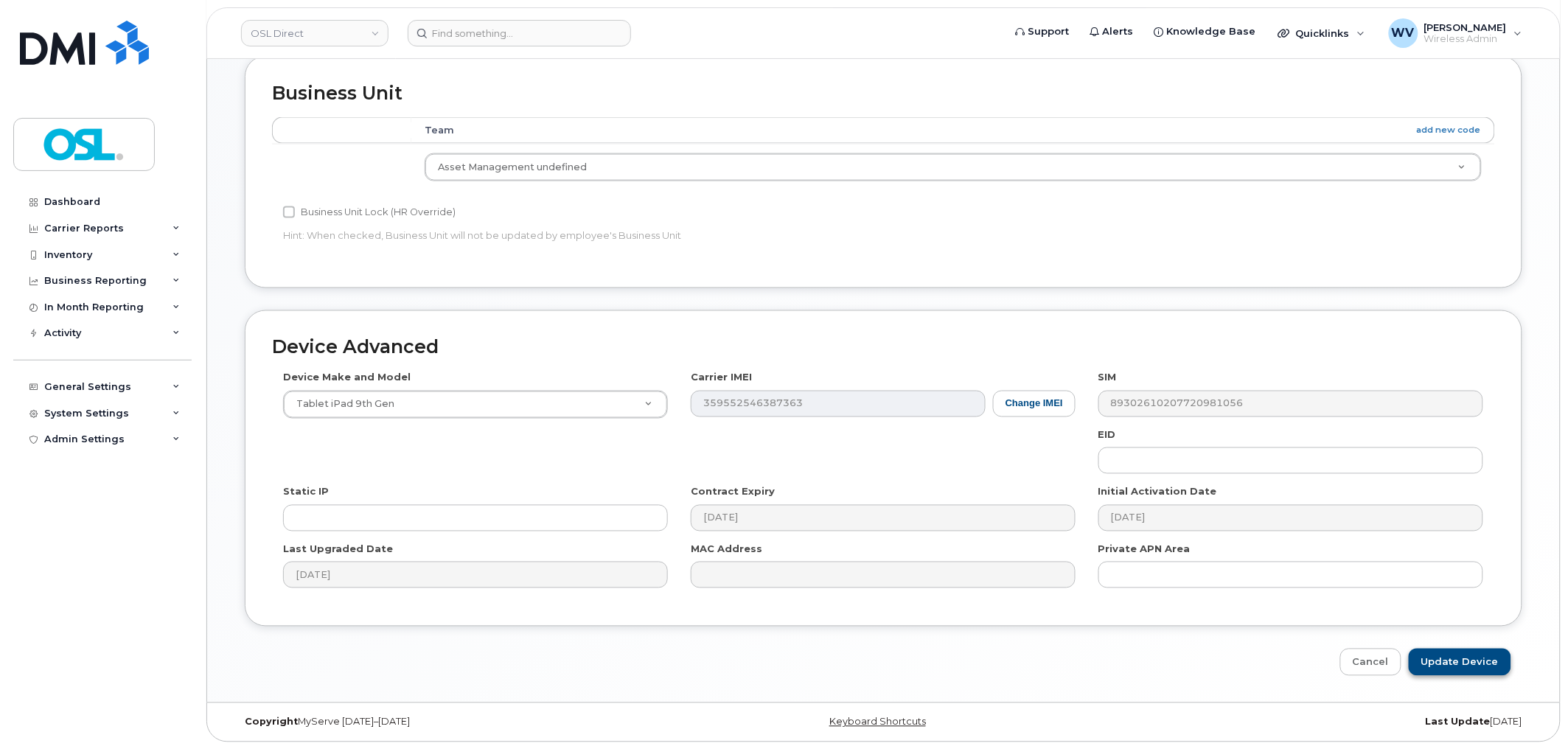
scroll to position [668, 0]
click at [1443, 655] on input "Update Device" at bounding box center [1459, 659] width 102 height 28
type input "Saving..."
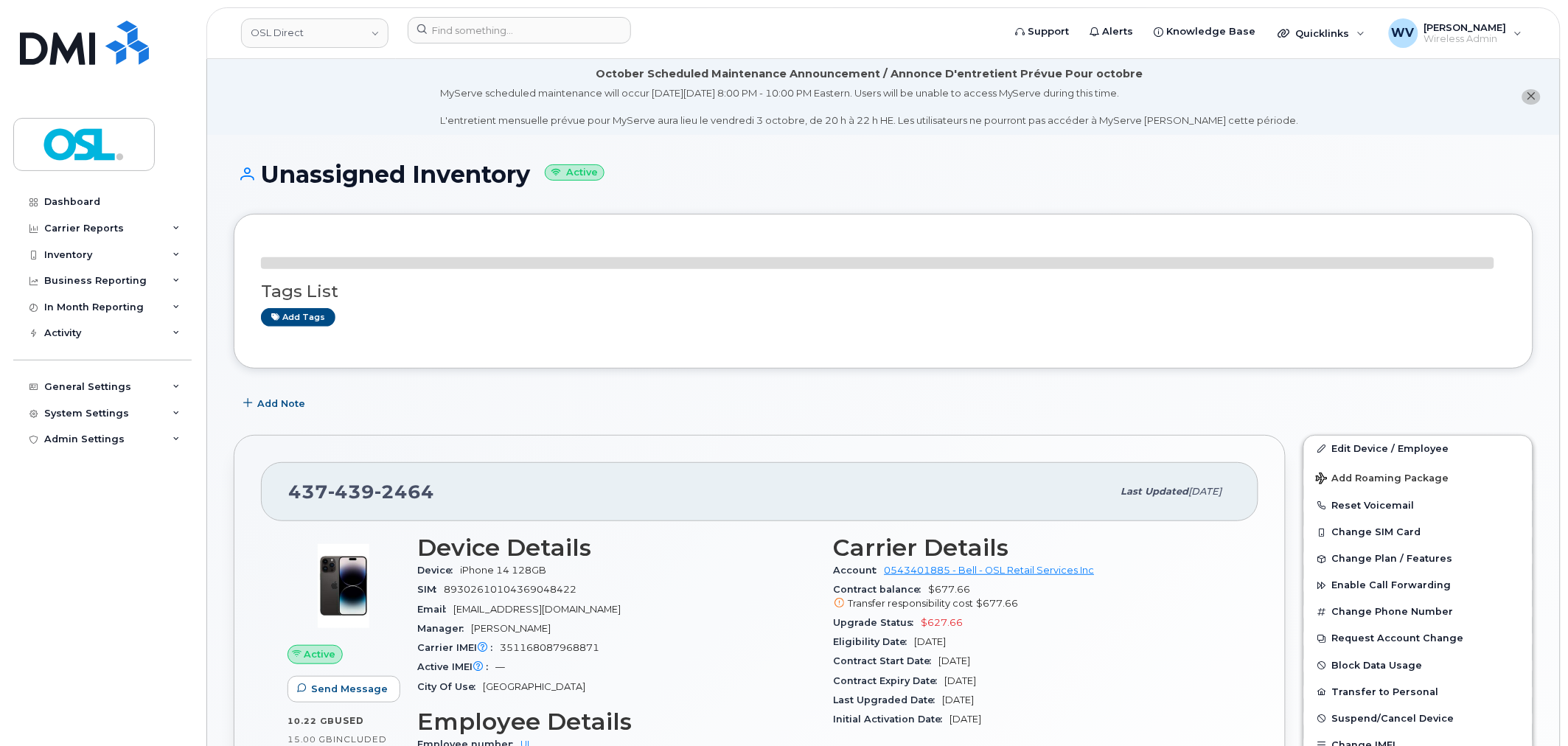
click at [391, 491] on span "2464" at bounding box center [404, 492] width 60 height 22
copy span "[PHONE_NUMBER]"
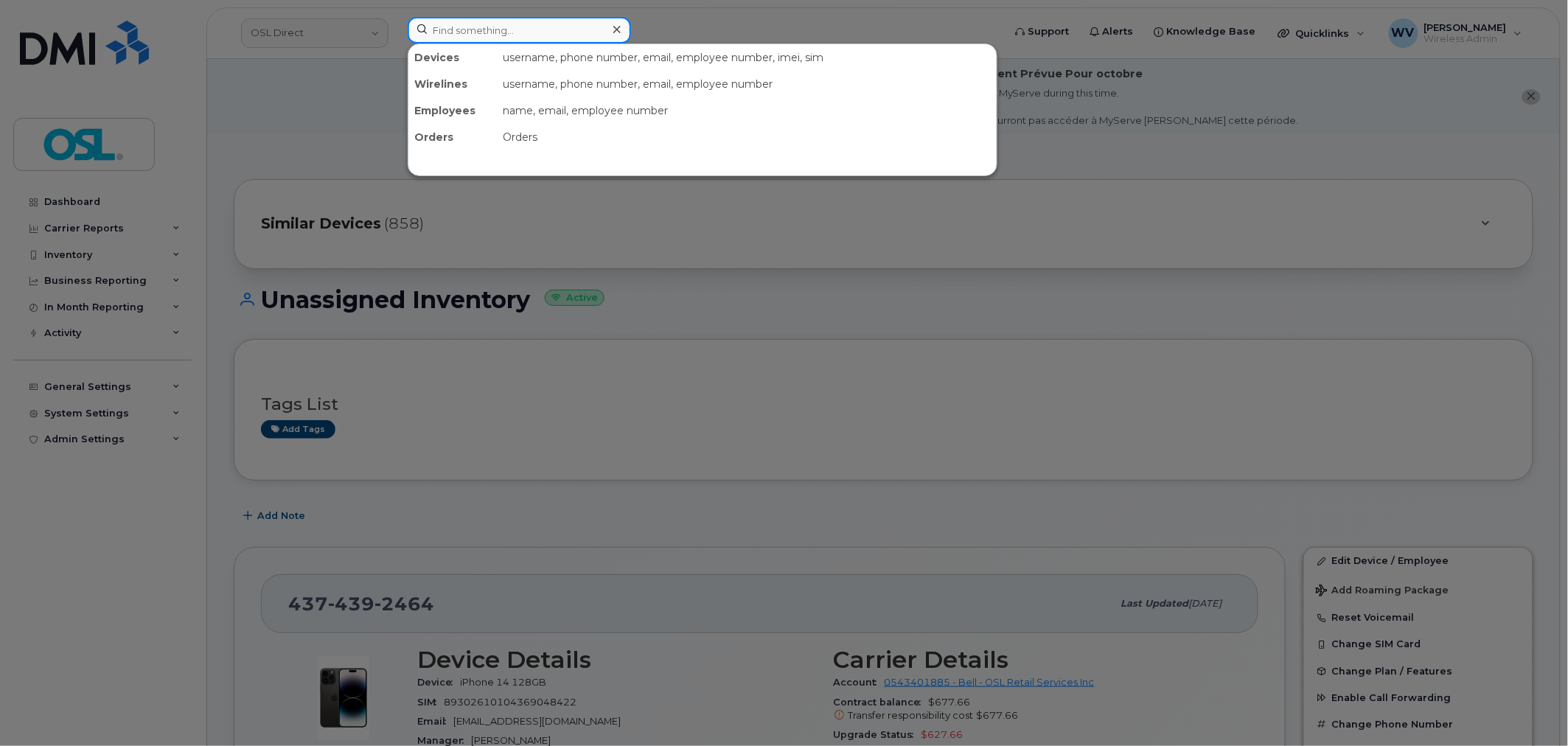
click at [553, 31] on input at bounding box center [519, 31] width 223 height 27
paste input "6473278746"
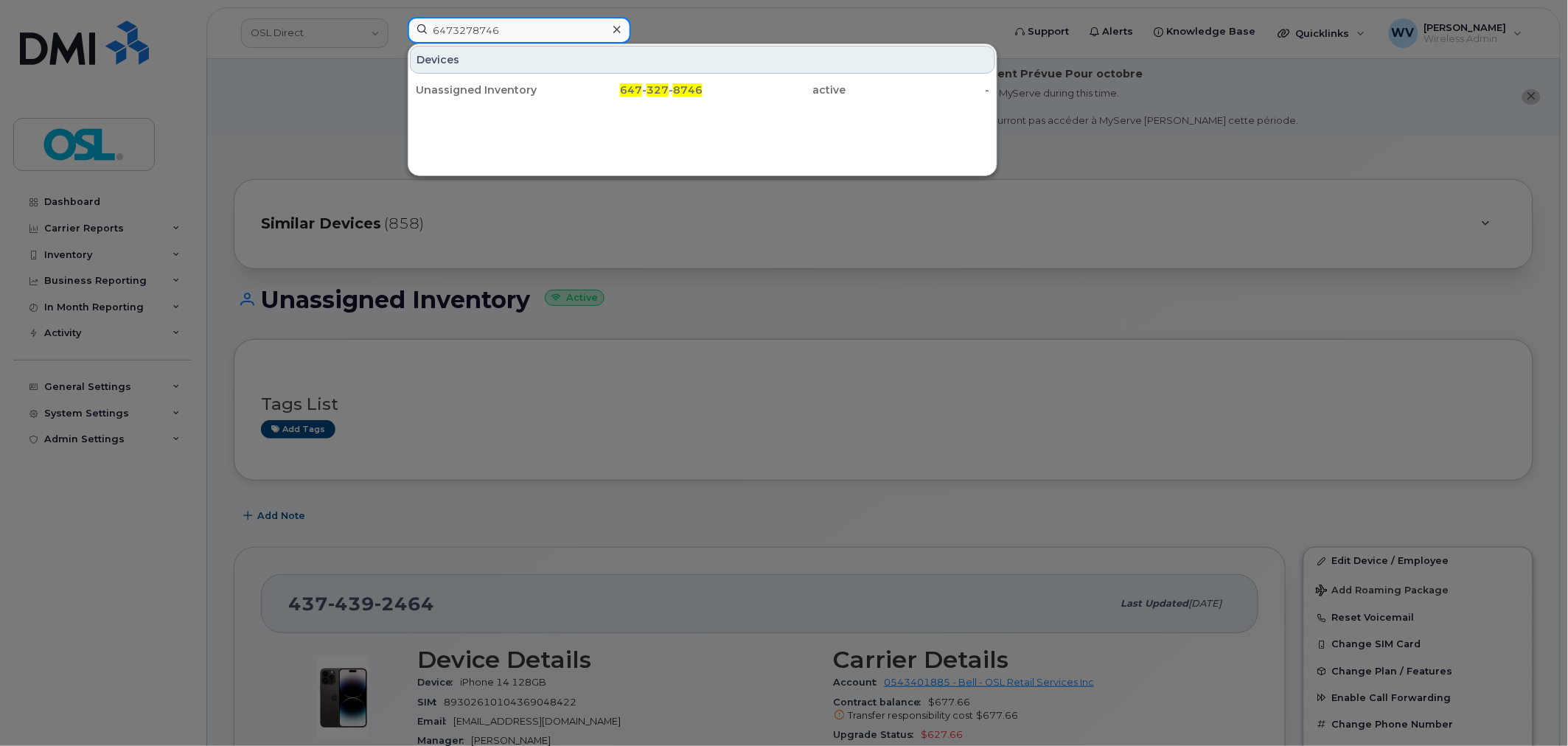
type input "6473278746"
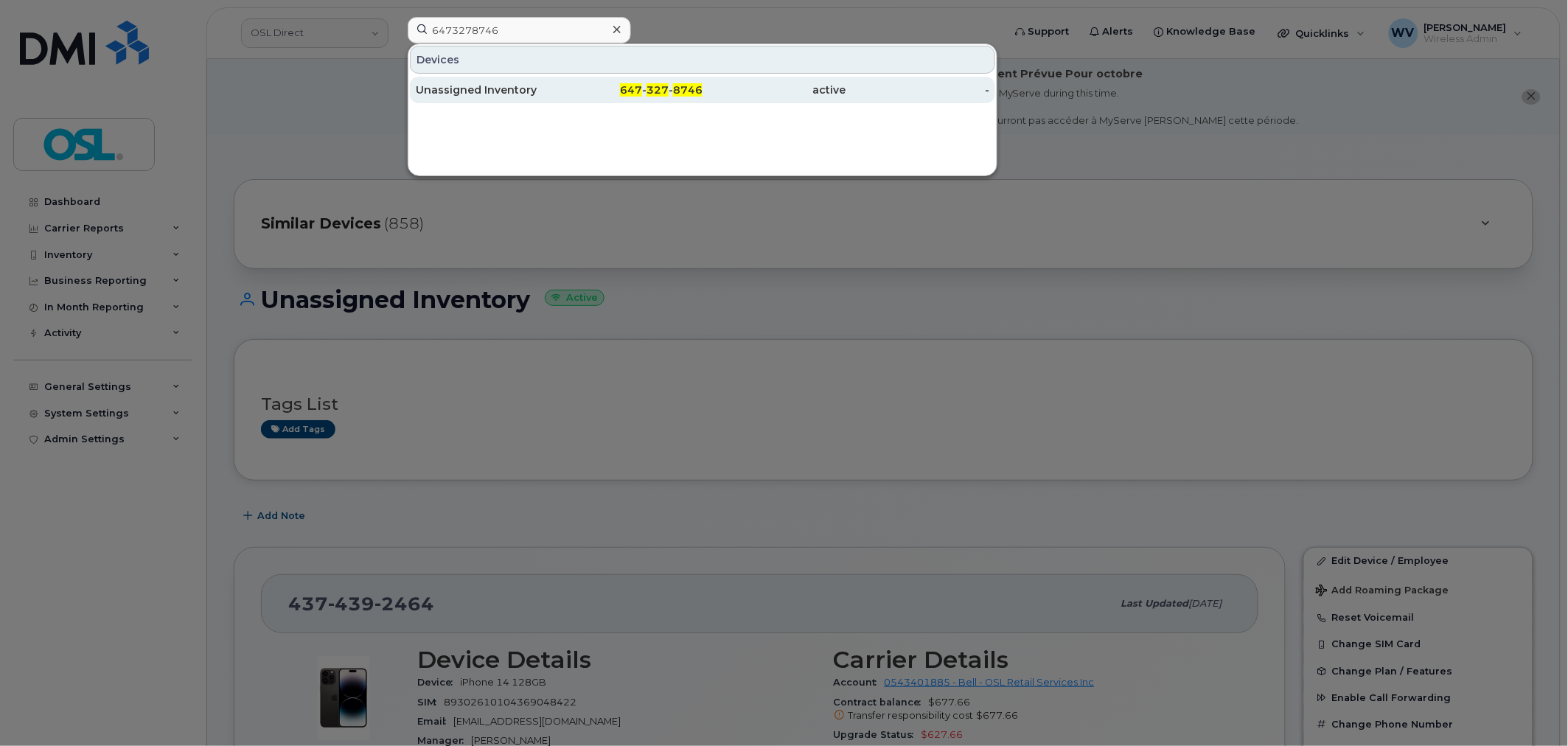
click at [526, 90] on div "Unassigned Inventory" at bounding box center [487, 90] width 144 height 15
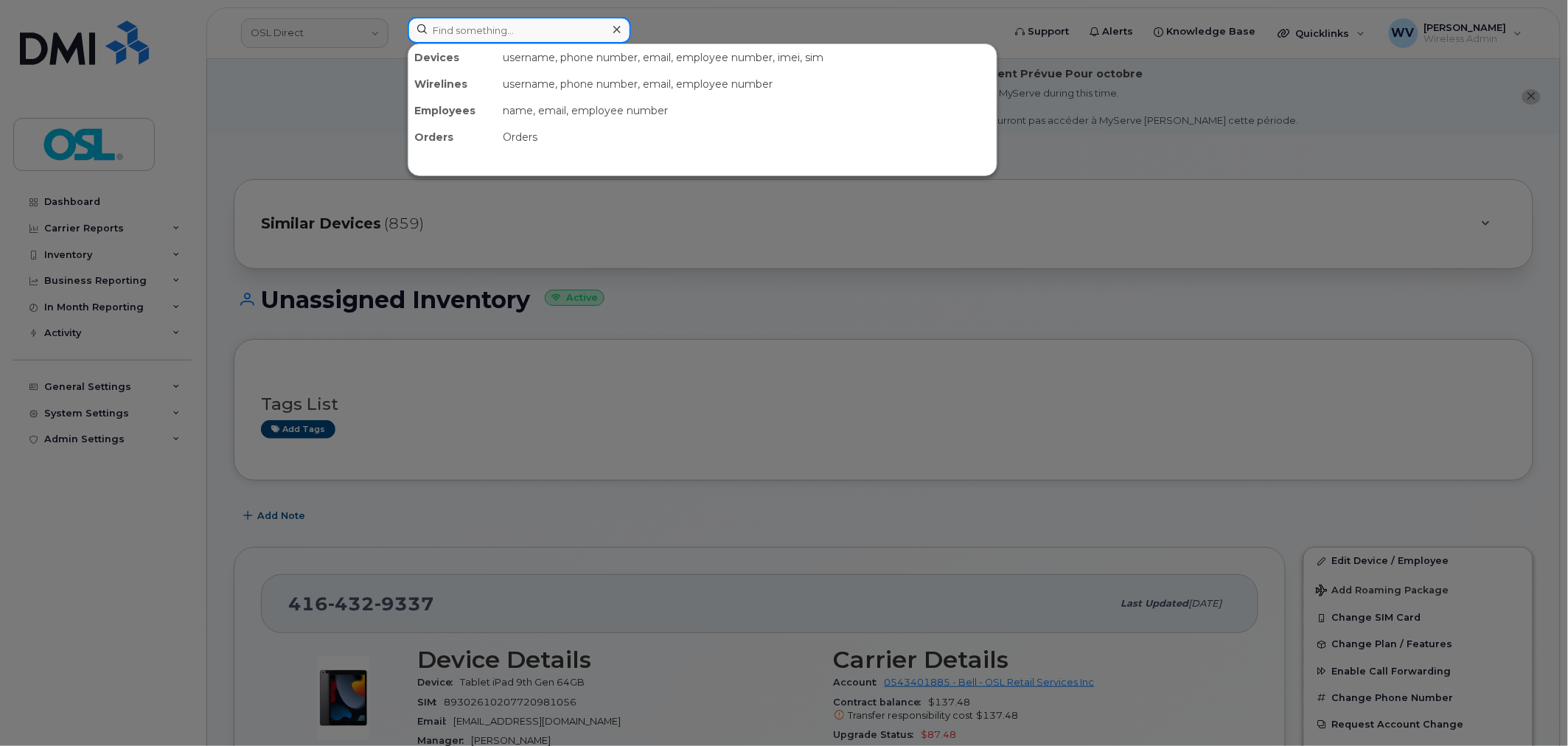
click at [572, 31] on input at bounding box center [519, 31] width 223 height 27
paste input "4165806907"
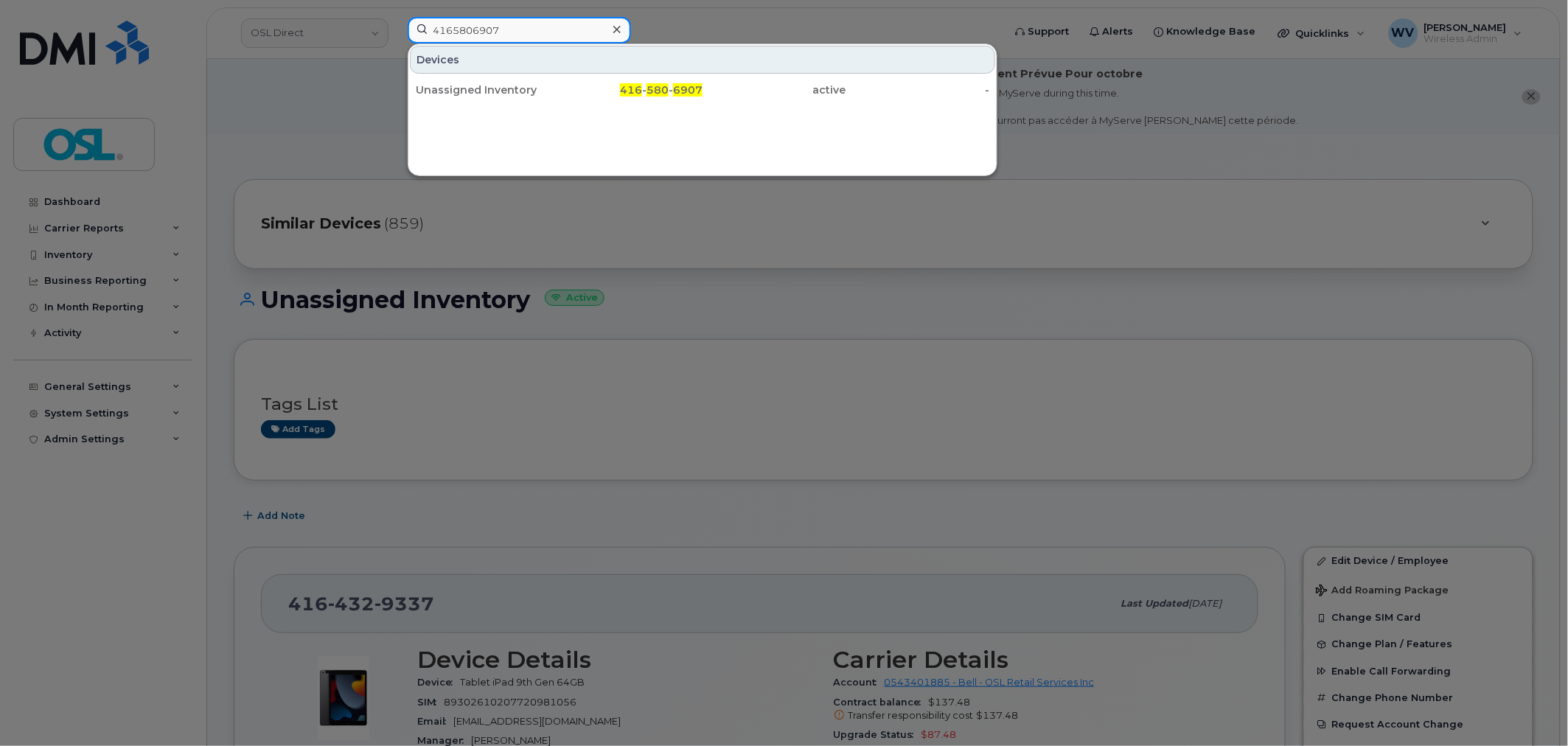
type input "4165806907"
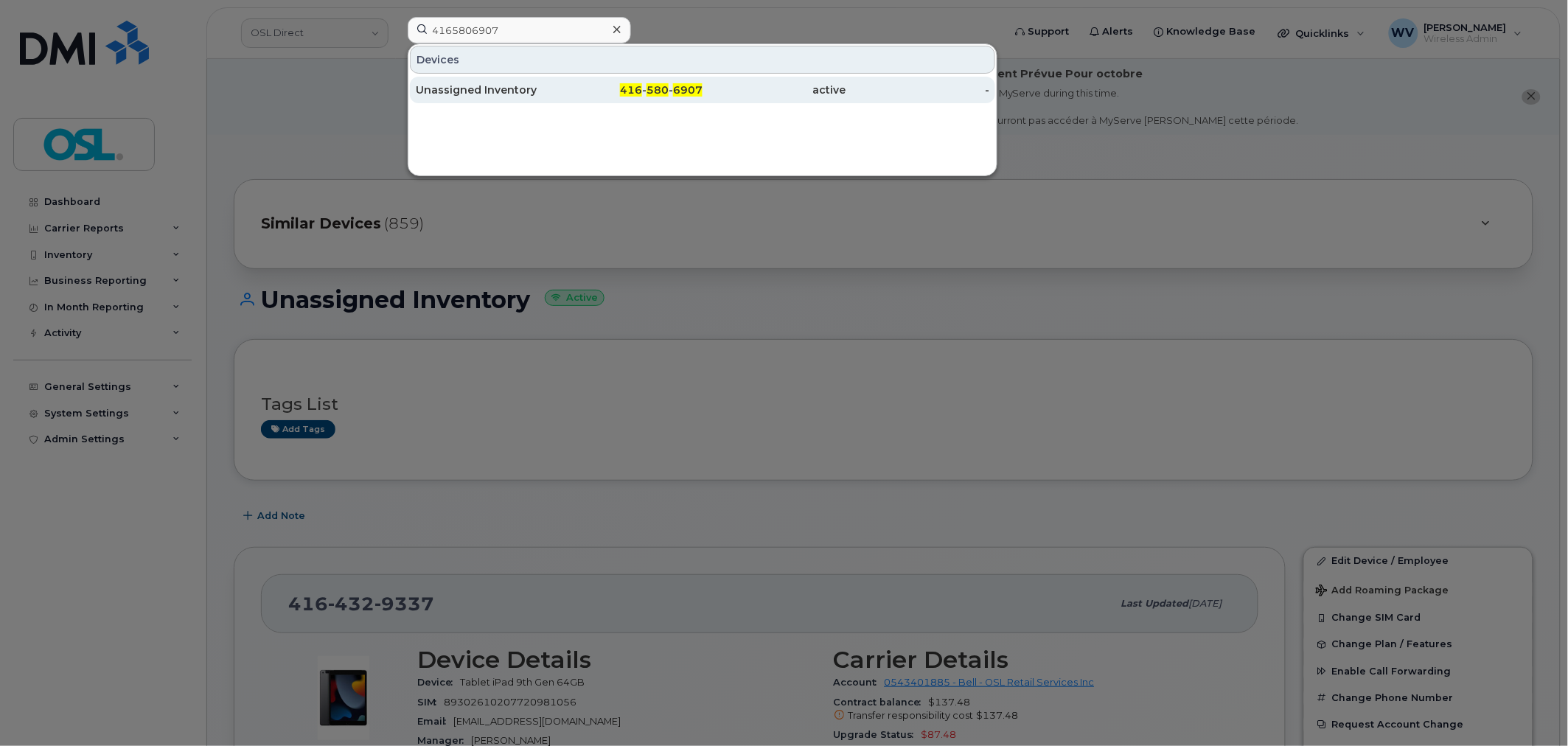
click at [548, 88] on div "Unassigned Inventory" at bounding box center [487, 90] width 144 height 15
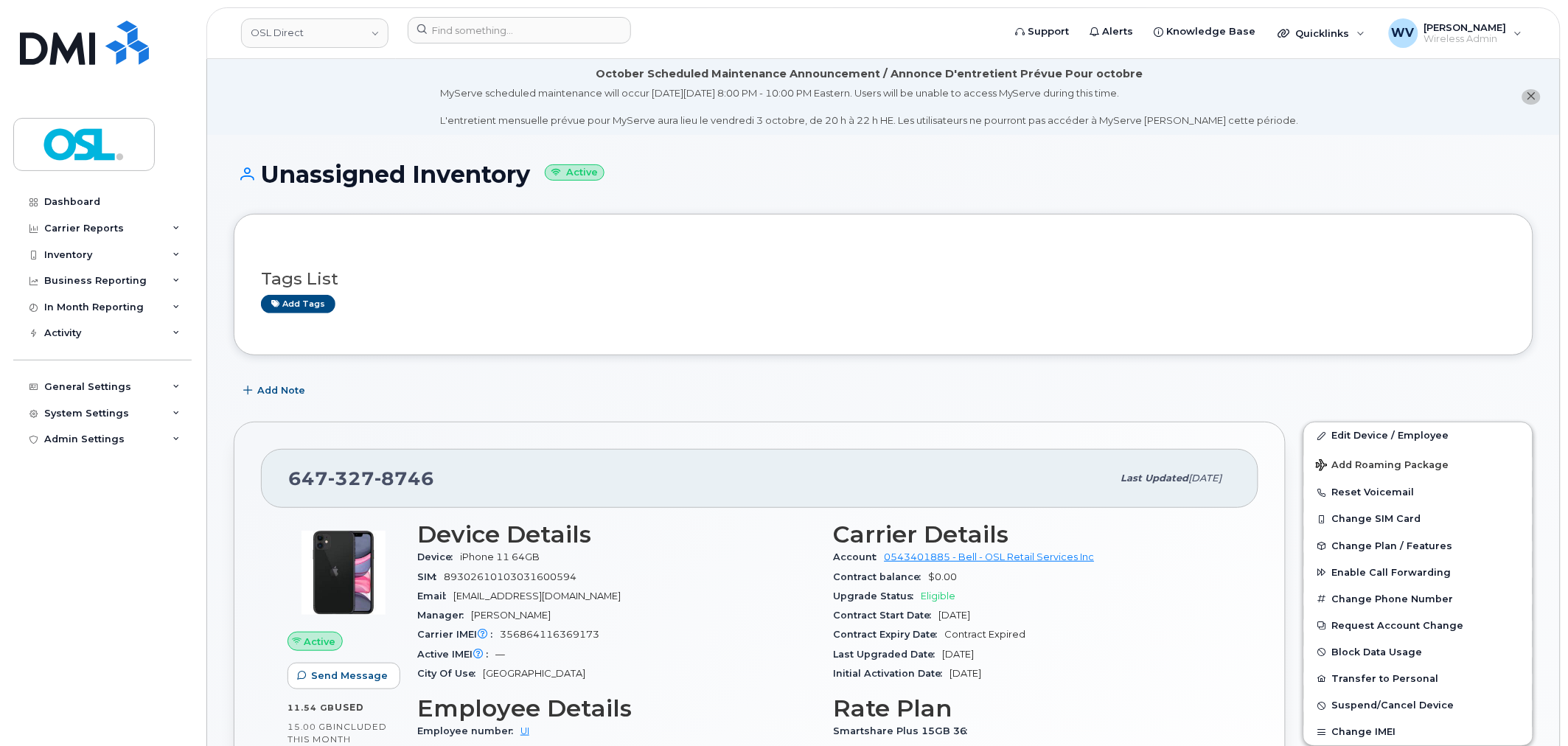
click at [363, 472] on span "327" at bounding box center [351, 478] width 46 height 22
click at [357, 468] on span "327" at bounding box center [351, 478] width 46 height 22
click at [360, 469] on span "327" at bounding box center [351, 478] width 46 height 22
copy span "647 327 8746"
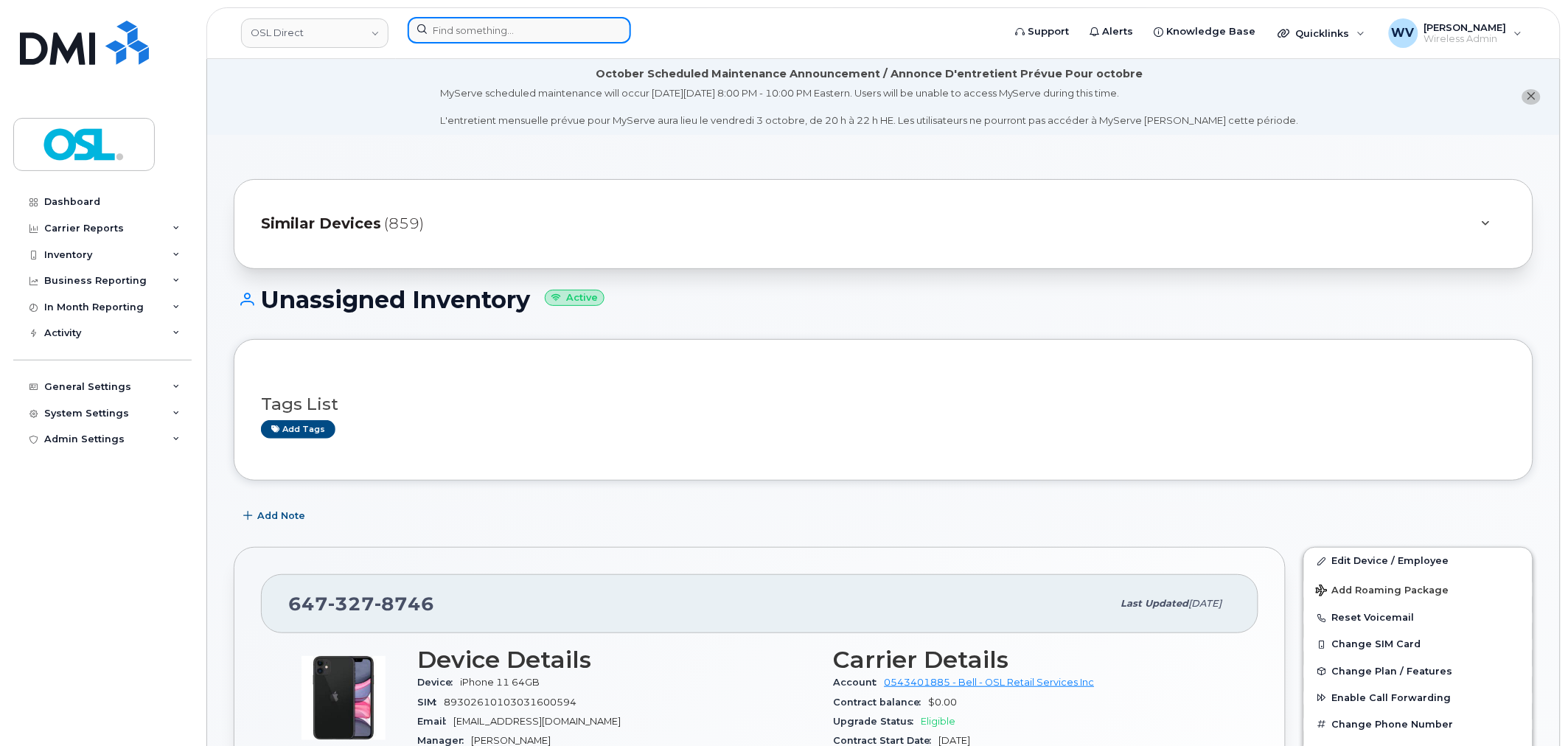
click at [498, 28] on input at bounding box center [519, 31] width 223 height 27
paste input "4383556282"
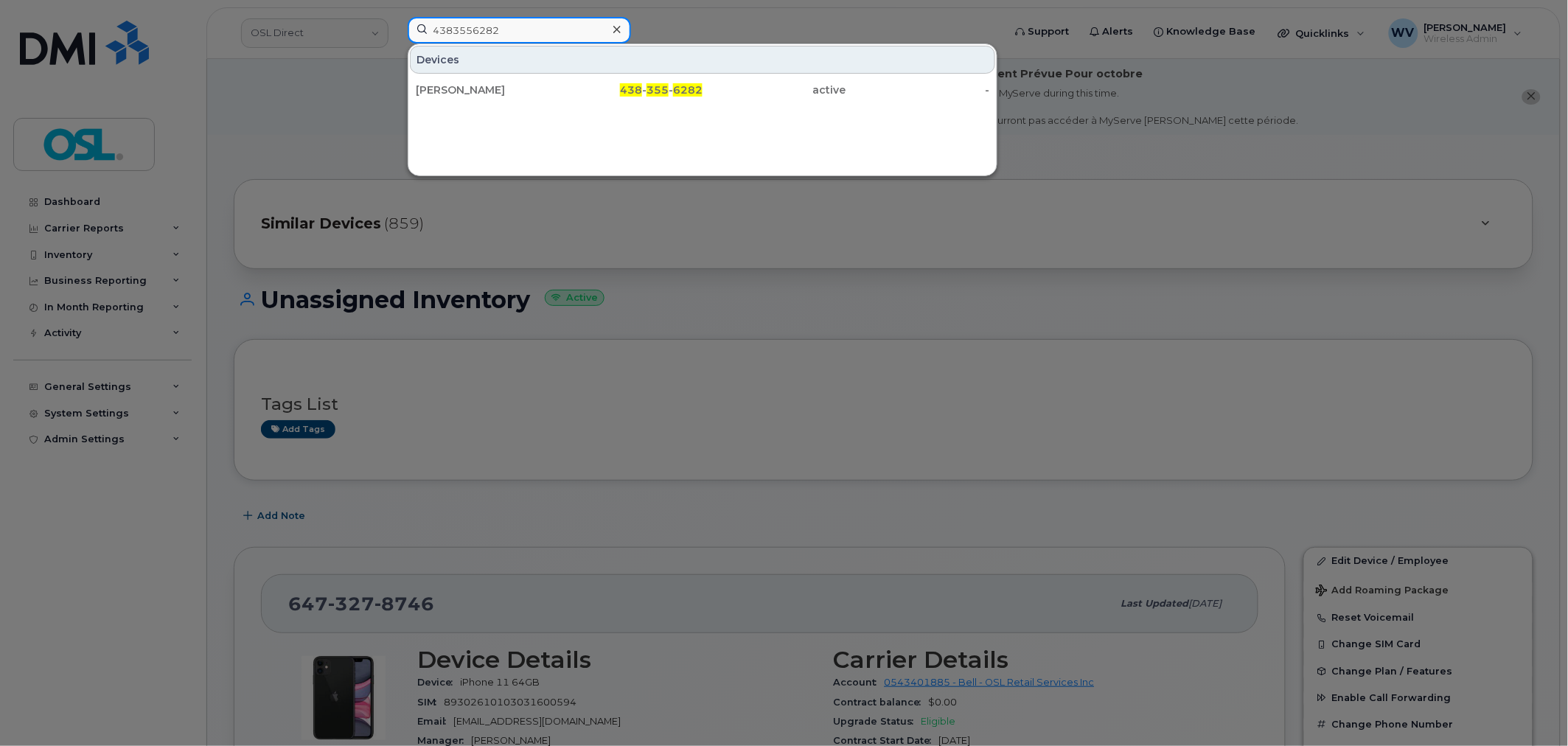
type input "4383556282"
click at [497, 92] on div "Hadi Ajrouche" at bounding box center [487, 90] width 144 height 15
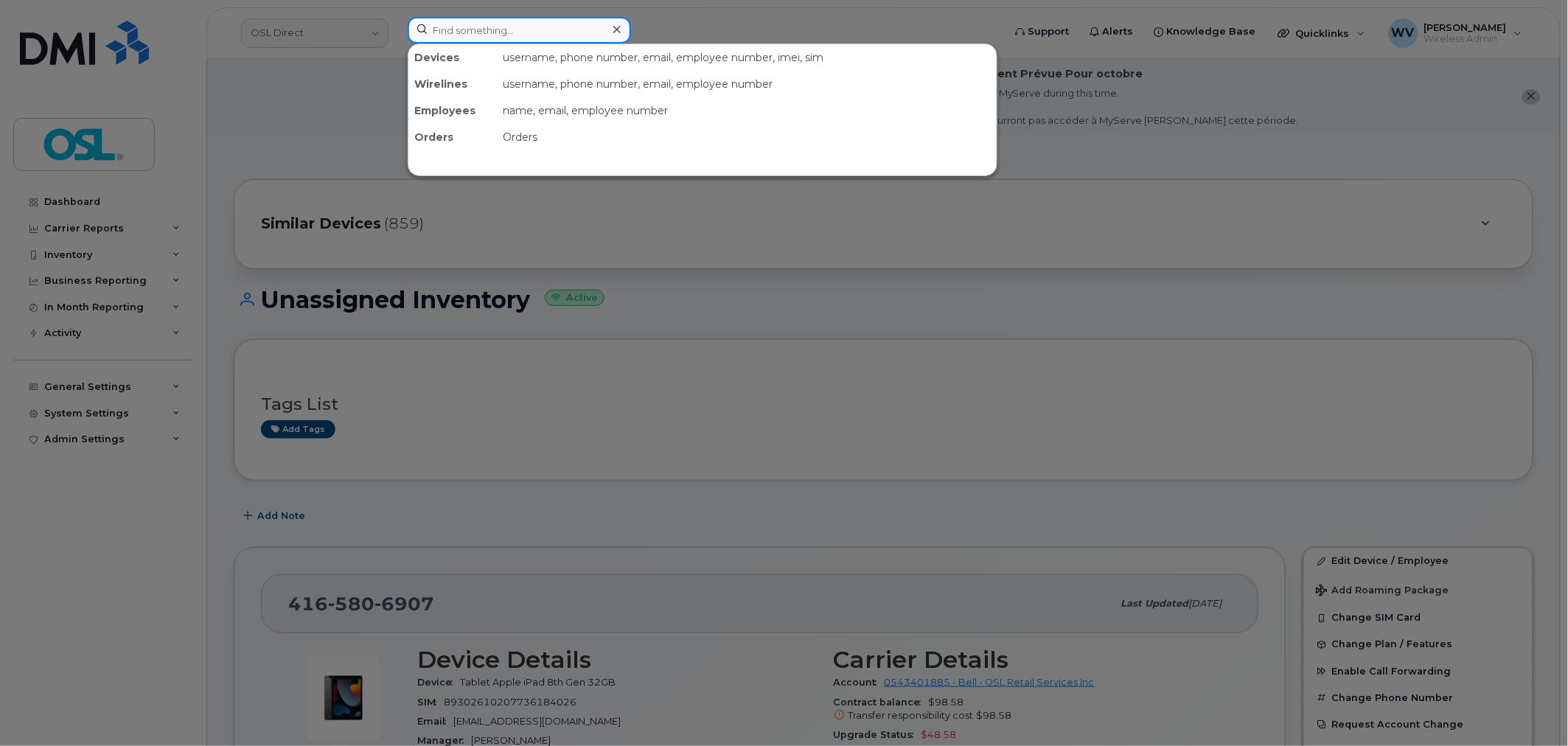
click at [573, 41] on input at bounding box center [519, 31] width 223 height 27
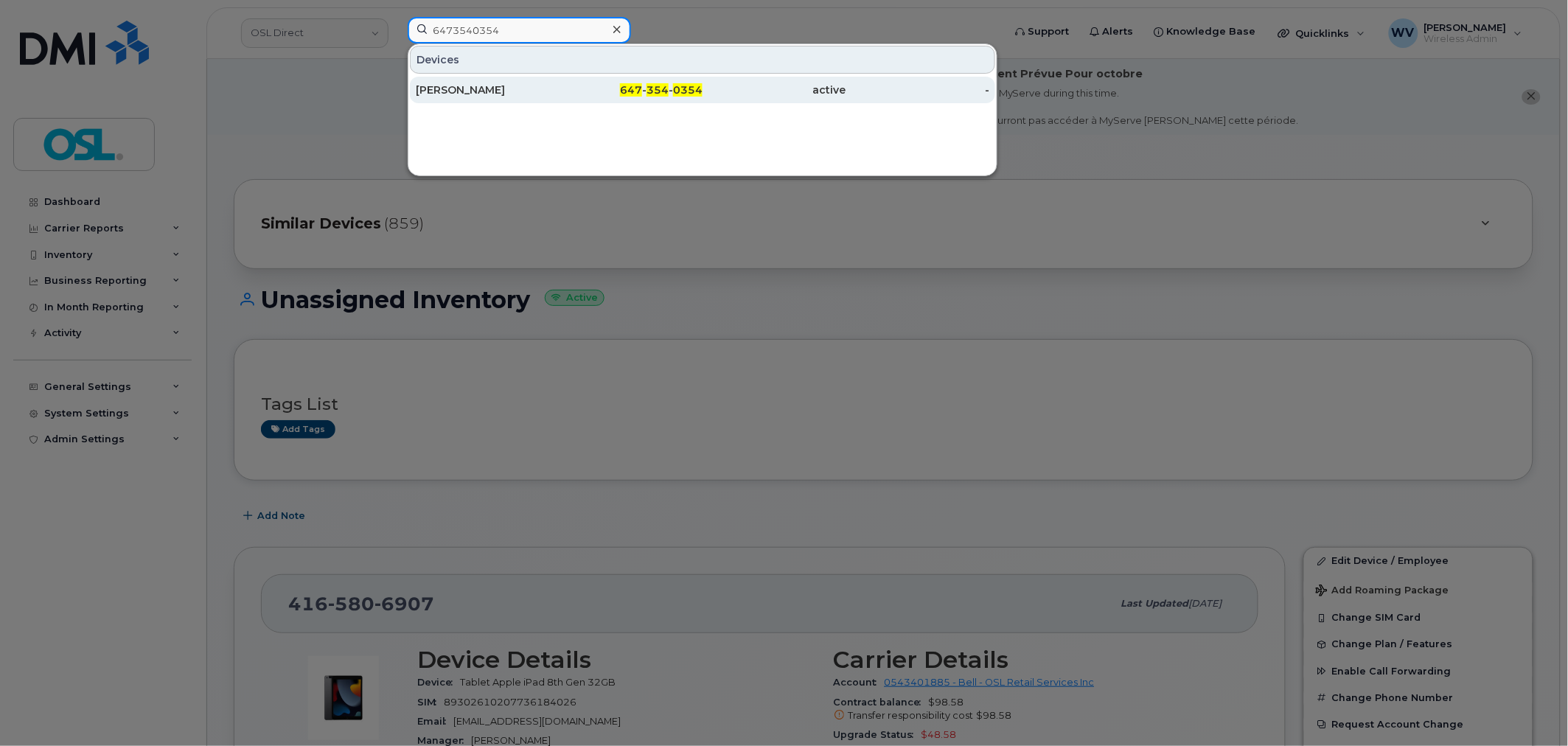
type input "6473540354"
click at [595, 90] on div "647 - 354 - 0354" at bounding box center [631, 90] width 144 height 15
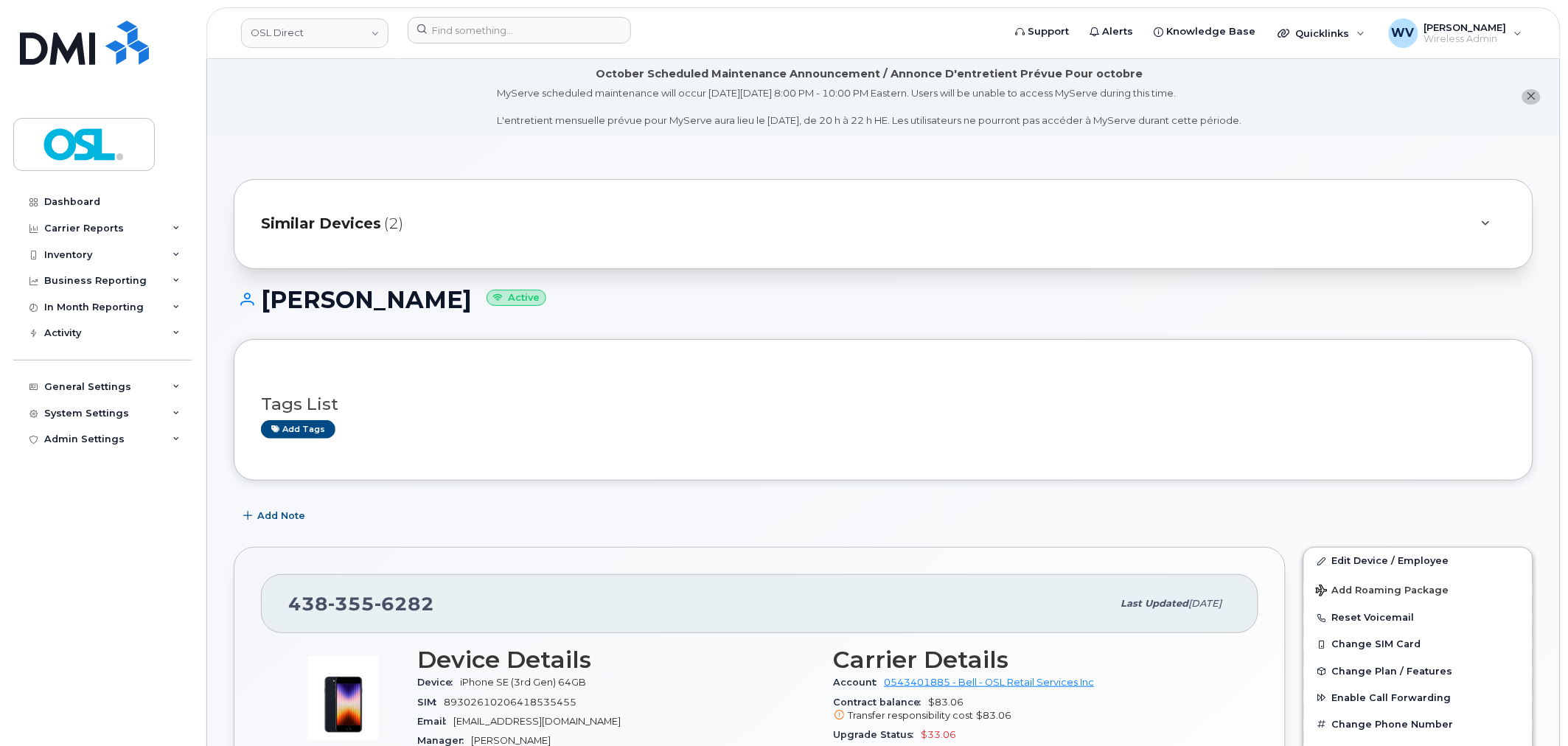
click at [392, 595] on span "6282" at bounding box center [404, 604] width 60 height 22
click at [391, 595] on span "6282" at bounding box center [404, 604] width 60 height 22
copy span "[PHONE_NUMBER]"
click at [1358, 548] on link "Edit Device / Employee" at bounding box center [1418, 561] width 228 height 27
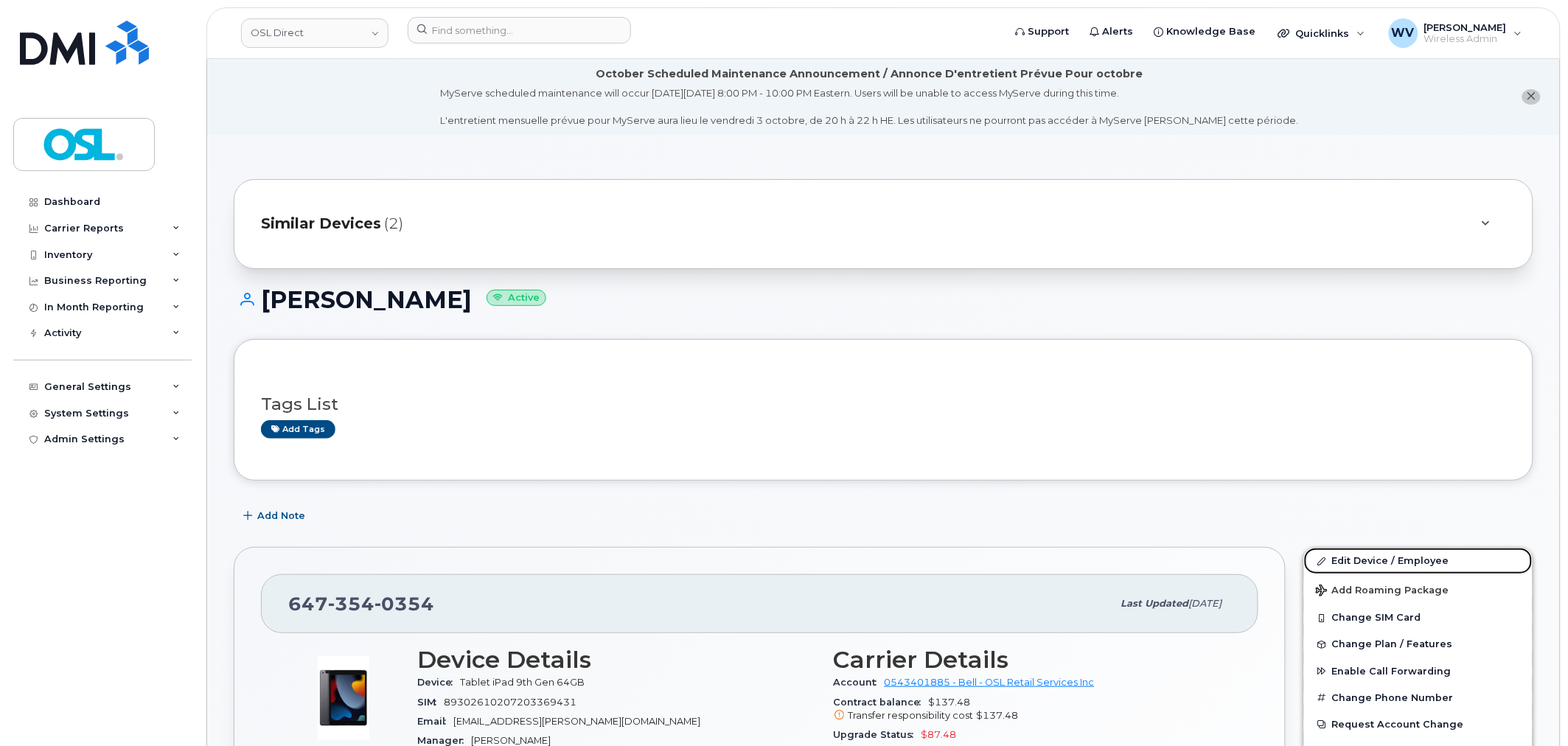
click at [1378, 554] on link "Edit Device / Employee" at bounding box center [1418, 561] width 228 height 27
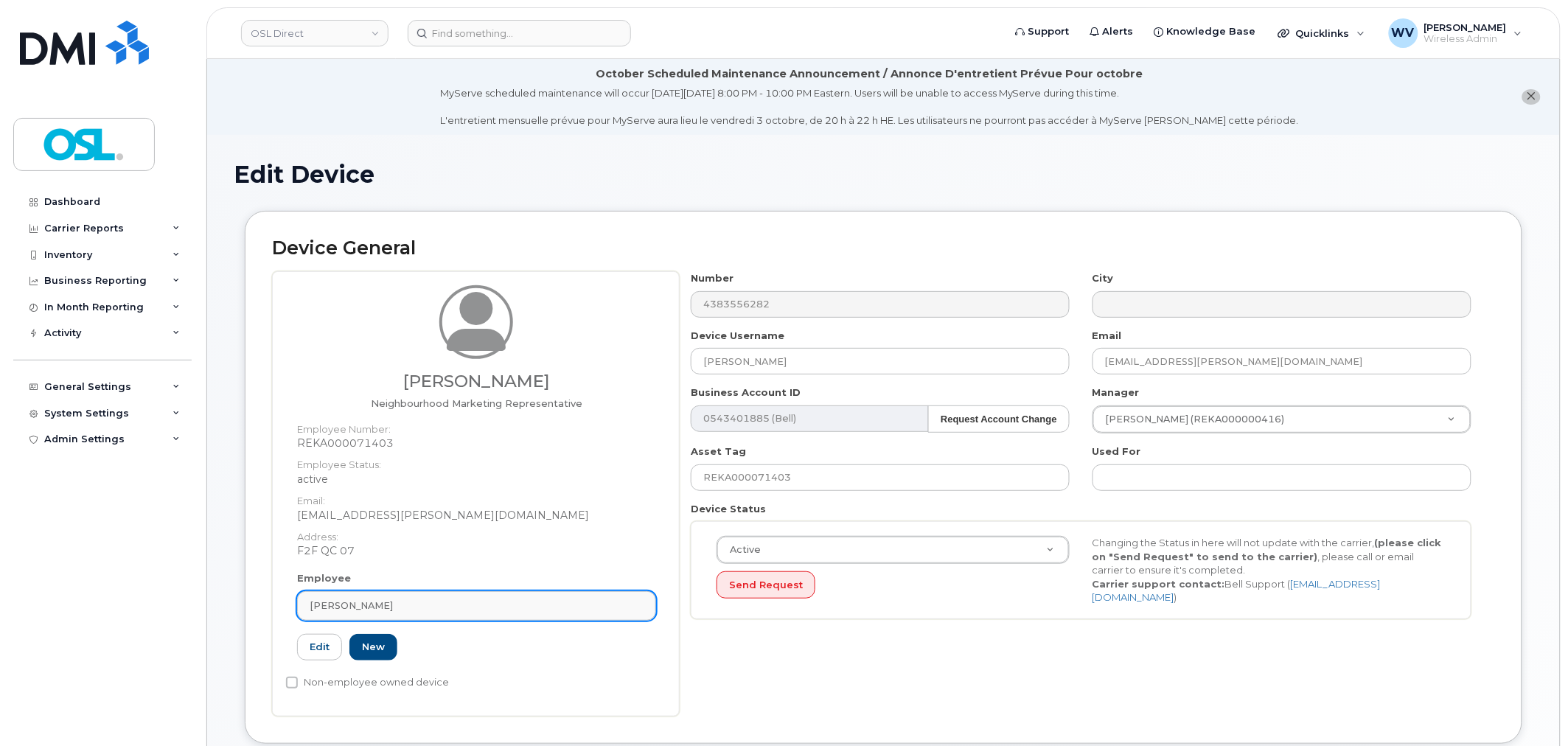
click at [464, 608] on div "[PERSON_NAME]" at bounding box center [476, 606] width 334 height 14
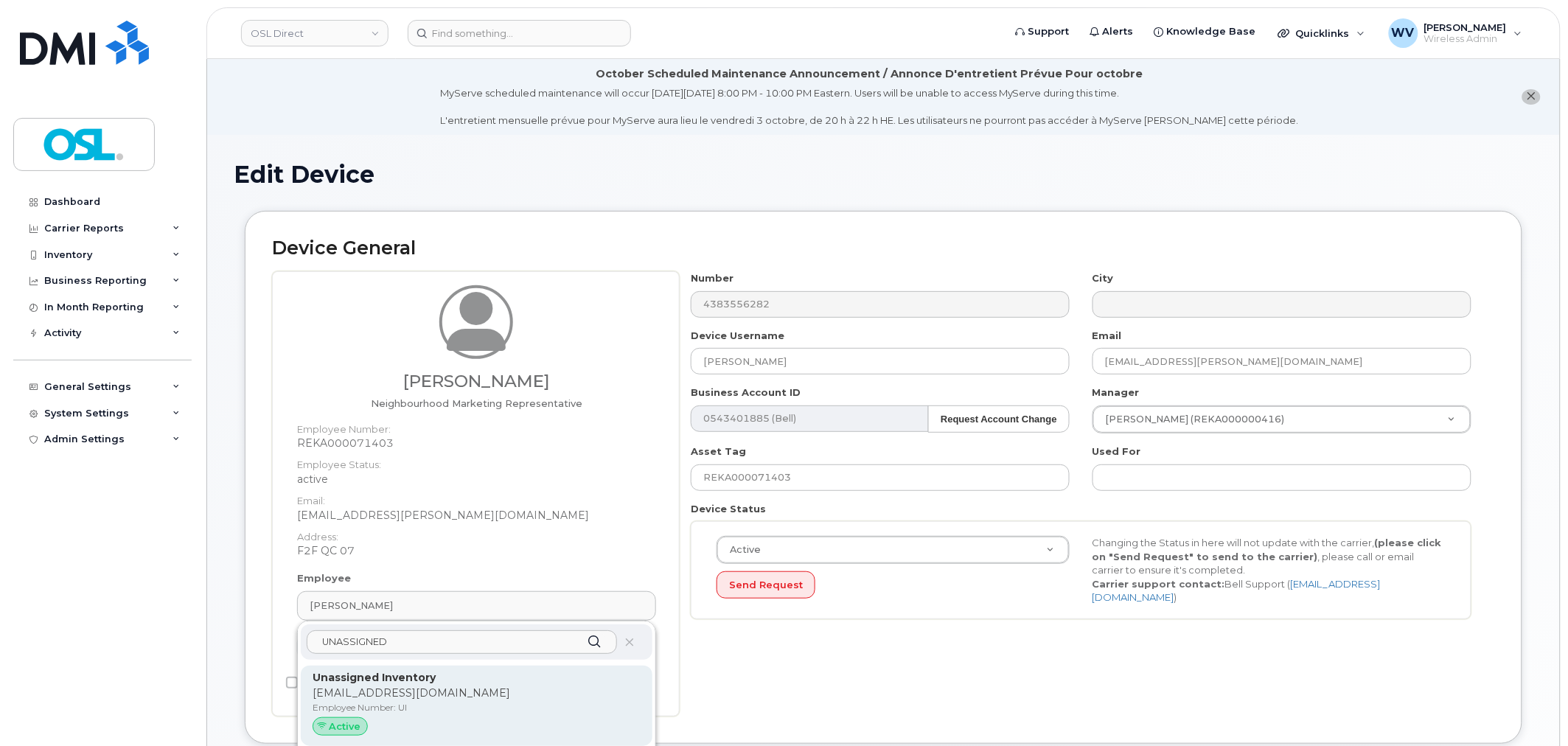
type input "UNASSIGNED"
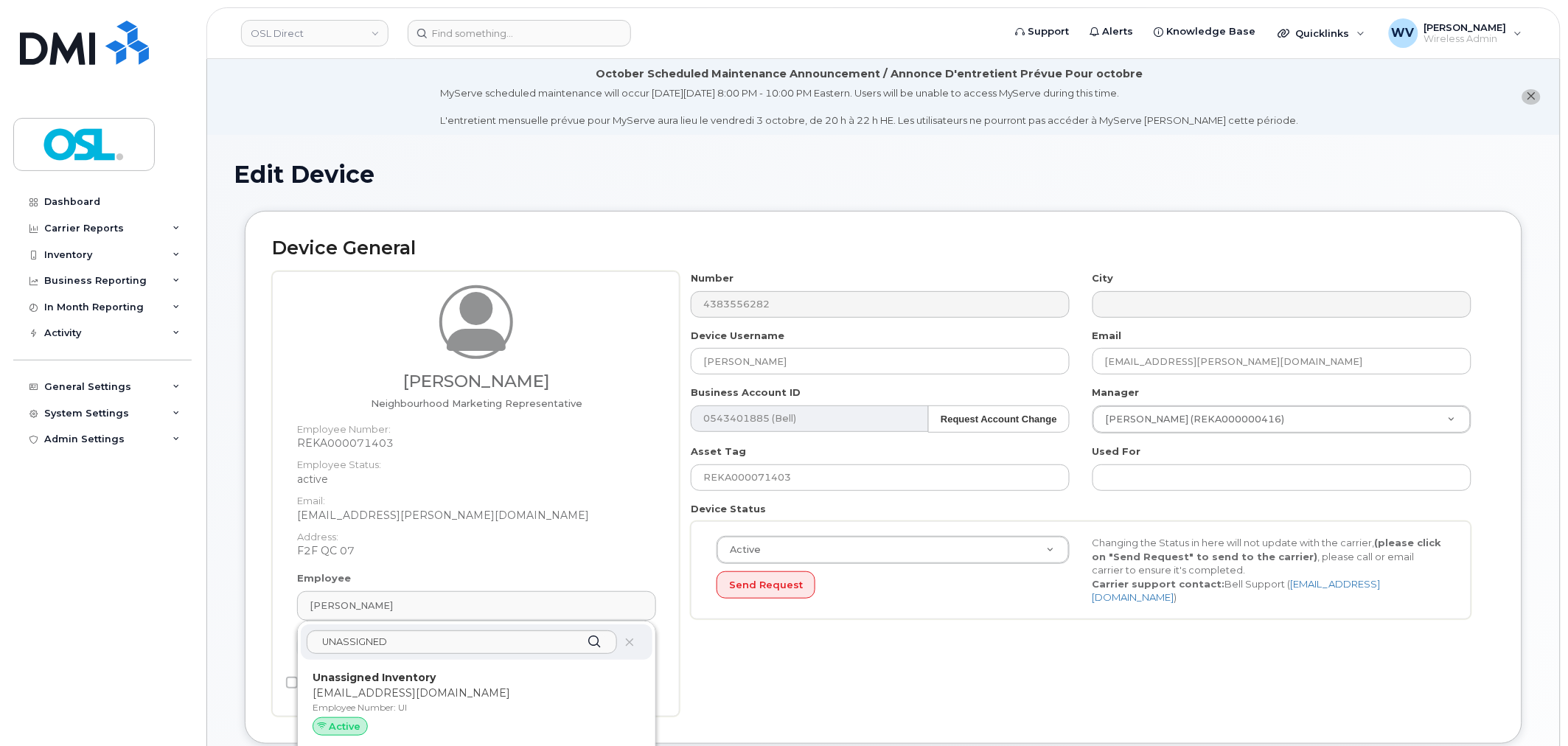
drag, startPoint x: 448, startPoint y: 693, endPoint x: 837, endPoint y: 59, distance: 743.8
click at [448, 692] on p "[EMAIL_ADDRESS][DOMAIN_NAME]" at bounding box center [476, 693] width 328 height 16
type input "UI"
type input "Unassigned Inventory"
type input "[EMAIL_ADDRESS][DOMAIN_NAME]"
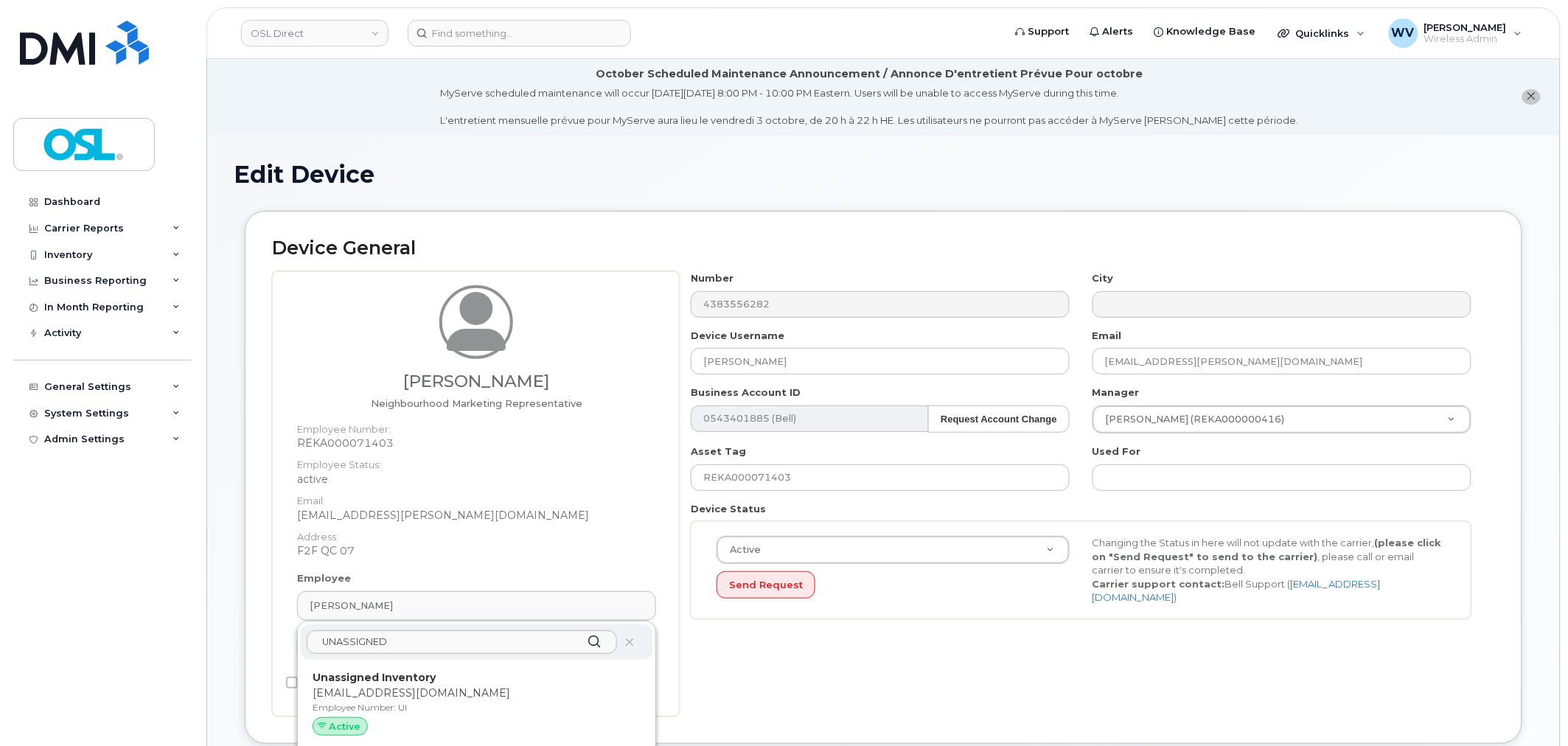
type input "4724252"
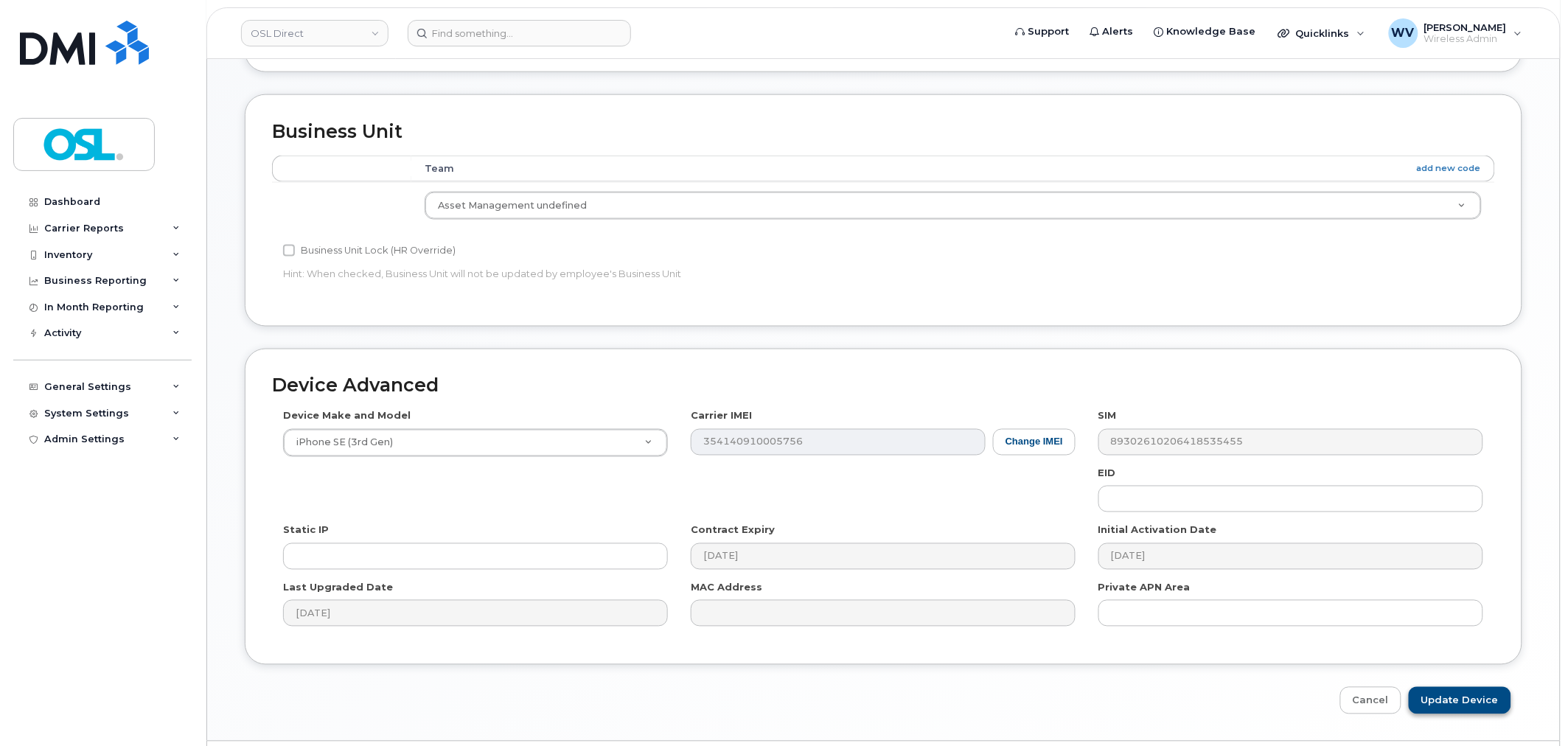
scroll to position [668, 0]
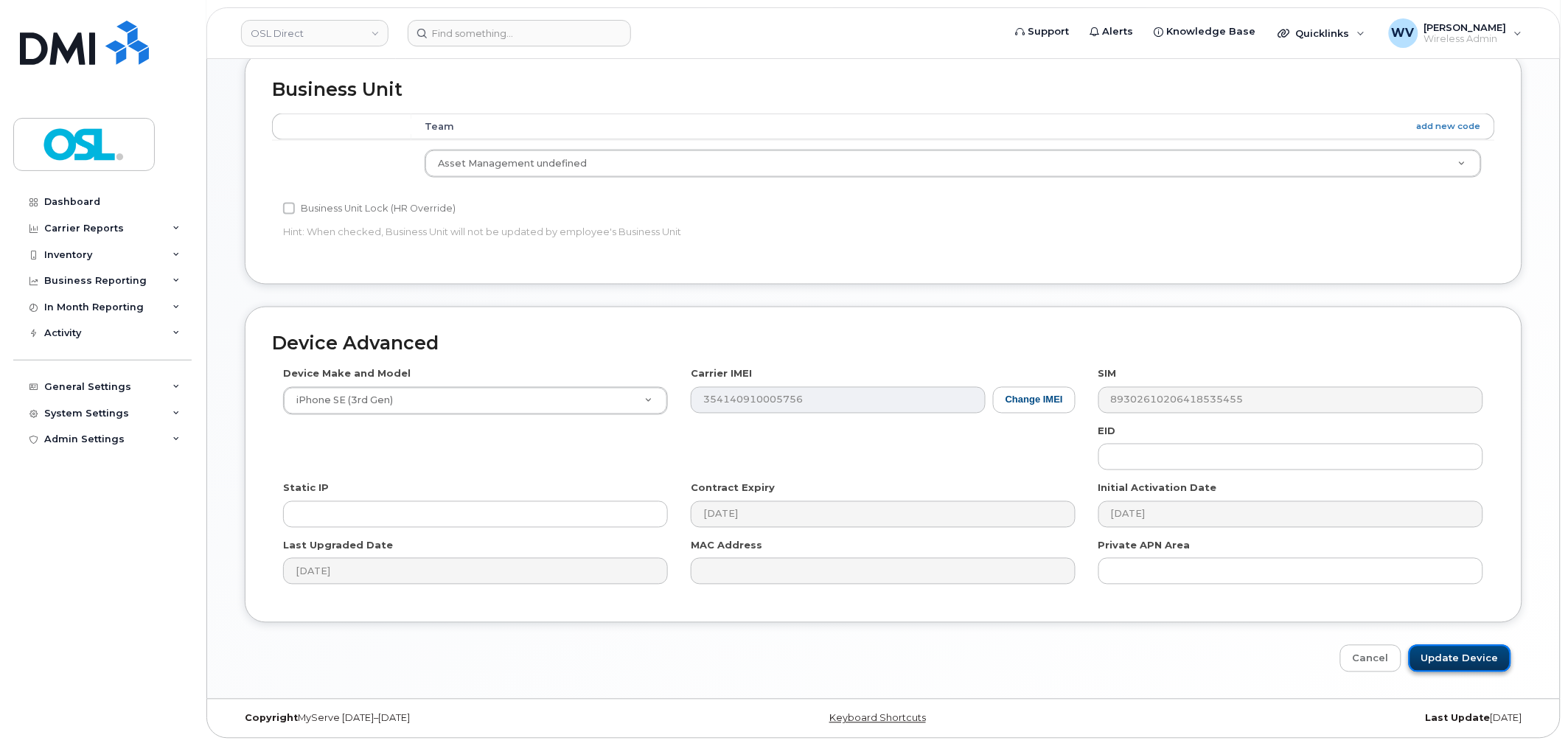
click at [1452, 660] on input "Update Device" at bounding box center [1459, 659] width 102 height 28
type input "Saving..."
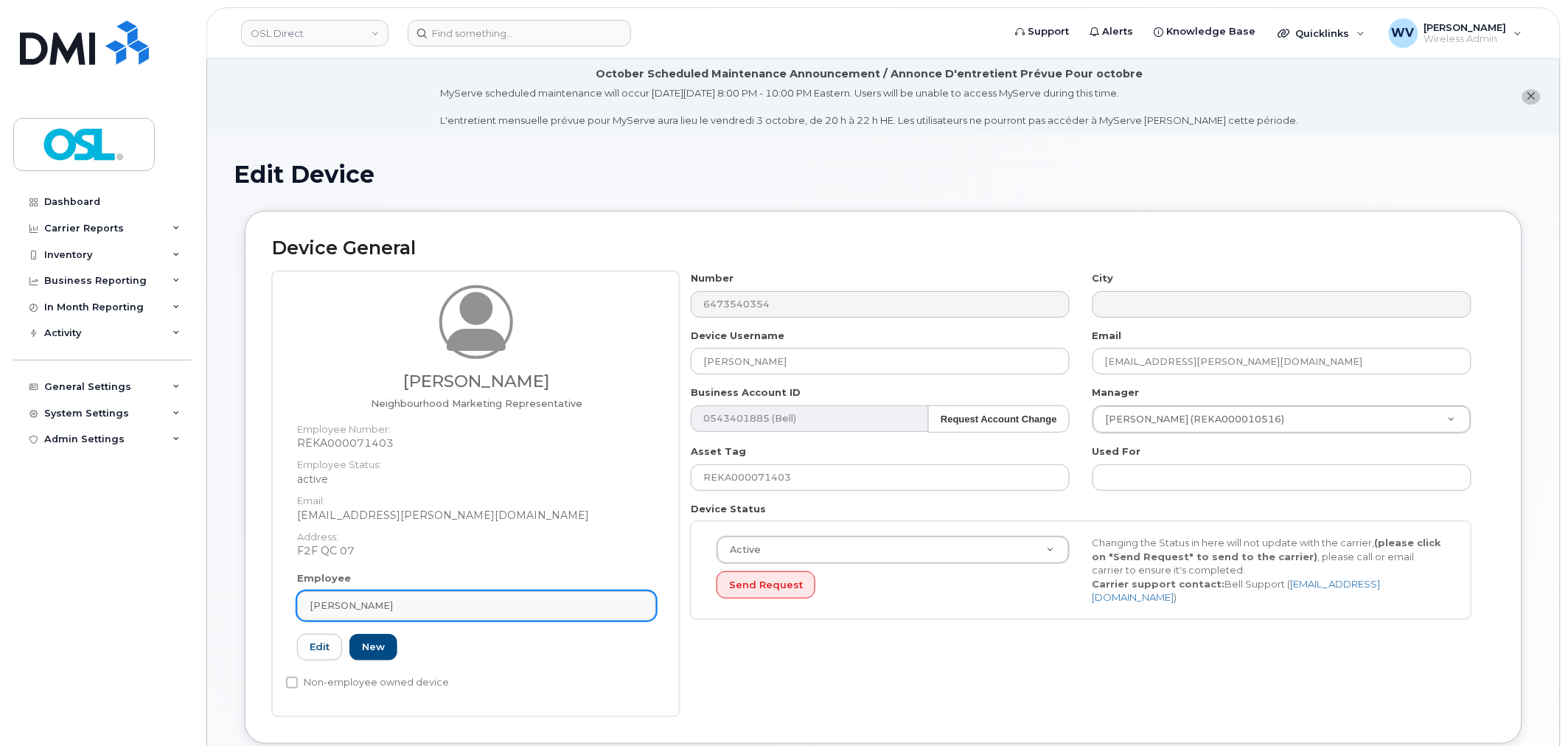
click at [404, 600] on div "[PERSON_NAME]" at bounding box center [476, 606] width 334 height 14
paste input "UNASSIGNED"
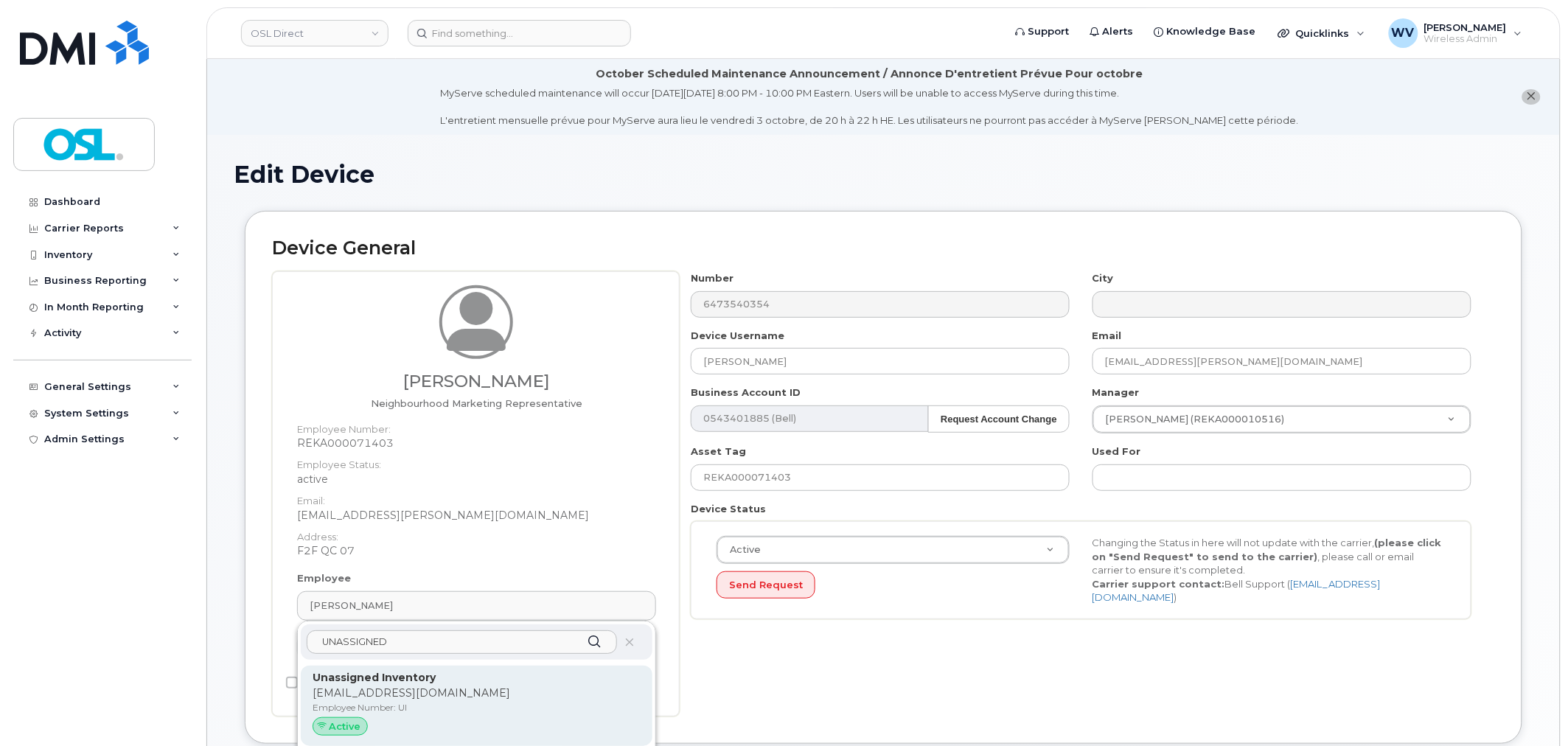
type input "UNASSIGNED"
click at [421, 670] on p "Unassigned Inventory" at bounding box center [476, 678] width 328 height 16
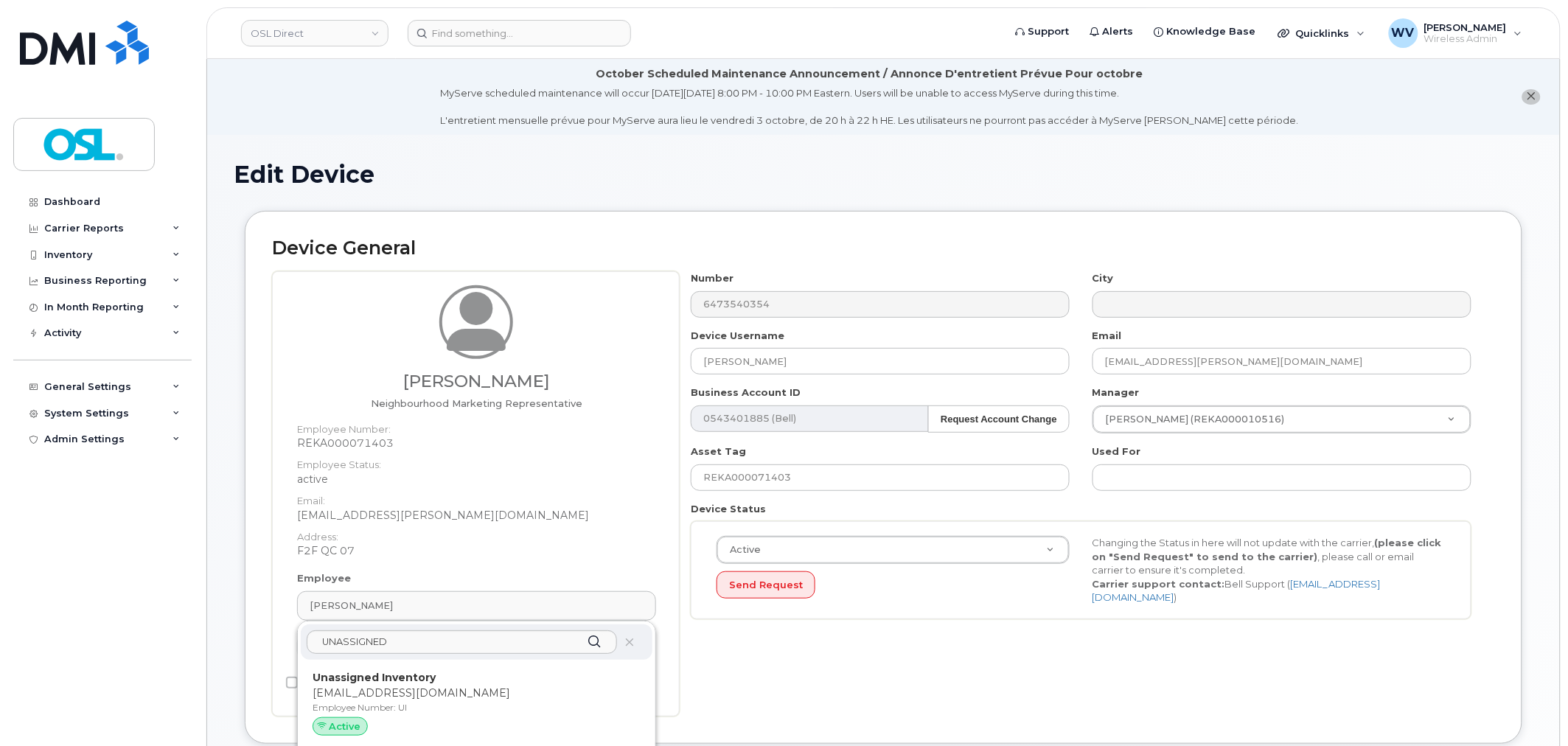
type input "UI"
type input "Unassigned Inventory"
type input "[EMAIL_ADDRESS][DOMAIN_NAME]"
type input "4724252"
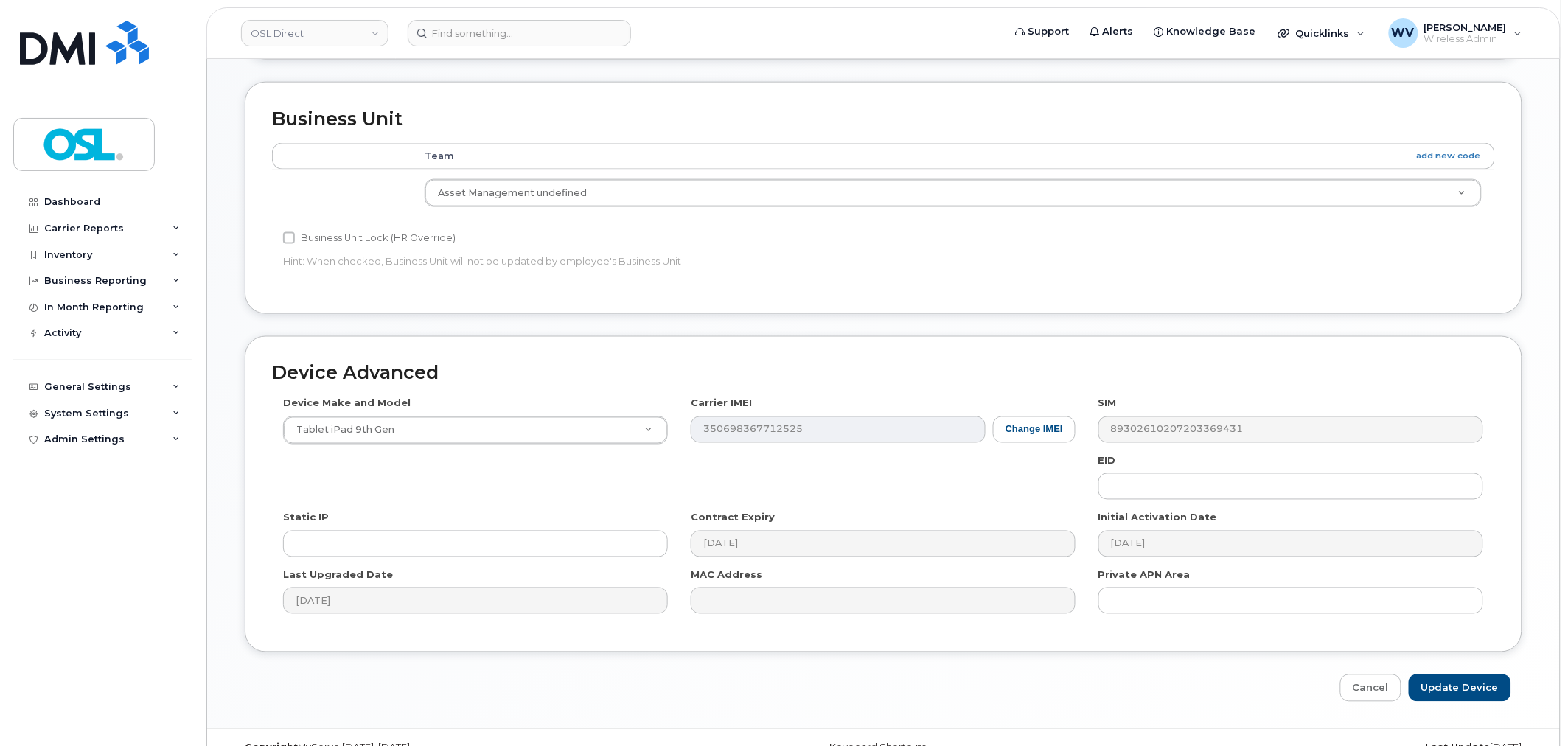
scroll to position [668, 0]
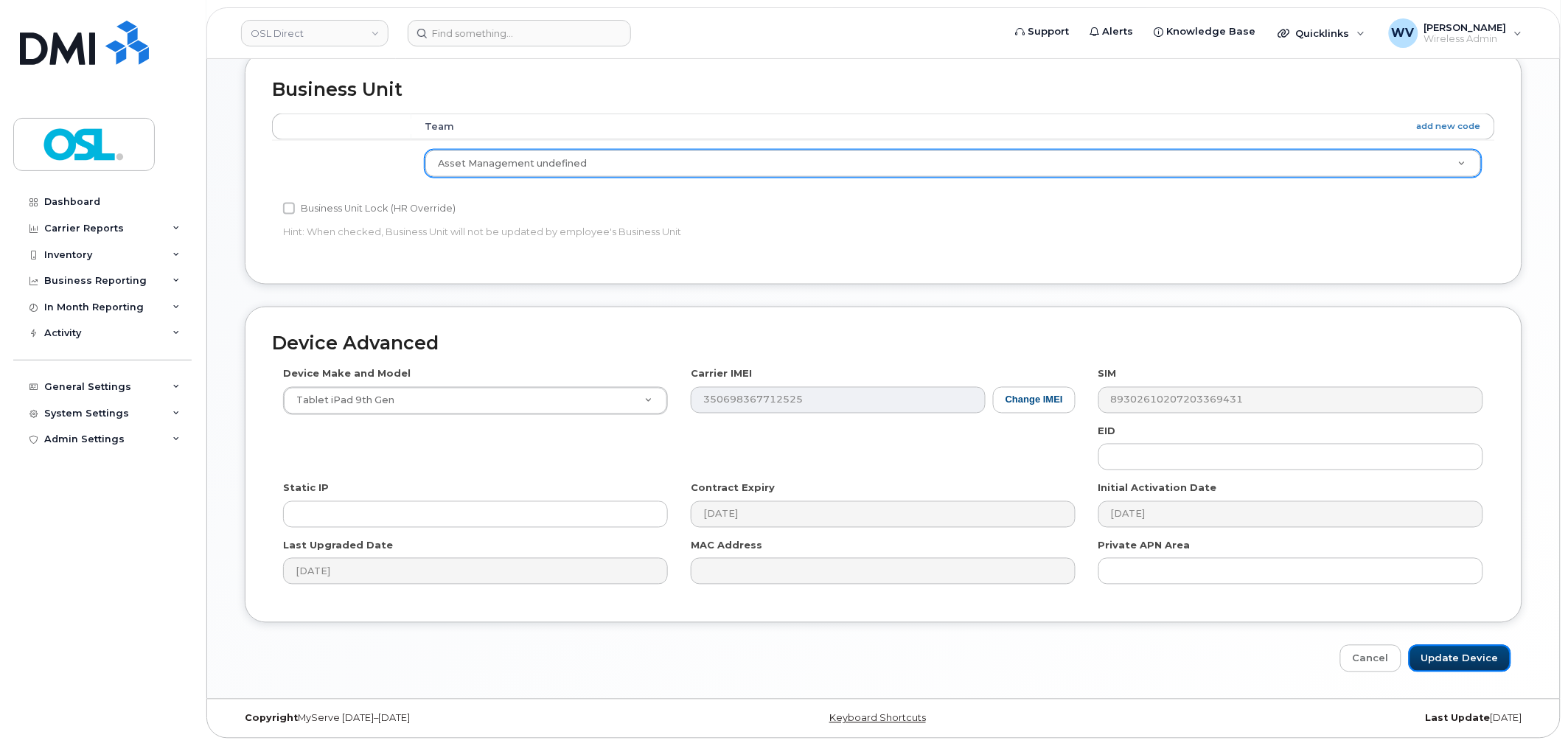
drag, startPoint x: 1448, startPoint y: 652, endPoint x: 1131, endPoint y: 157, distance: 587.8
click at [1448, 651] on input "Update Device" at bounding box center [1459, 659] width 102 height 28
type input "Saving..."
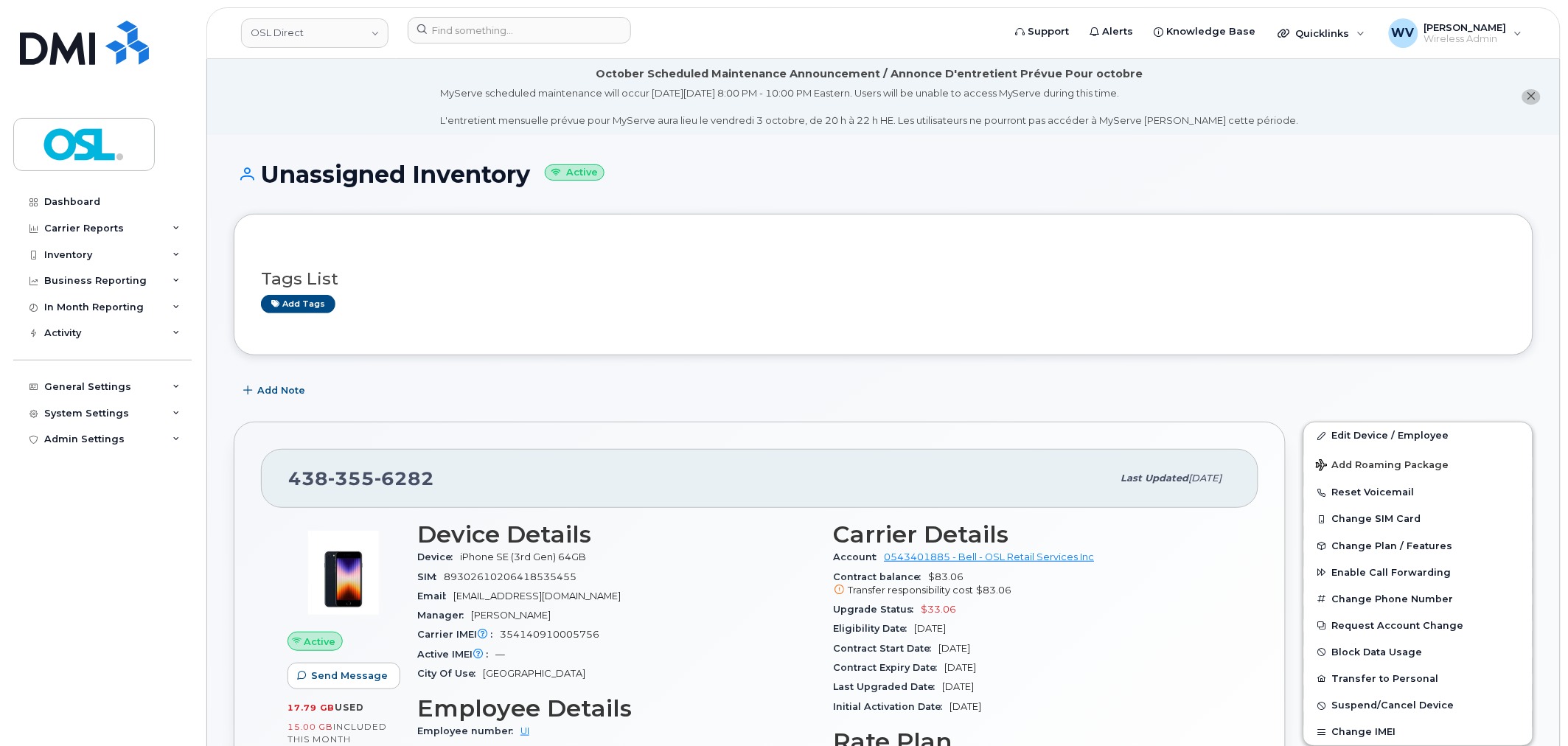
click at [403, 481] on span "6282" at bounding box center [404, 478] width 60 height 22
copy span "438 355 6282"
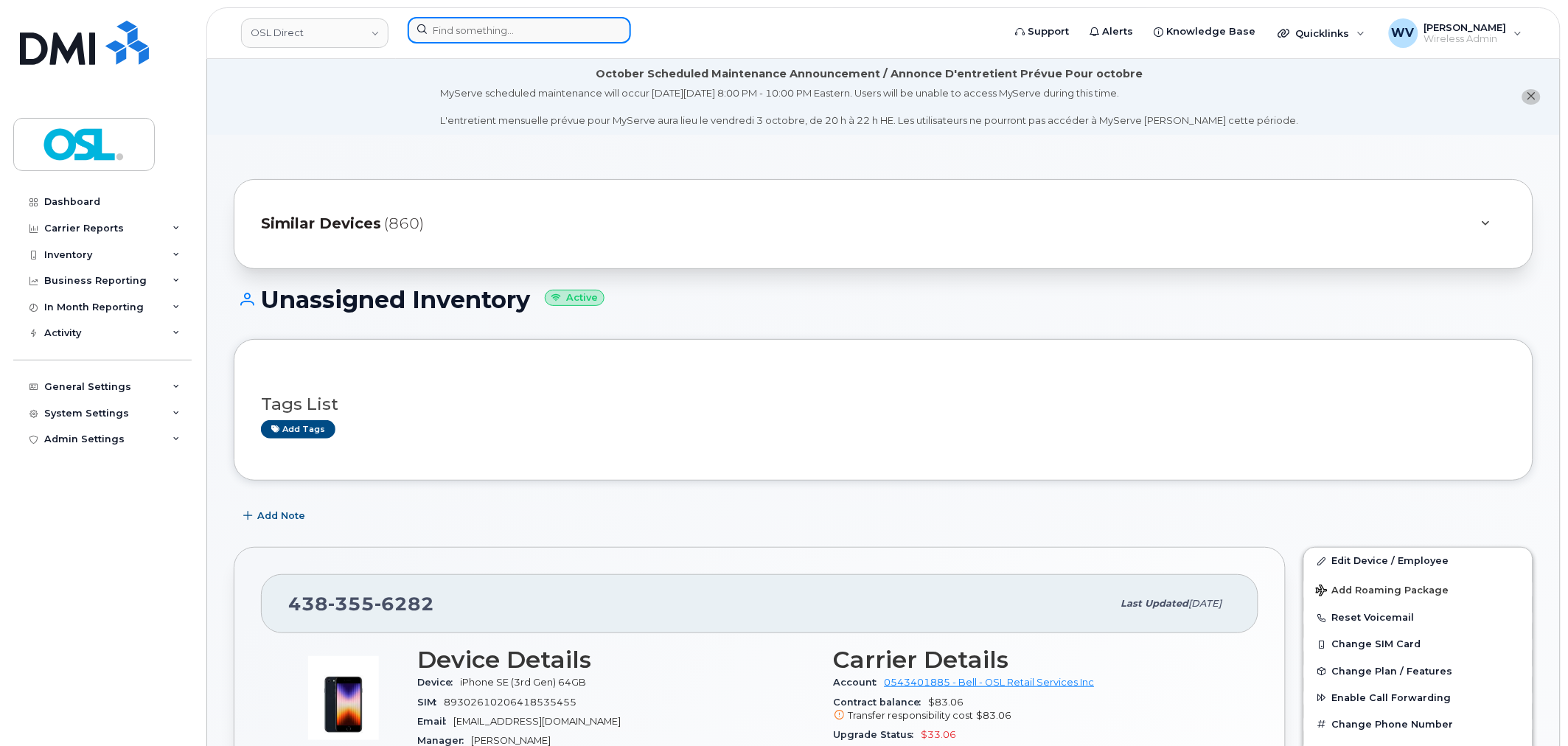
click at [530, 22] on input at bounding box center [519, 31] width 223 height 27
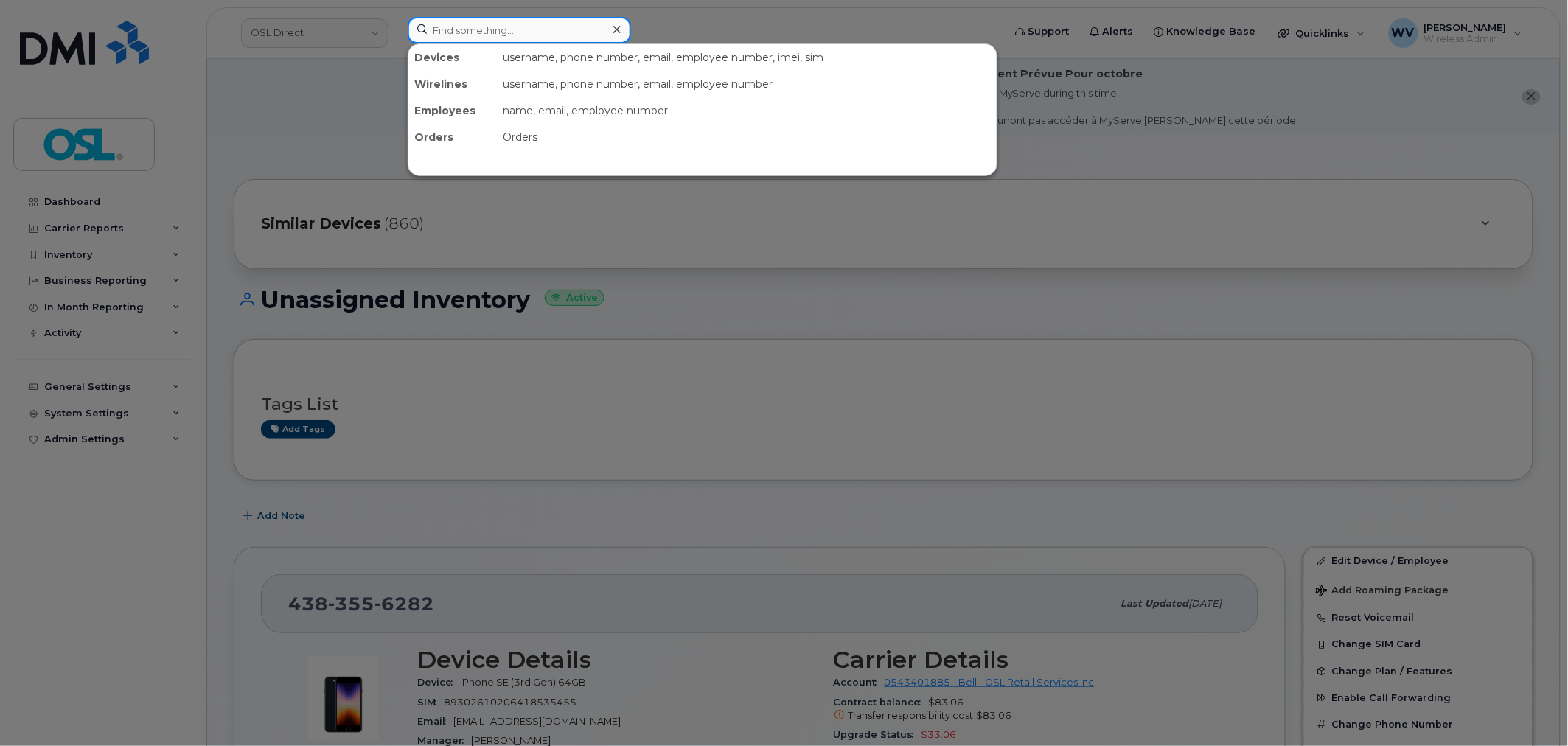
paste input "8192123875"
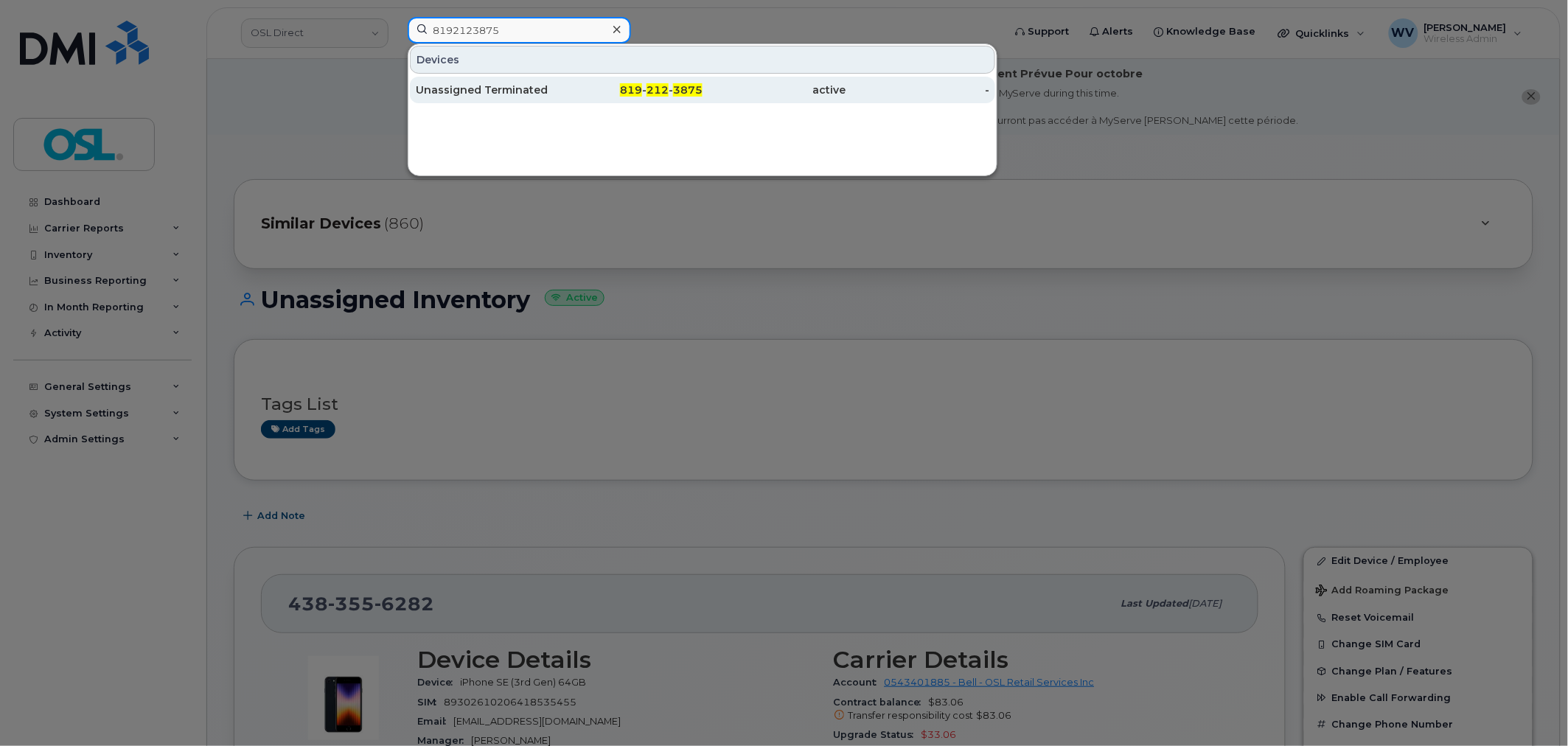
type input "8192123875"
click at [534, 82] on div "Unassigned Terminated" at bounding box center [487, 90] width 144 height 27
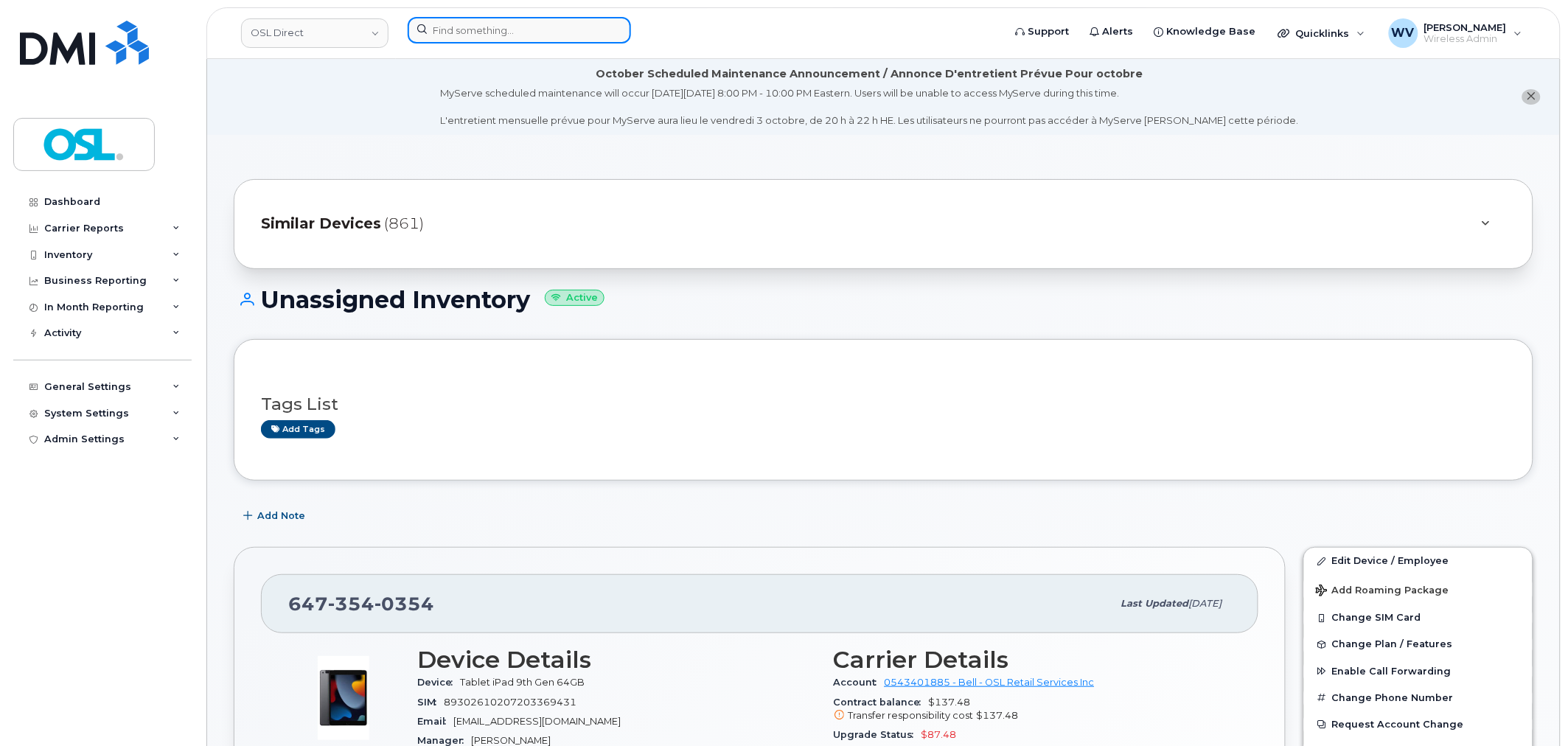
click at [525, 18] on input at bounding box center [519, 31] width 223 height 27
paste input "416985353"
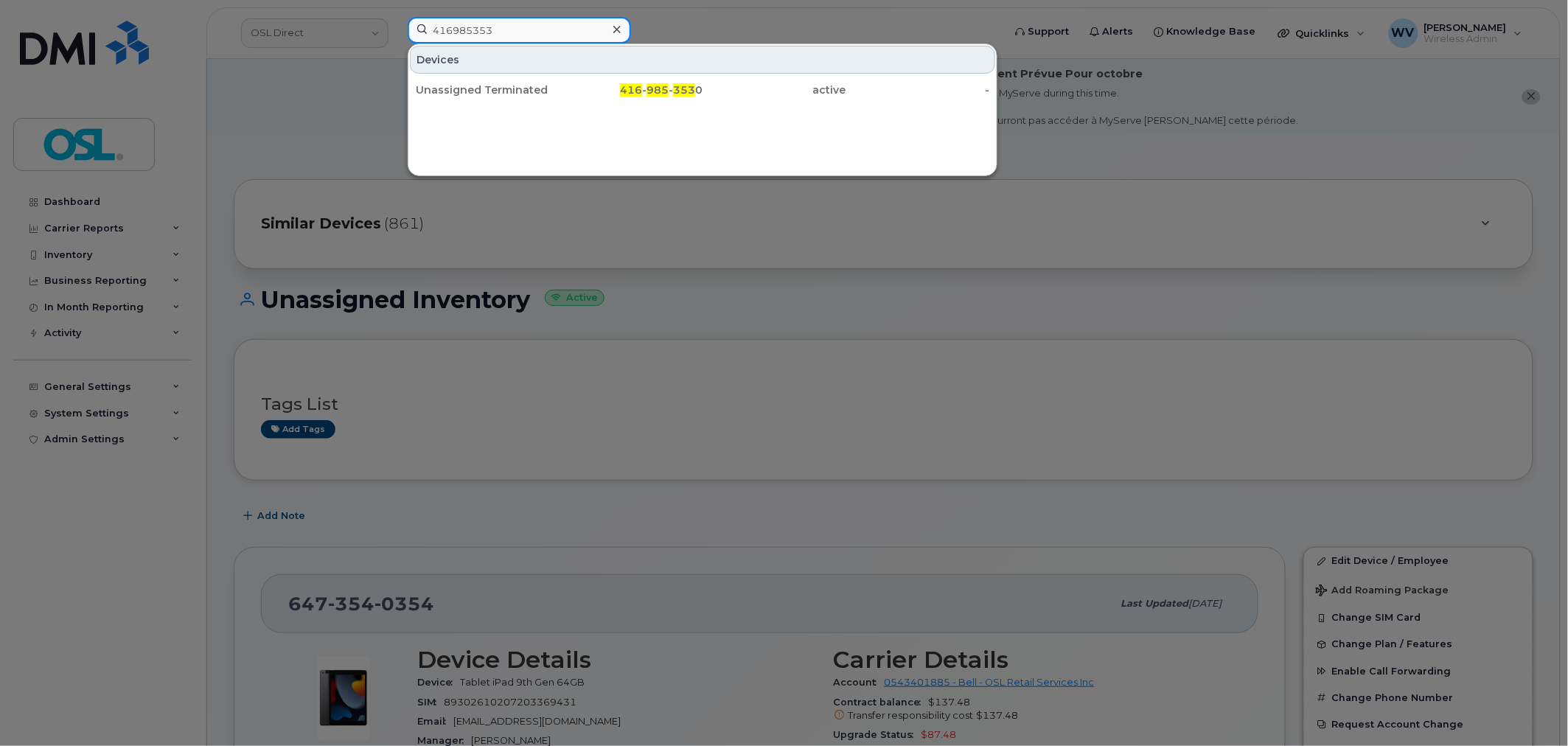
type input "416985353"
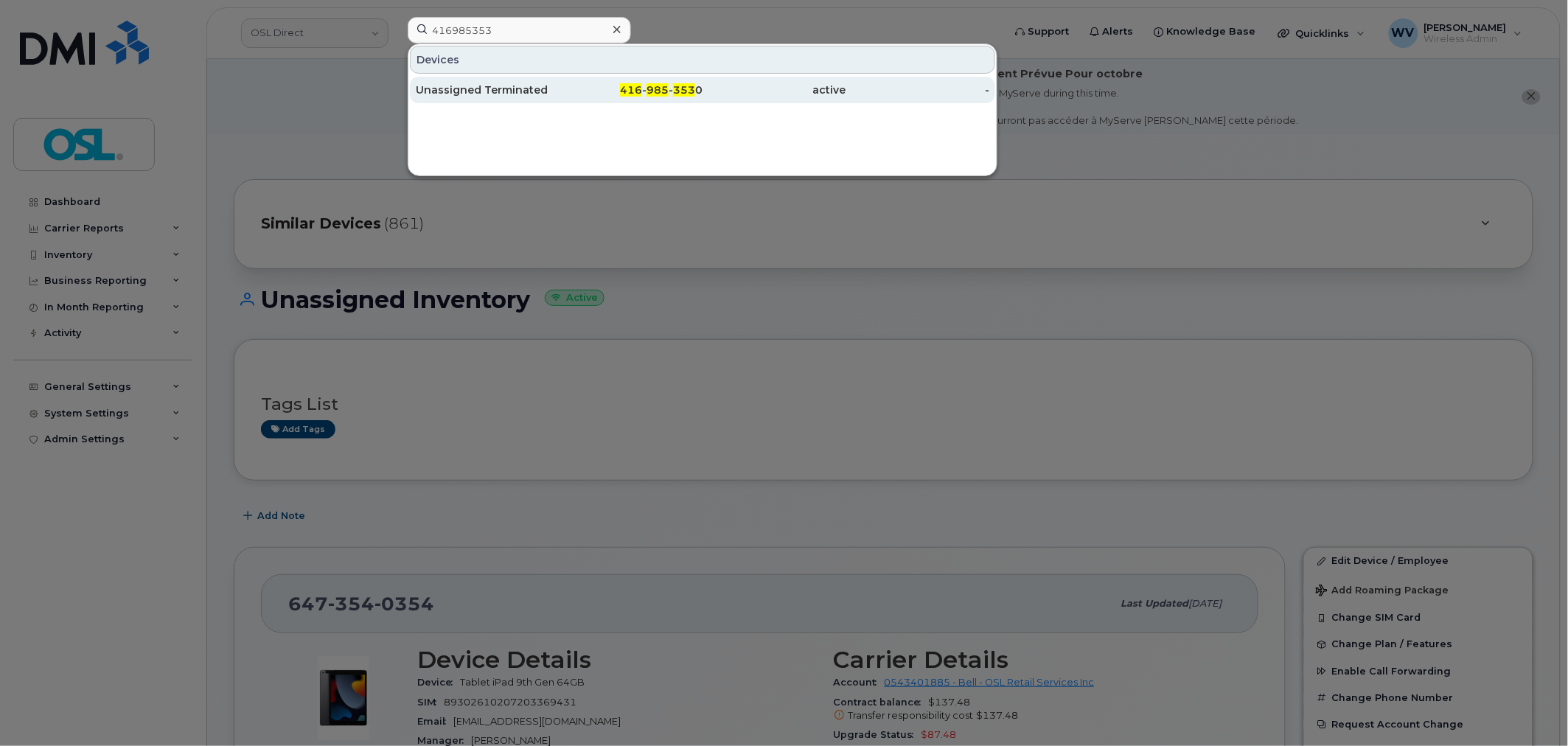
click at [514, 96] on div "Unassigned Terminated" at bounding box center [487, 90] width 144 height 15
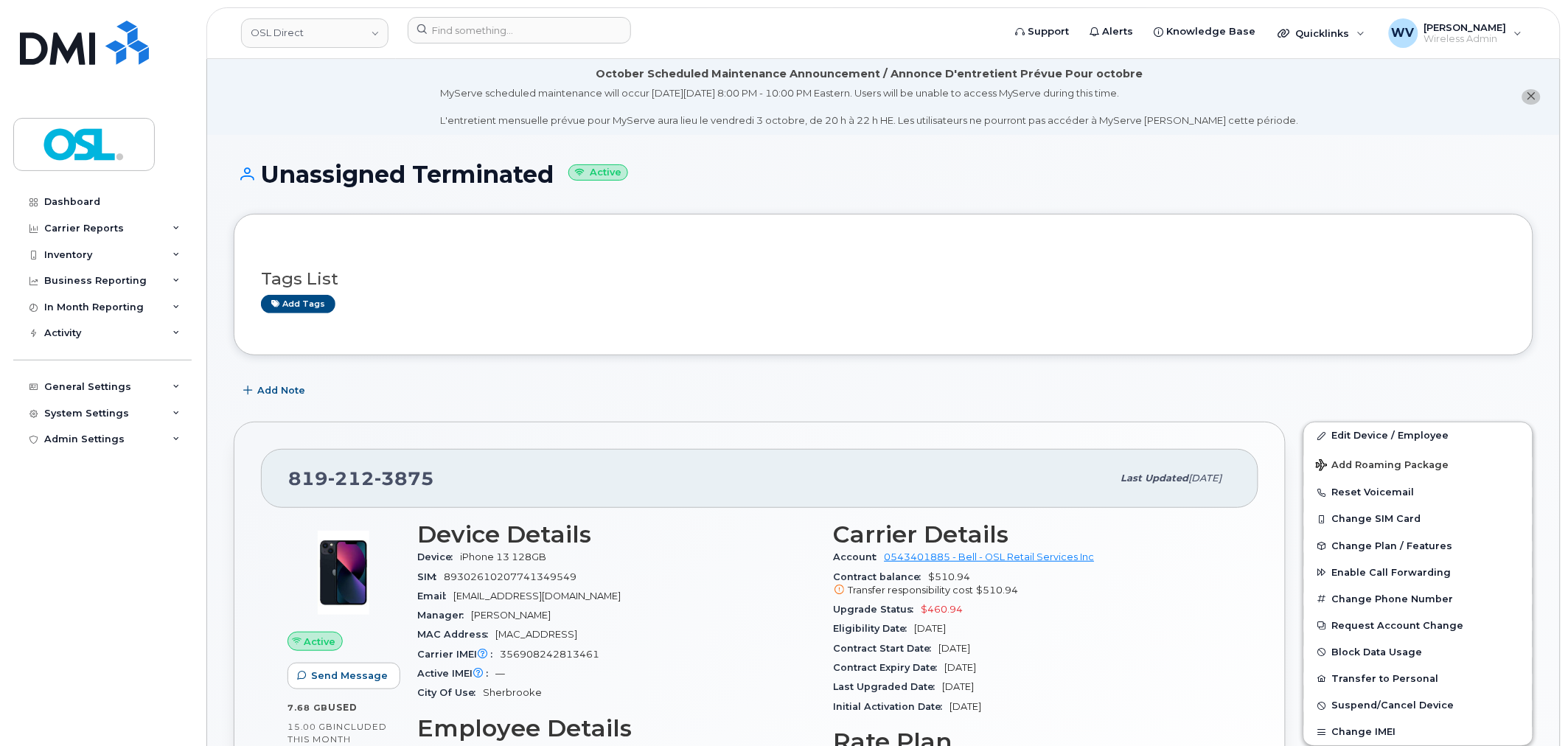
click at [415, 489] on span "3875" at bounding box center [404, 478] width 60 height 22
click at [414, 486] on span "3875" at bounding box center [404, 478] width 60 height 22
click at [411, 483] on span "3875" at bounding box center [404, 478] width 60 height 22
click at [410, 483] on span "3875" at bounding box center [404, 478] width 60 height 22
copy span "819 212 3875"
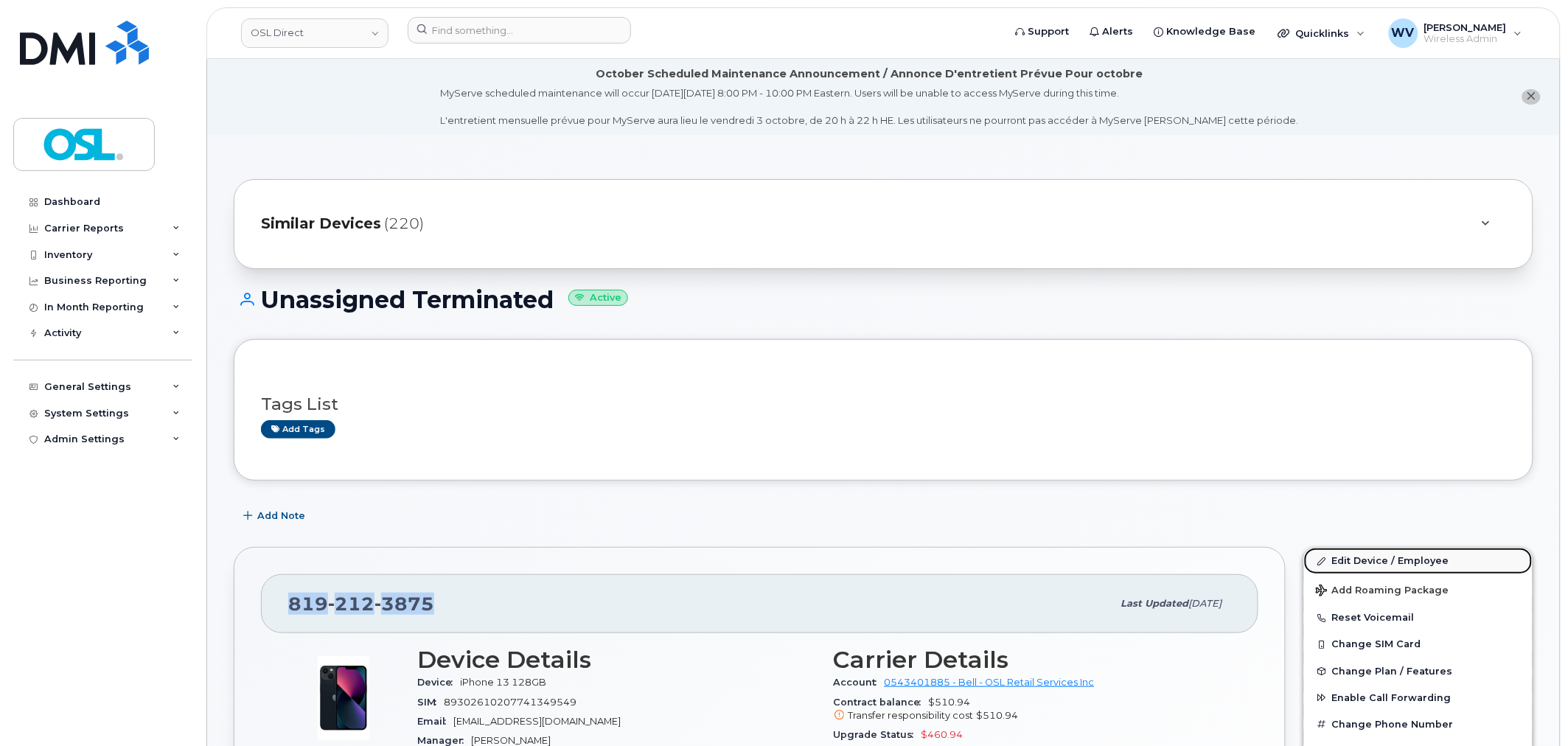
click at [1359, 556] on link "Edit Device / Employee" at bounding box center [1418, 561] width 228 height 27
click at [1408, 554] on link "Edit Device / Employee" at bounding box center [1418, 561] width 228 height 27
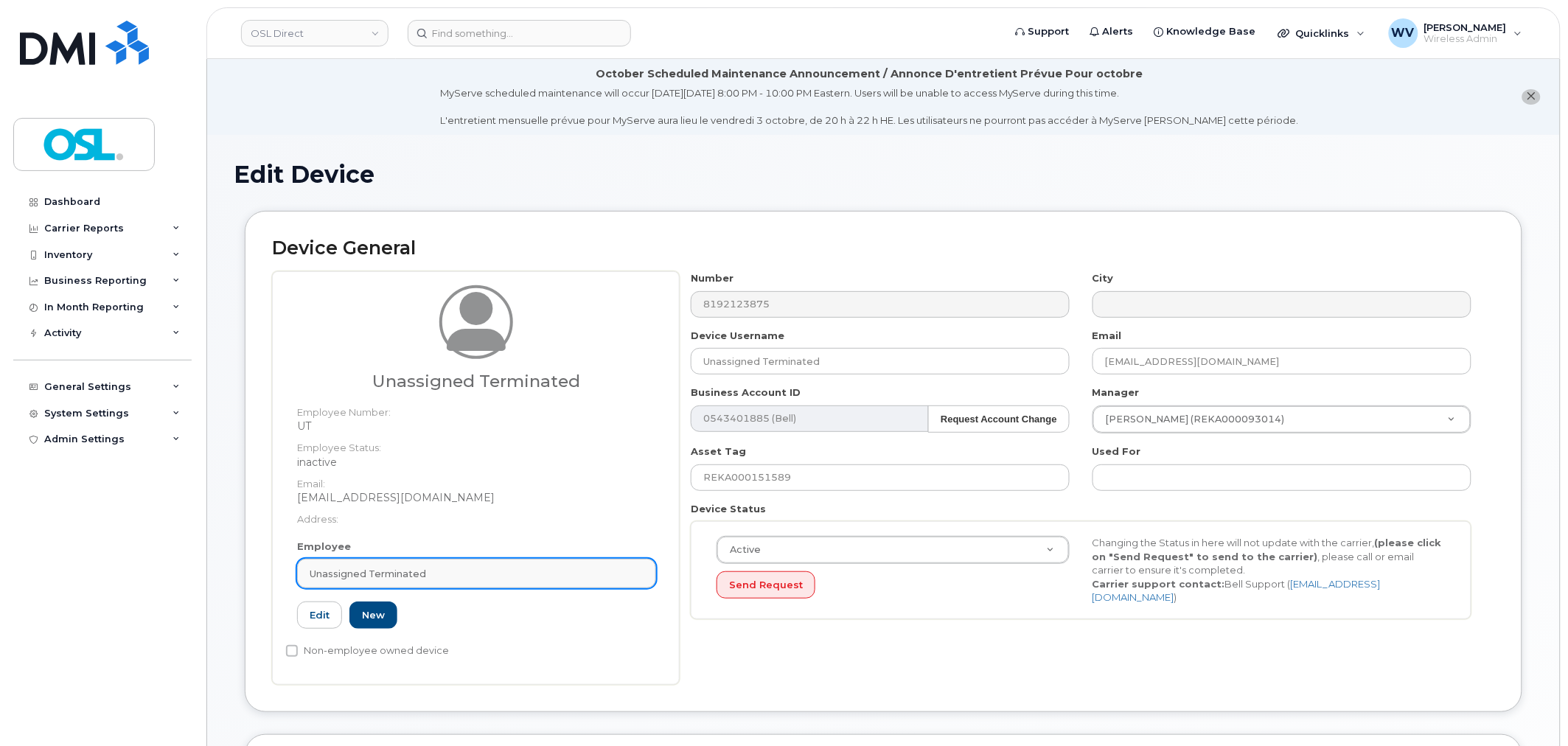
click at [540, 583] on link "Unassigned Terminated" at bounding box center [477, 573] width 359 height 29
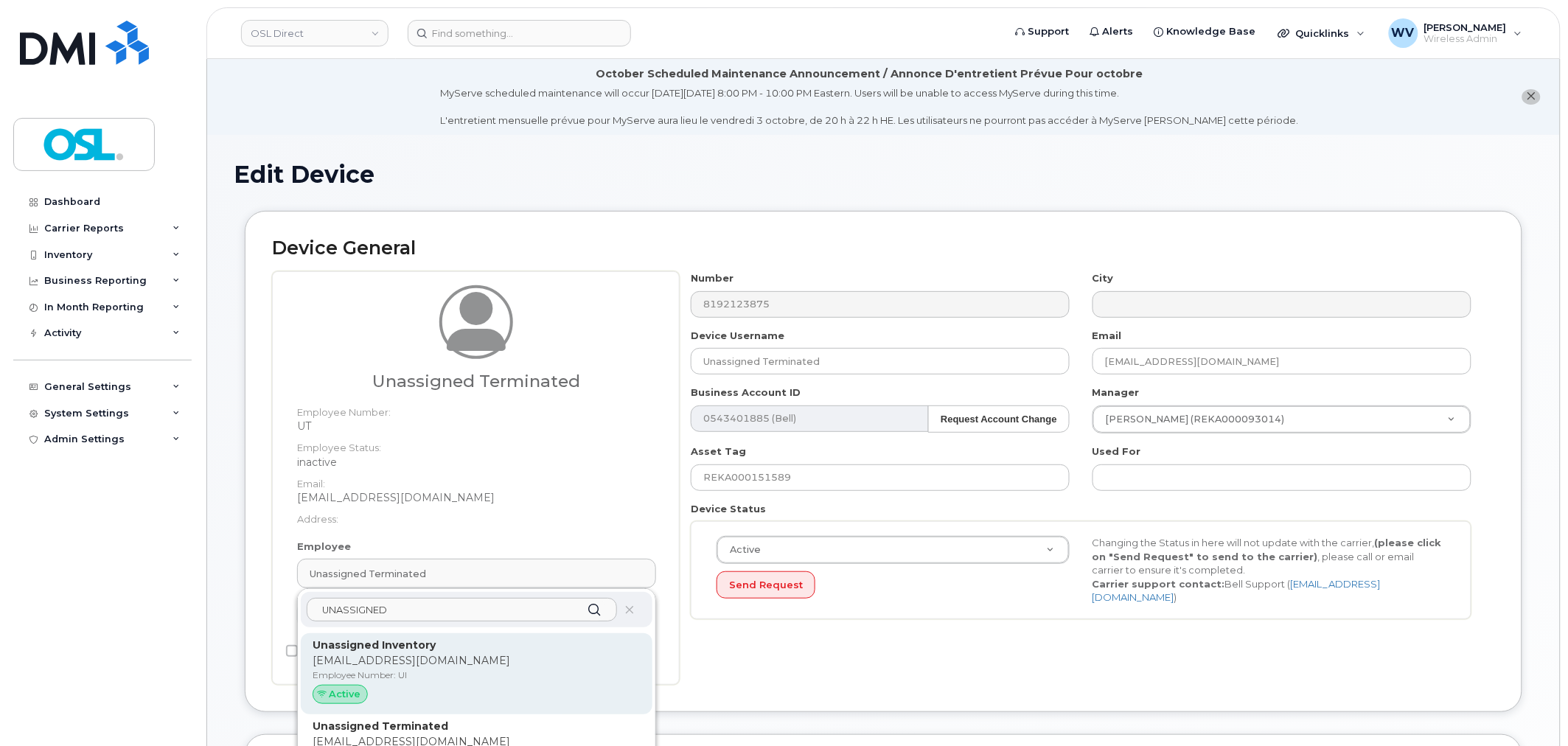
type input "UNASSIGNED"
click at [569, 643] on p "Unassigned Inventory" at bounding box center [476, 645] width 328 height 16
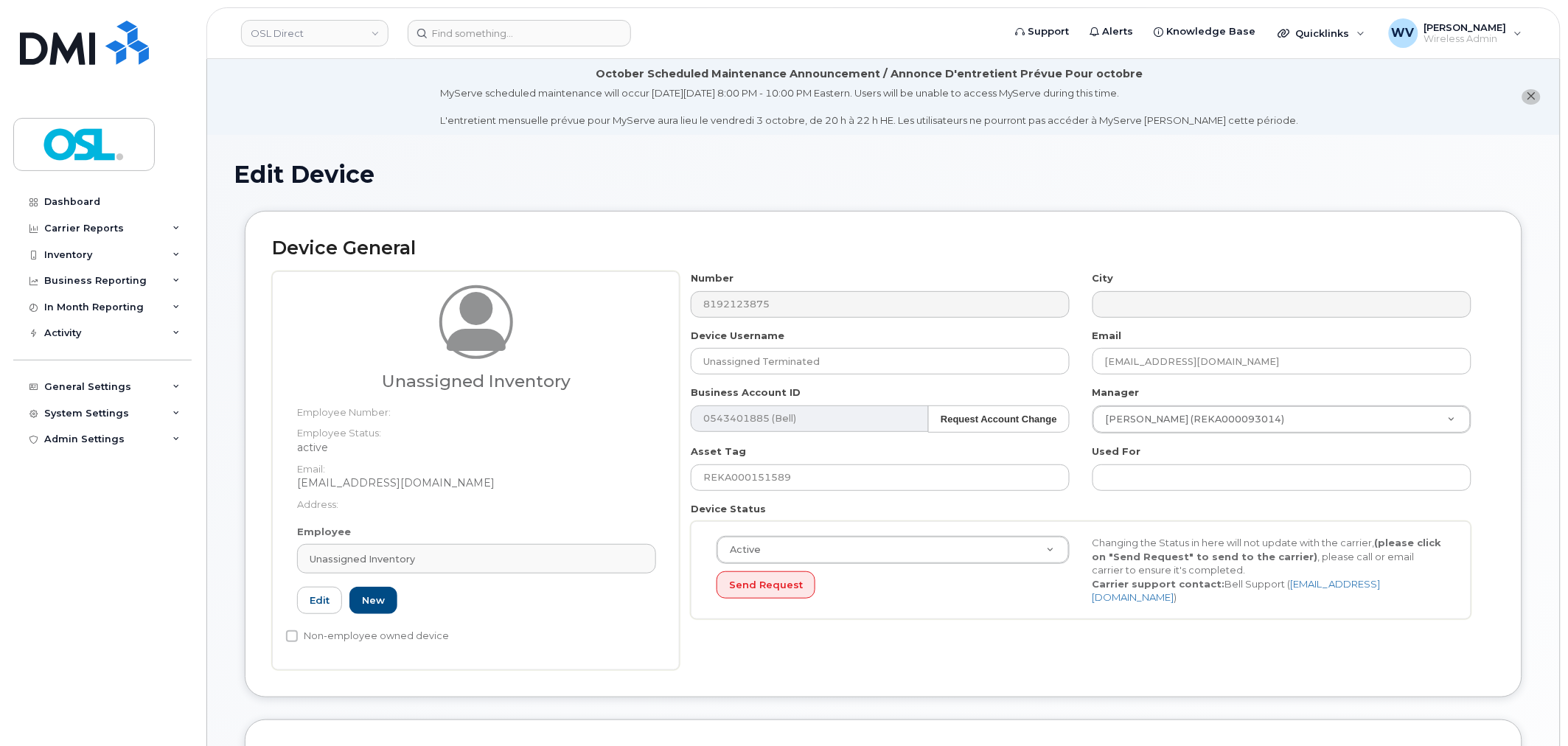
type input "UI"
type input "Unassigned Inventory"
type input "[EMAIL_ADDRESS][DOMAIN_NAME]"
type input "4724252"
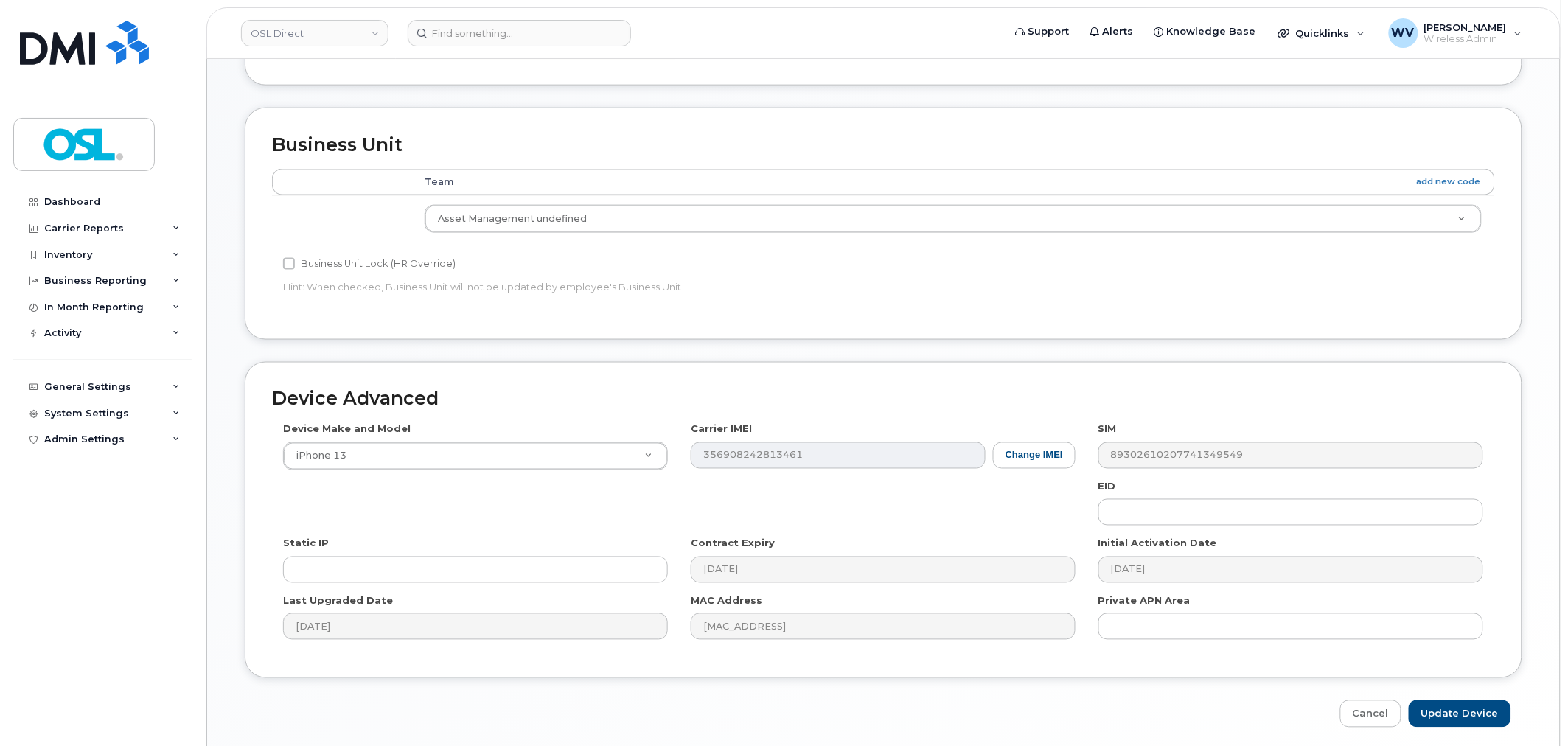
scroll to position [668, 0]
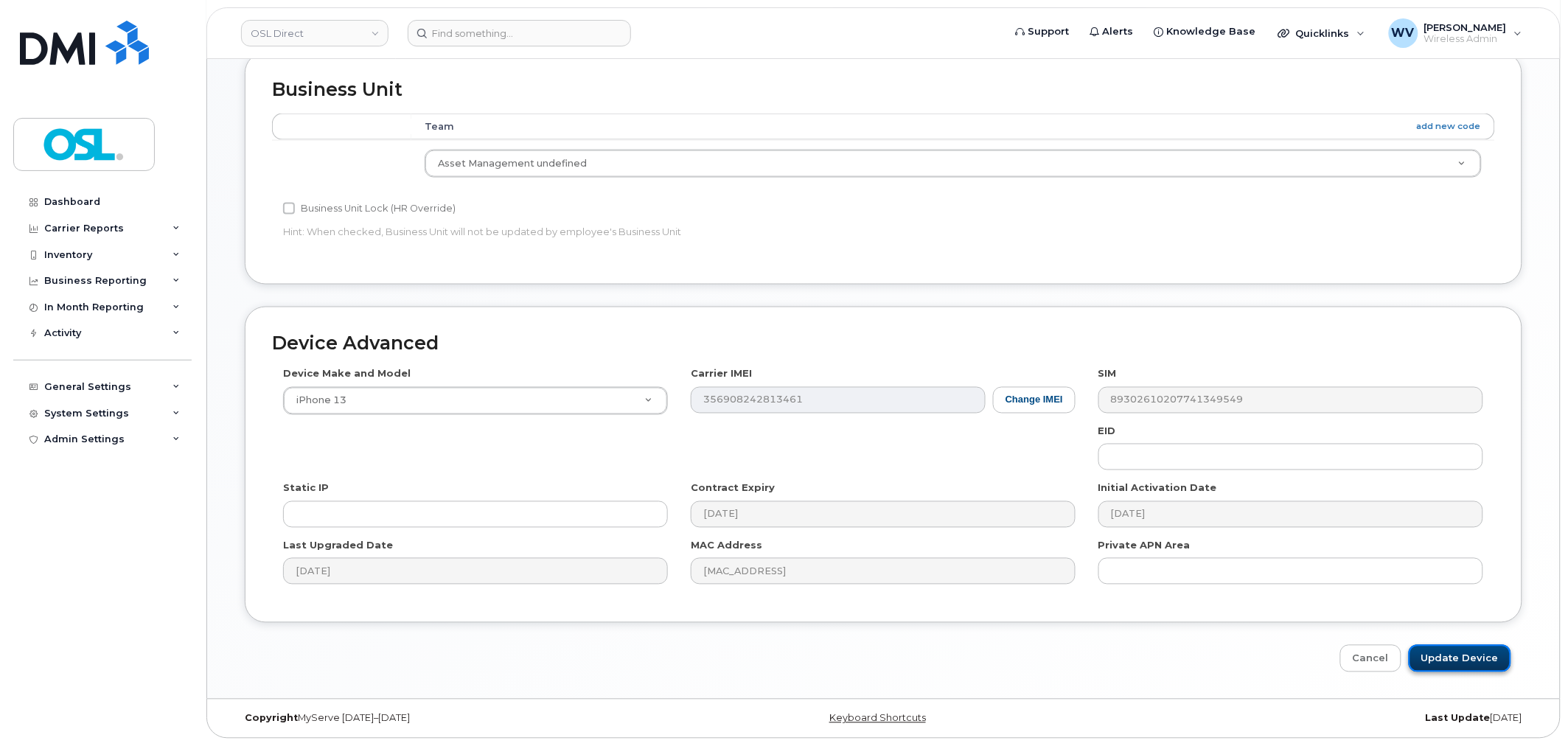
click at [1477, 661] on input "Update Device" at bounding box center [1459, 659] width 102 height 28
type input "Saving..."
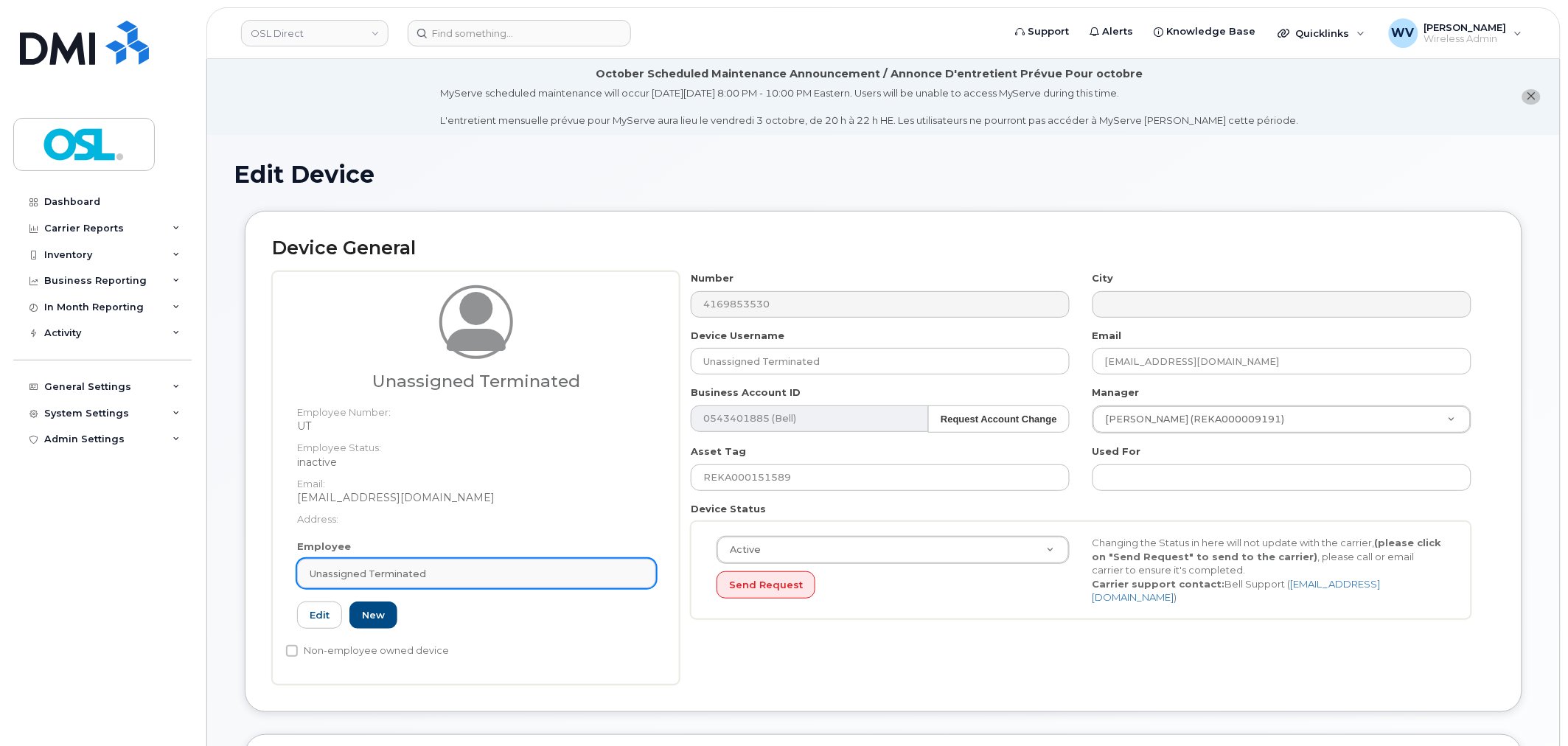
click at [470, 565] on link "Unassigned Terminated" at bounding box center [477, 573] width 359 height 29
paste input "UNASSIGNED"
type input "UNASSIGNED"
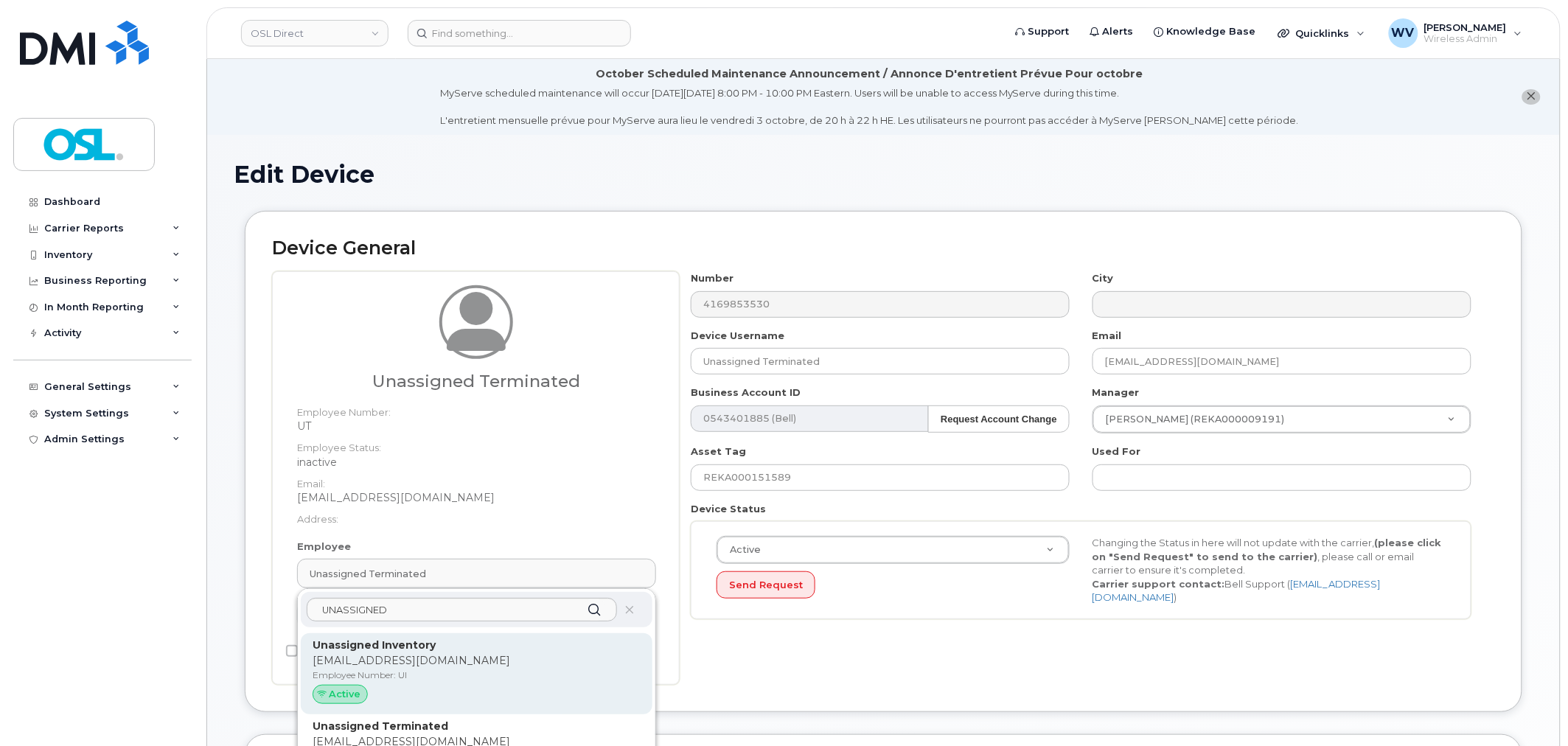
click at [454, 641] on p "Unassigned Inventory" at bounding box center [476, 645] width 328 height 16
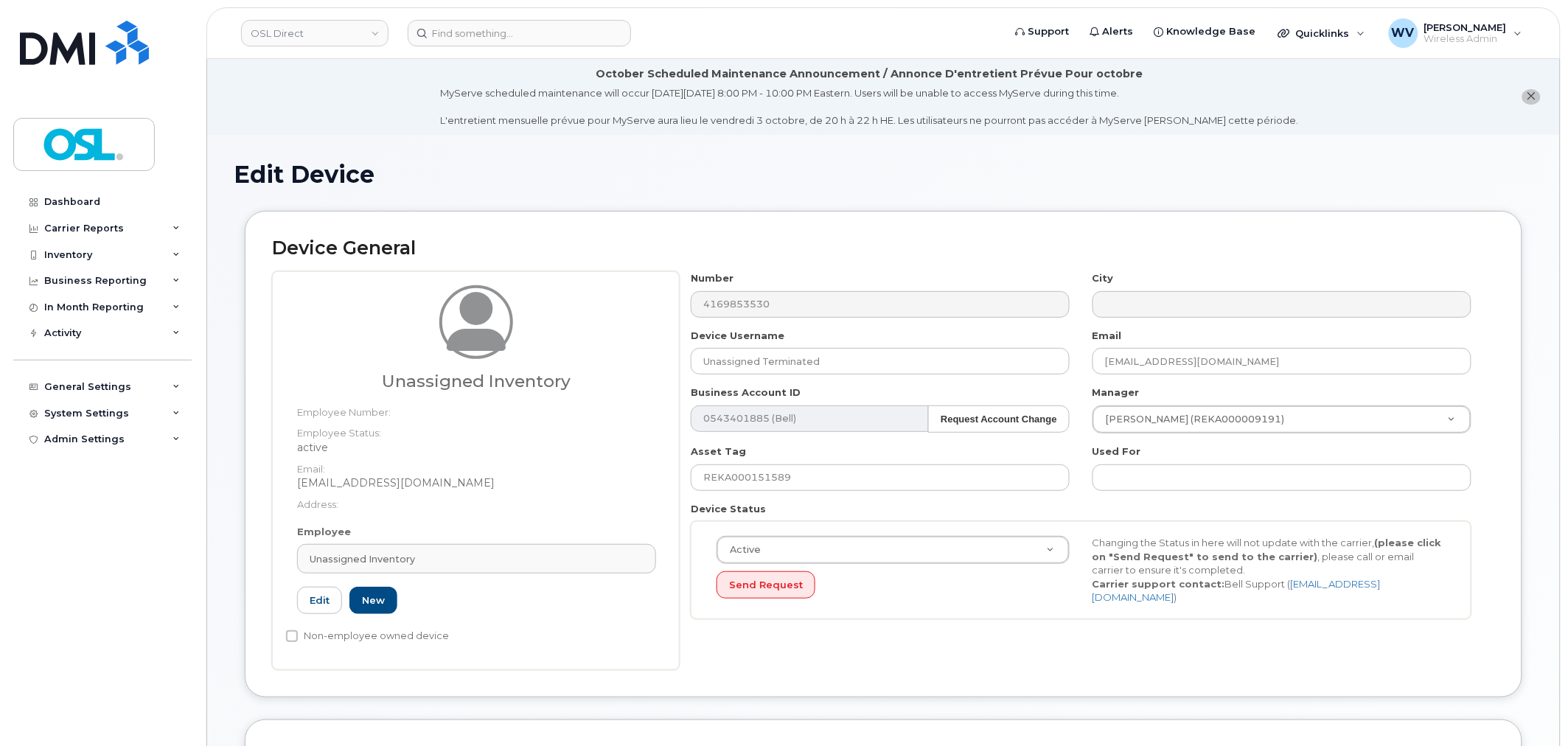
type input "UI"
type input "Unassigned Inventory"
type input "[EMAIL_ADDRESS][DOMAIN_NAME]"
type input "4724252"
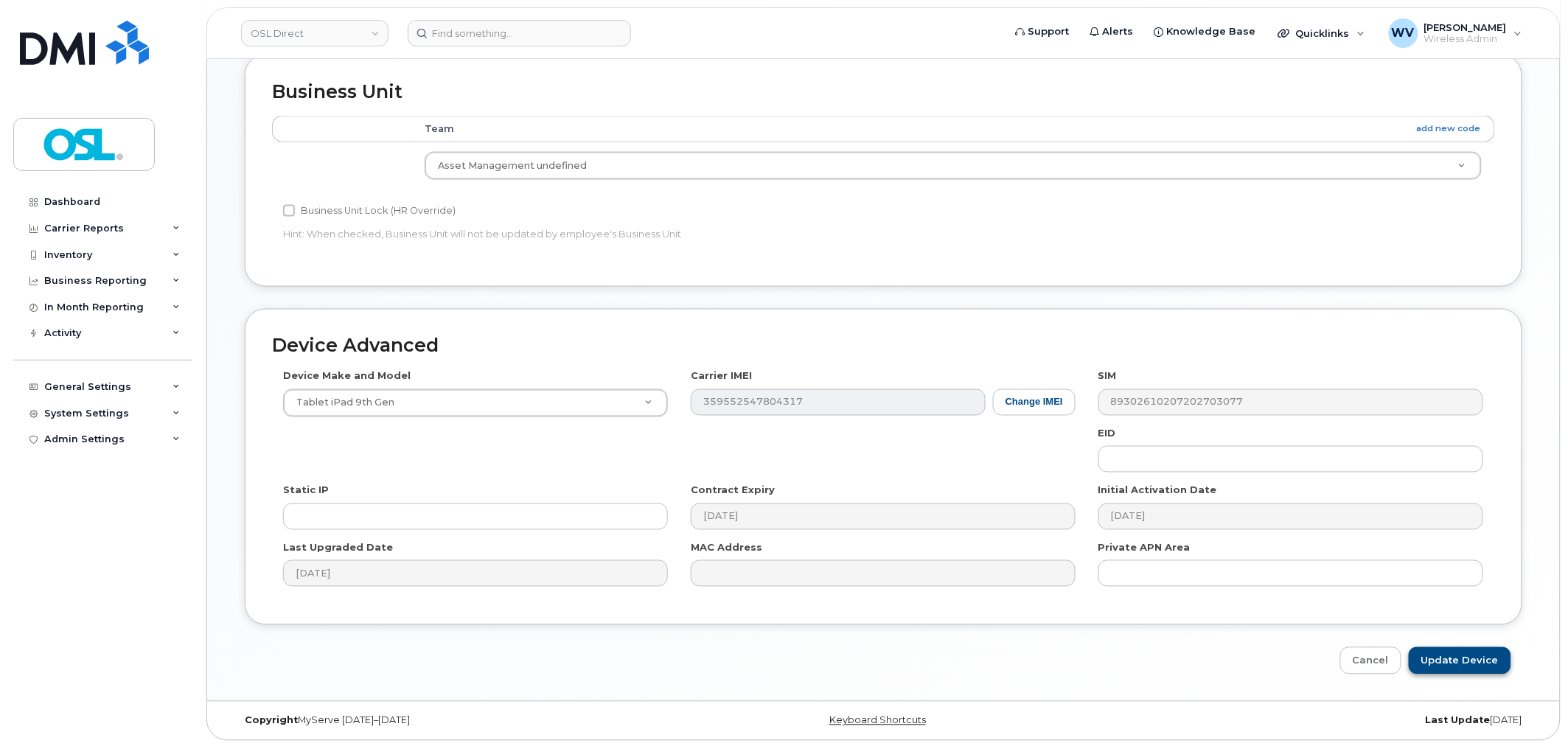
scroll to position [668, 0]
click at [1490, 659] on input "Update Device" at bounding box center [1459, 659] width 102 height 28
type input "Saving..."
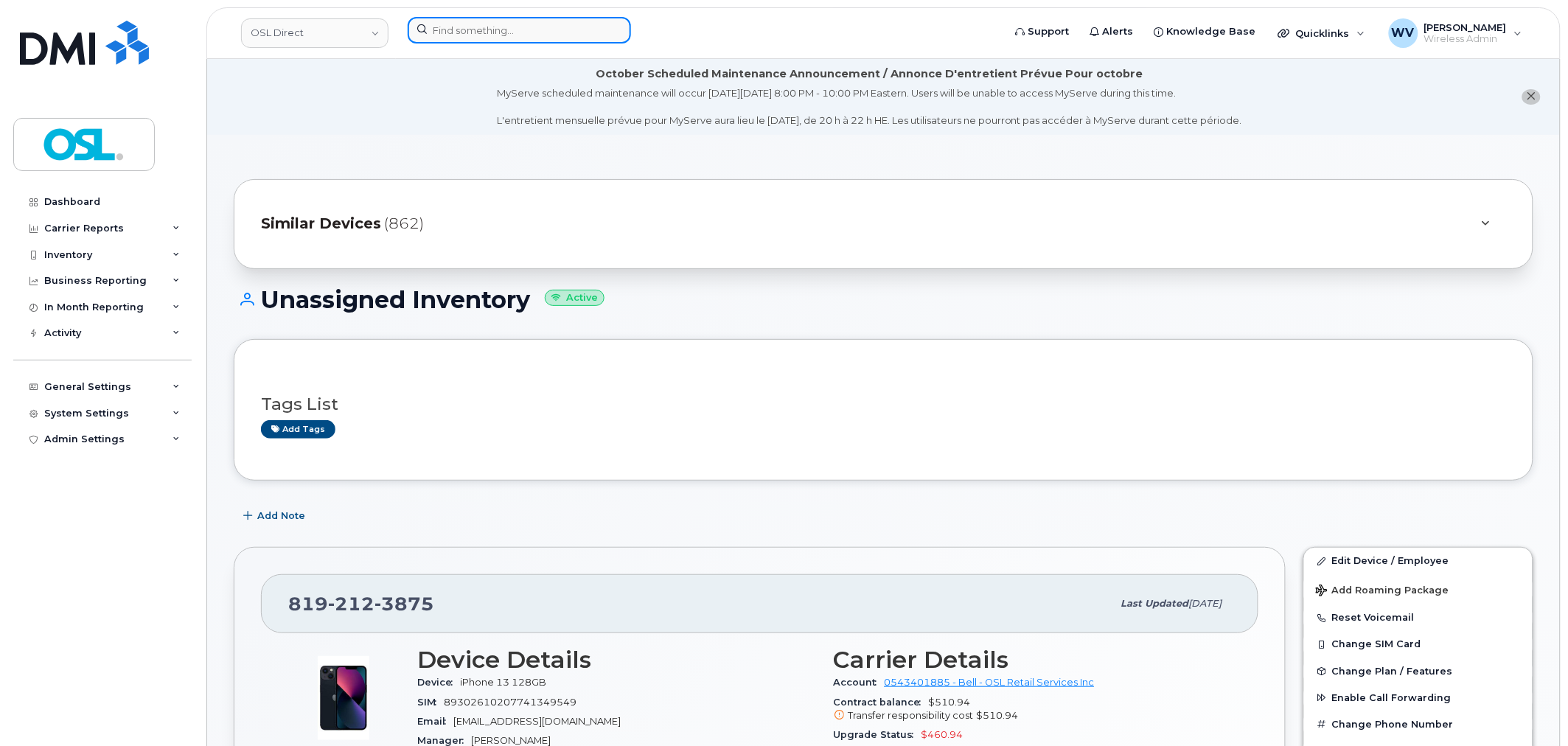
click at [561, 41] on input at bounding box center [519, 31] width 223 height 27
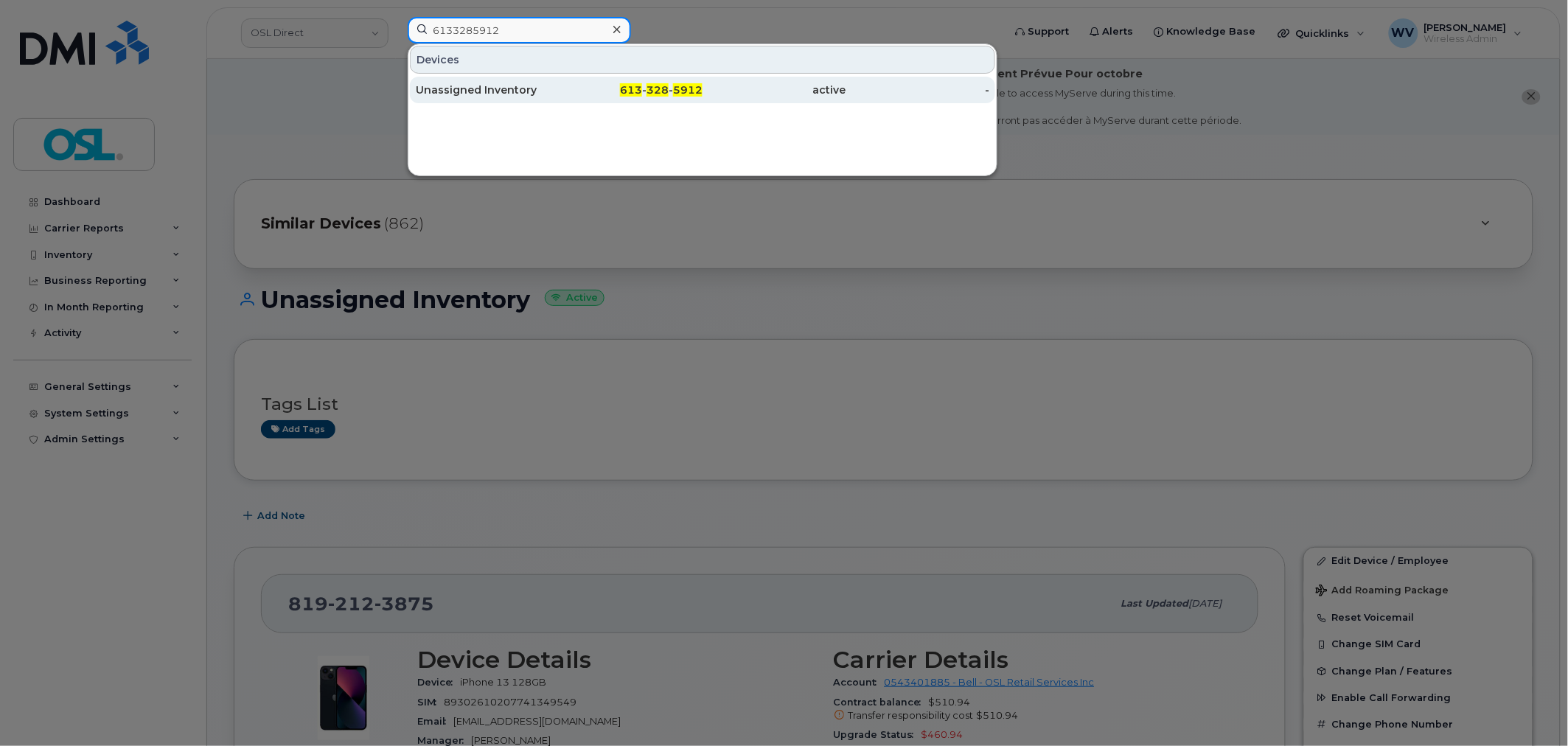
type input "6133285912"
click at [647, 94] on div "613 - 328 - 5912" at bounding box center [631, 90] width 144 height 15
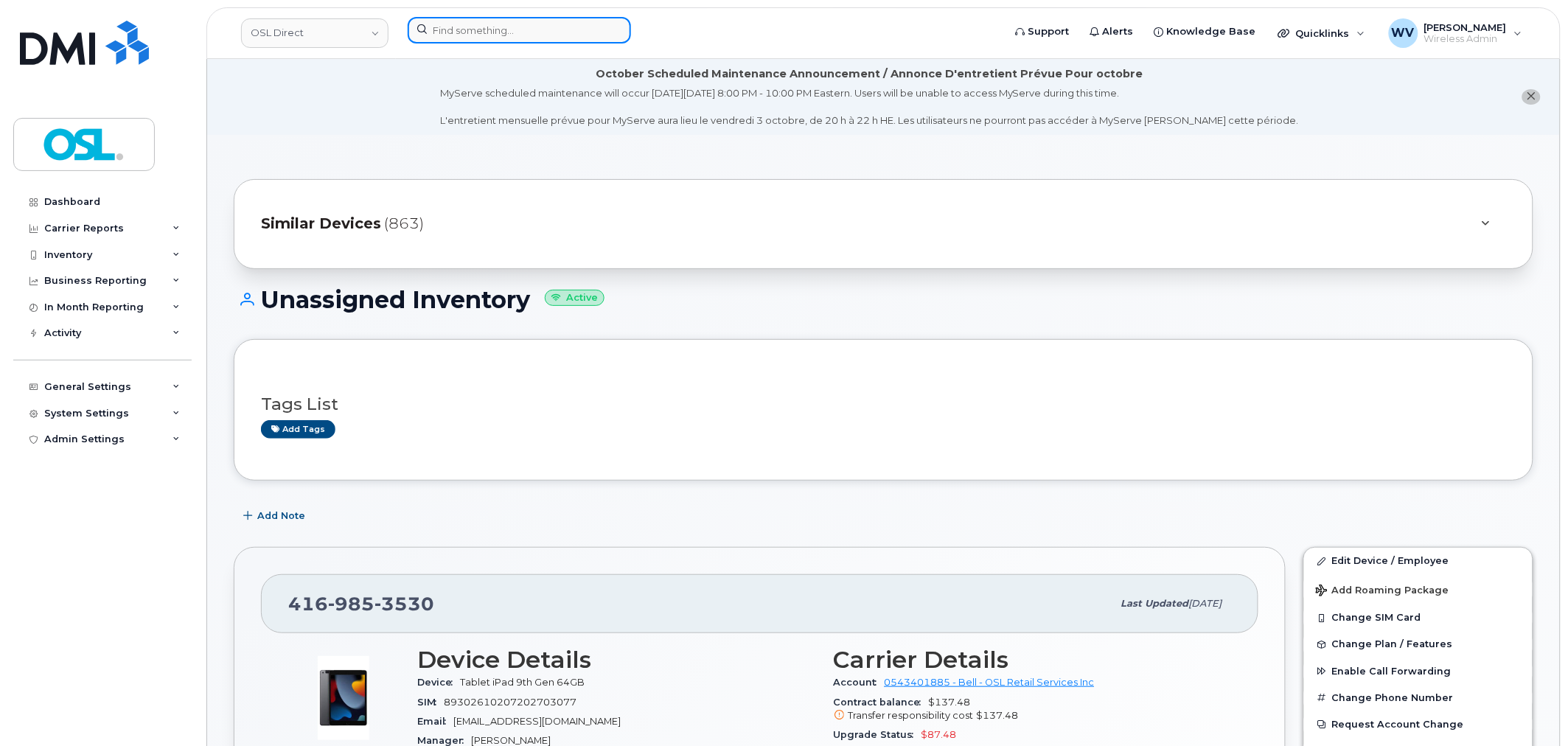
click at [545, 37] on input at bounding box center [519, 31] width 223 height 27
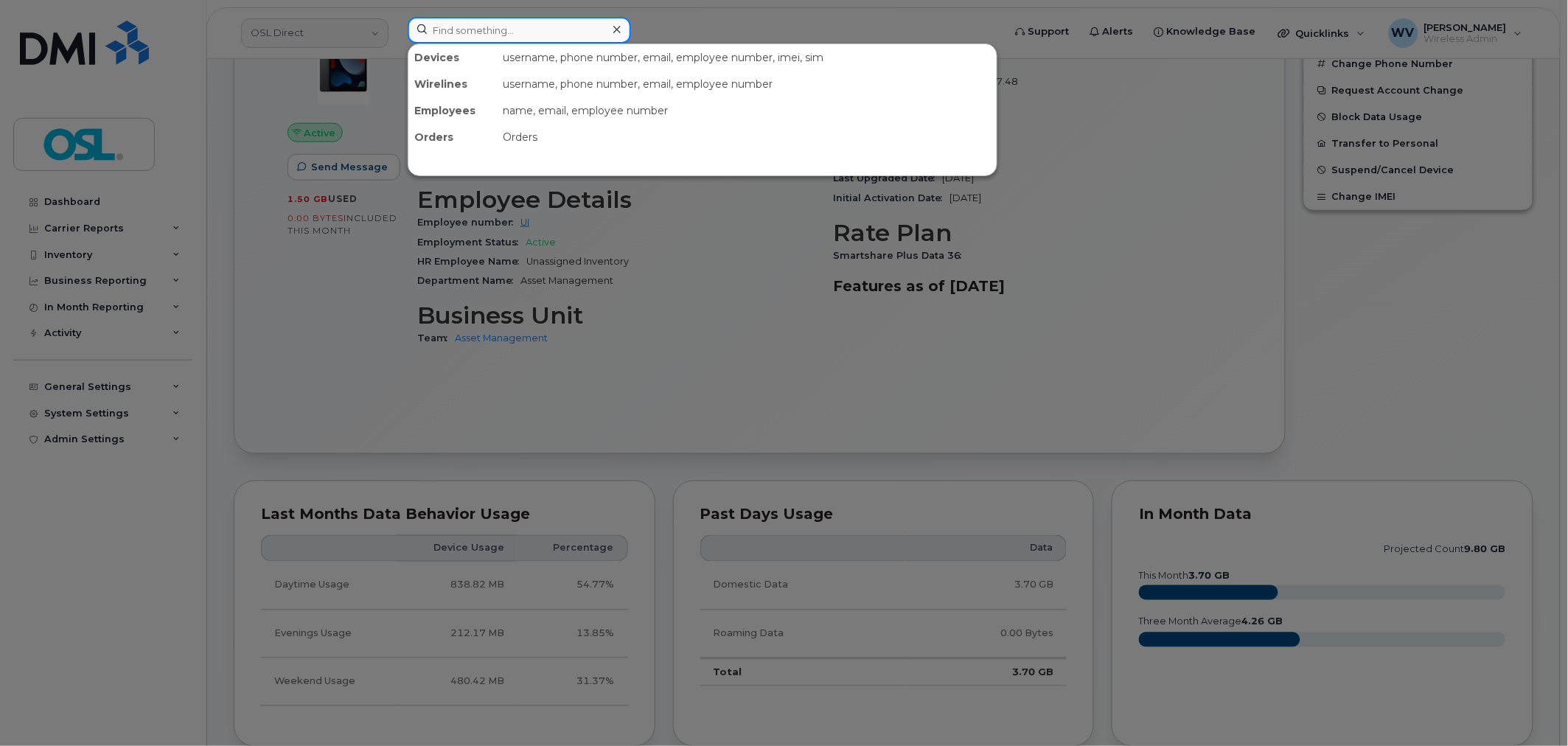
scroll to position [652, 0]
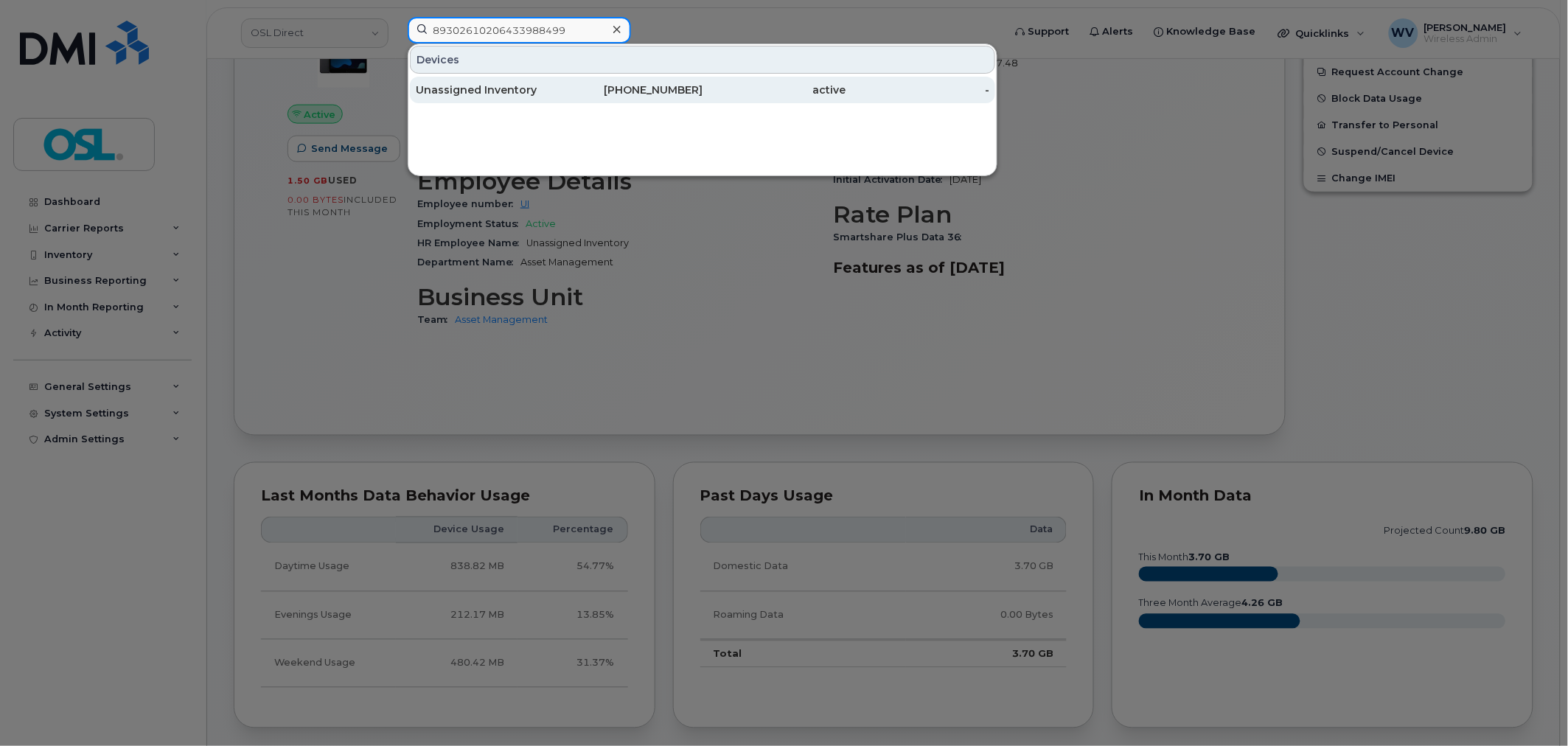
type input "89302610206433988499"
click at [636, 91] on div "613-203-2475" at bounding box center [631, 90] width 144 height 15
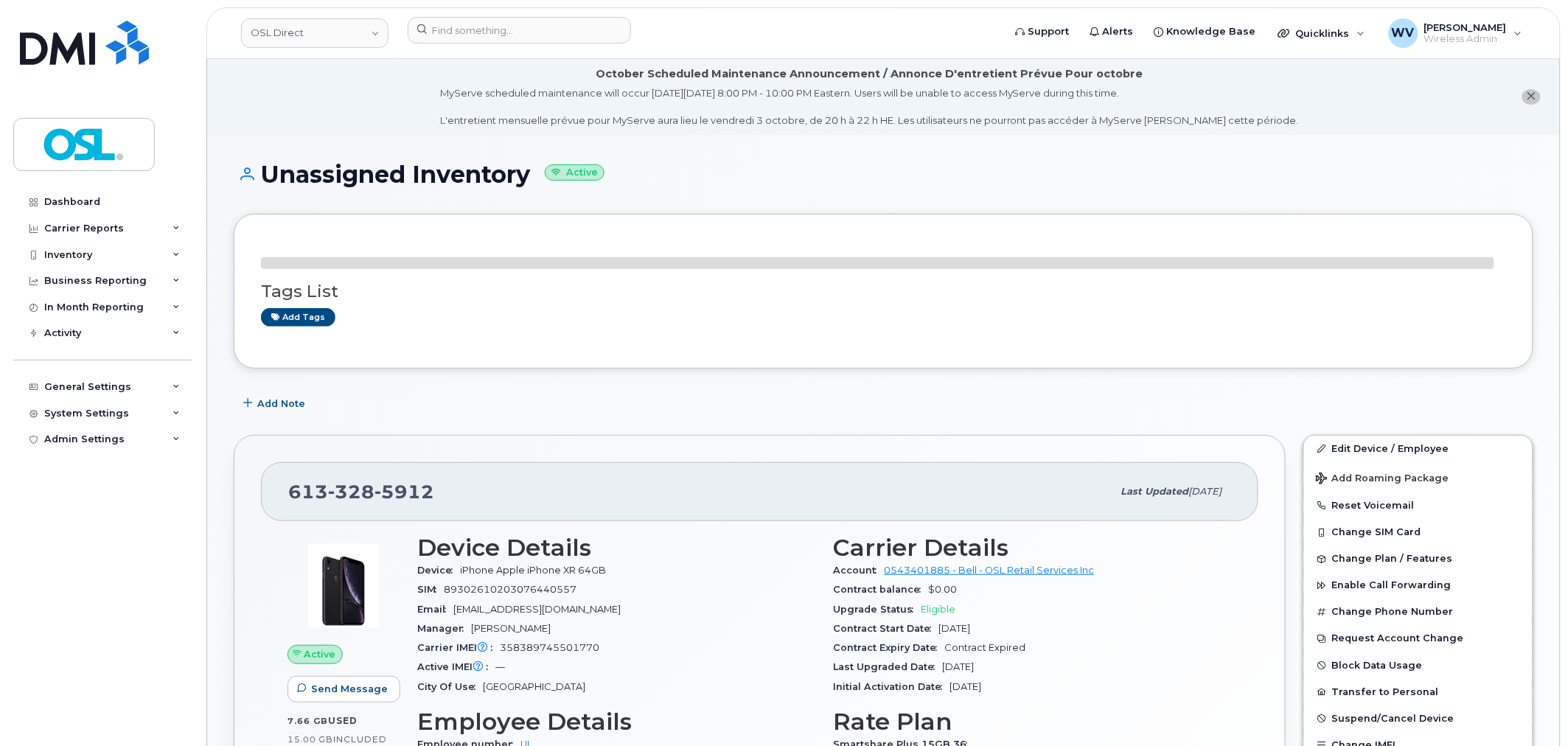
click at [348, 486] on span "328" at bounding box center [351, 492] width 46 height 22
copy span "613 328 5912"
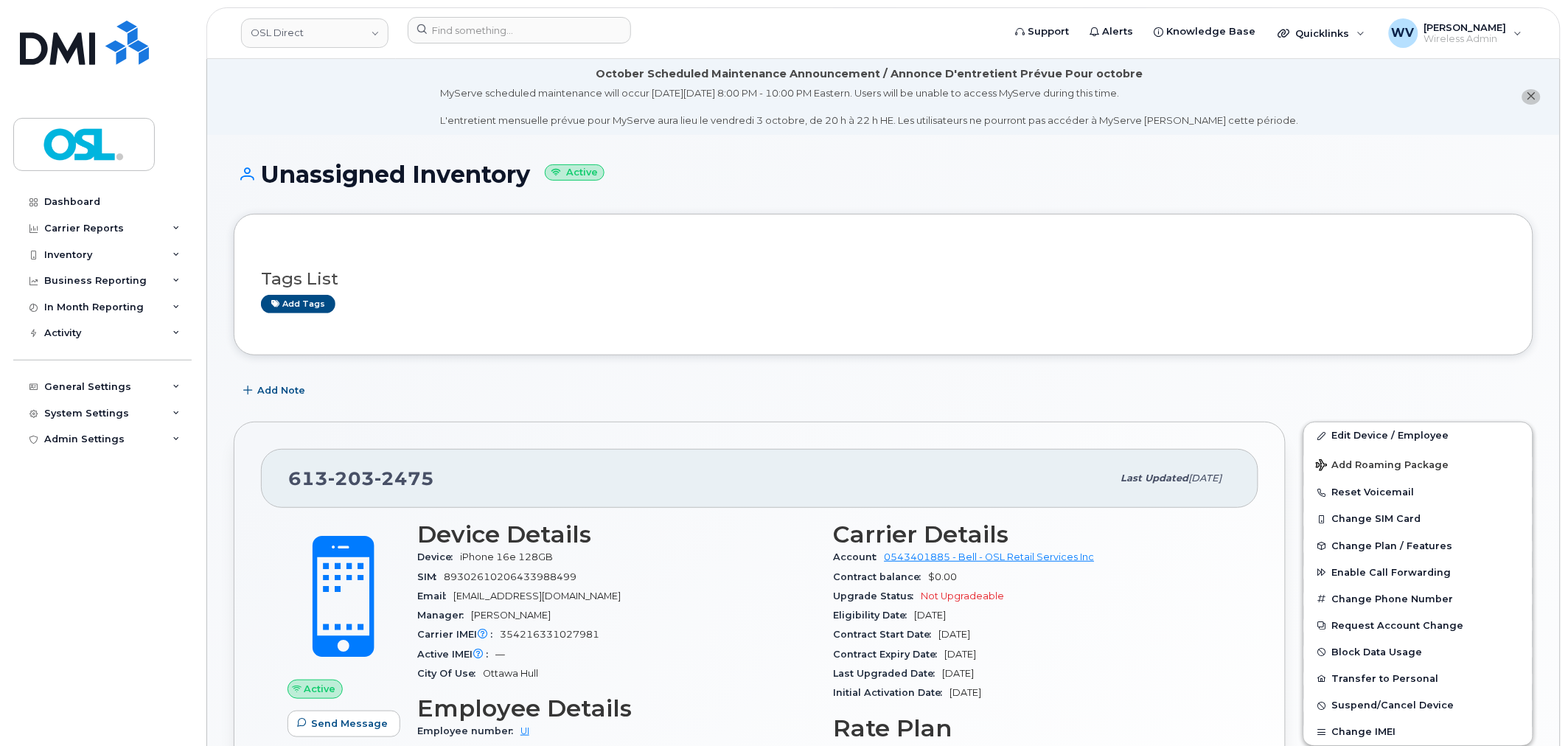
click at [337, 489] on span "203" at bounding box center [351, 478] width 46 height 22
click at [339, 494] on div "[PHONE_NUMBER]" at bounding box center [699, 478] width 824 height 31
copy span "[PHONE_NUMBER]"
